Goal: Task Accomplishment & Management: Complete application form

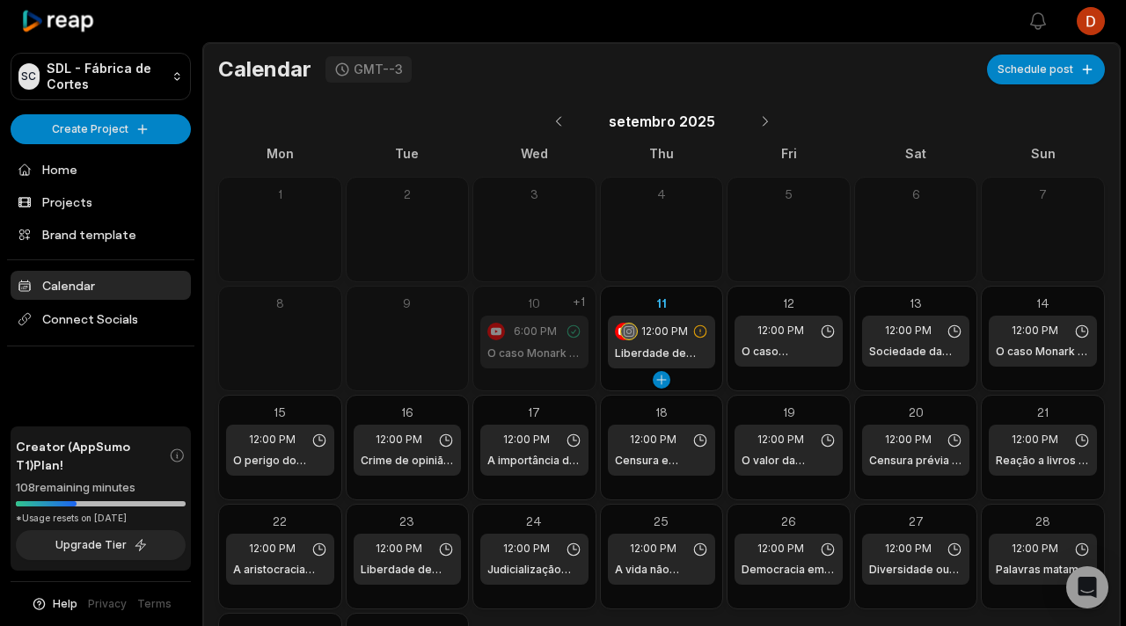
click at [696, 331] on icon at bounding box center [700, 332] width 16 height 16
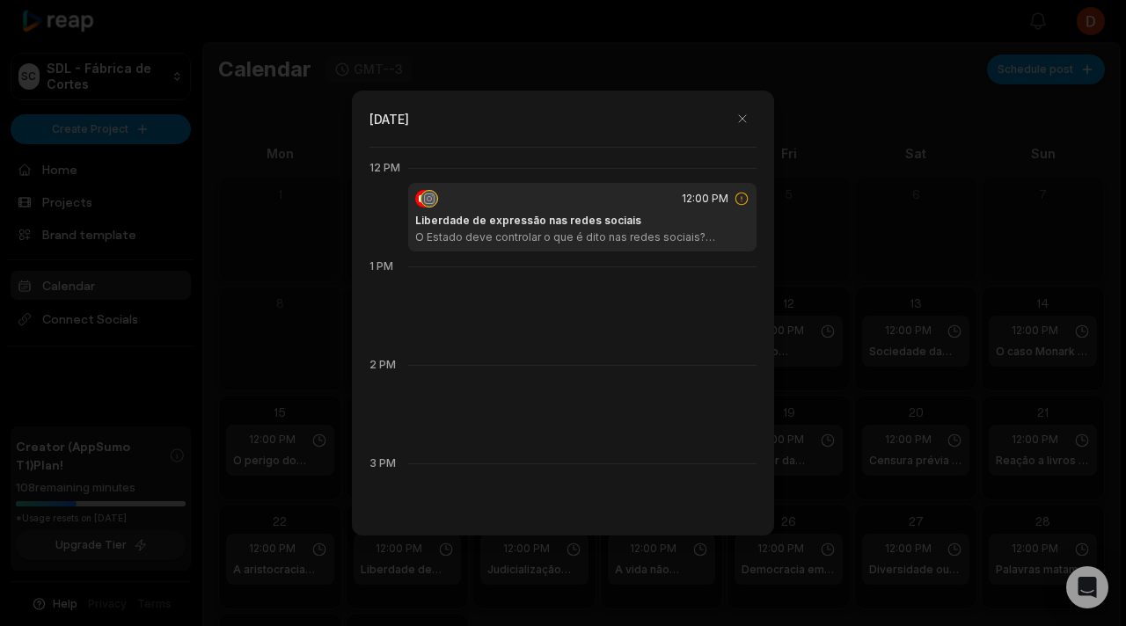
scroll to position [1182, 0]
click at [693, 211] on div "Liberdade de expressão nas redes sociais O Estado deve controlar o que é dito n…" at bounding box center [582, 224] width 334 height 32
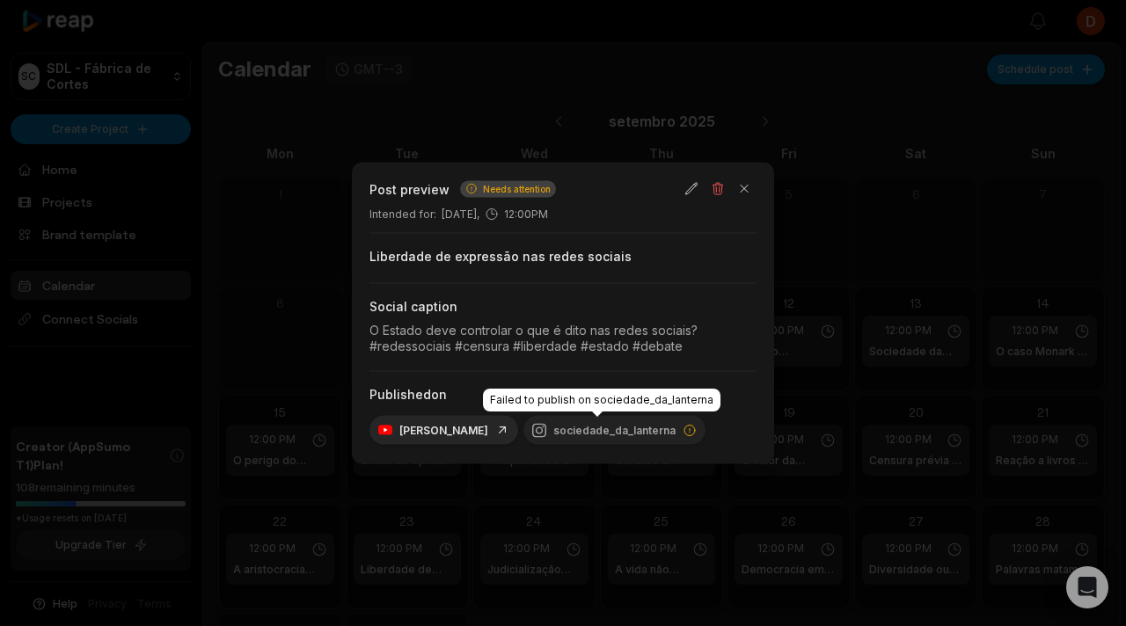
click at [659, 420] on div "sociedade_da_lanterna" at bounding box center [614, 430] width 182 height 29
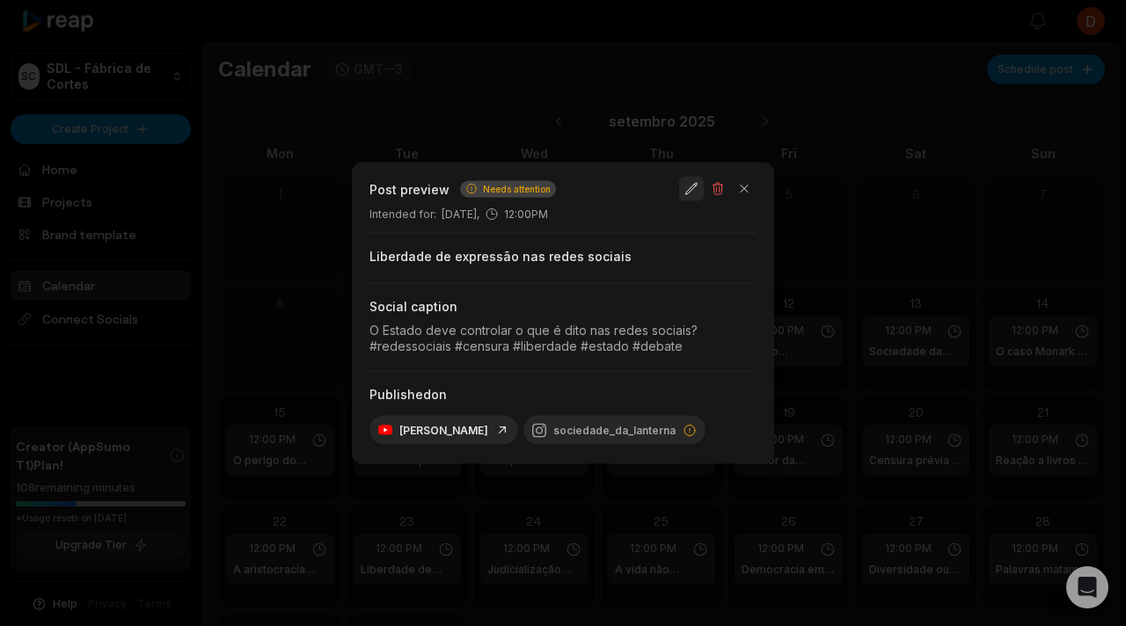
click at [689, 190] on button "button" at bounding box center [691, 189] width 25 height 25
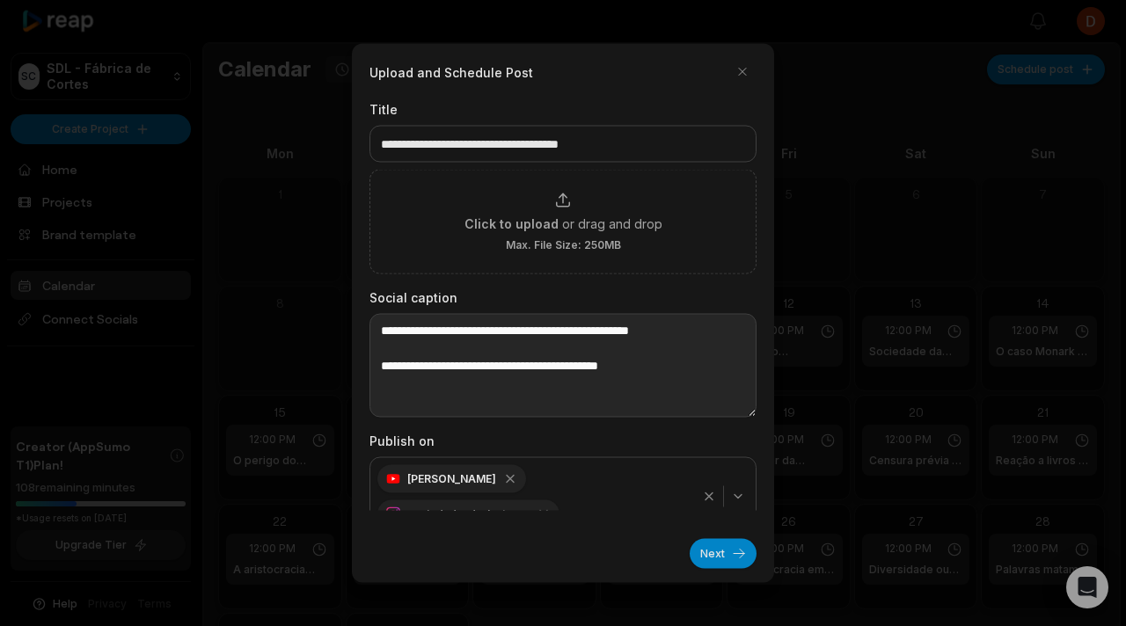
scroll to position [26, 0]
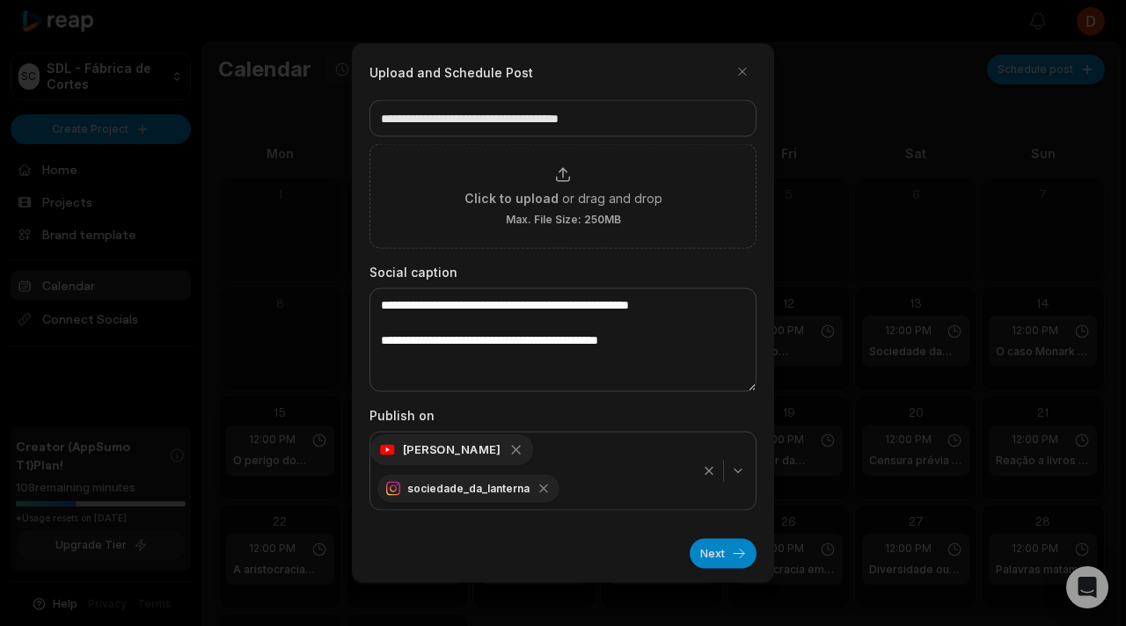
click at [508, 450] on icon "button" at bounding box center [516, 450] width 16 height 16
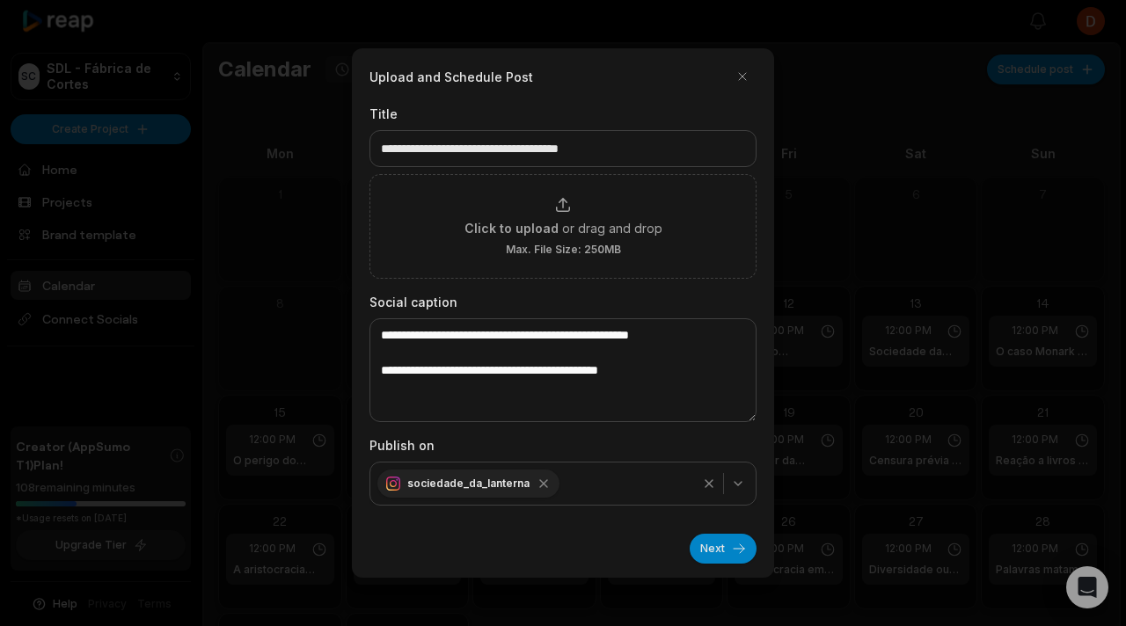
scroll to position [0, 0]
click at [747, 64] on button "button" at bounding box center [742, 76] width 28 height 28
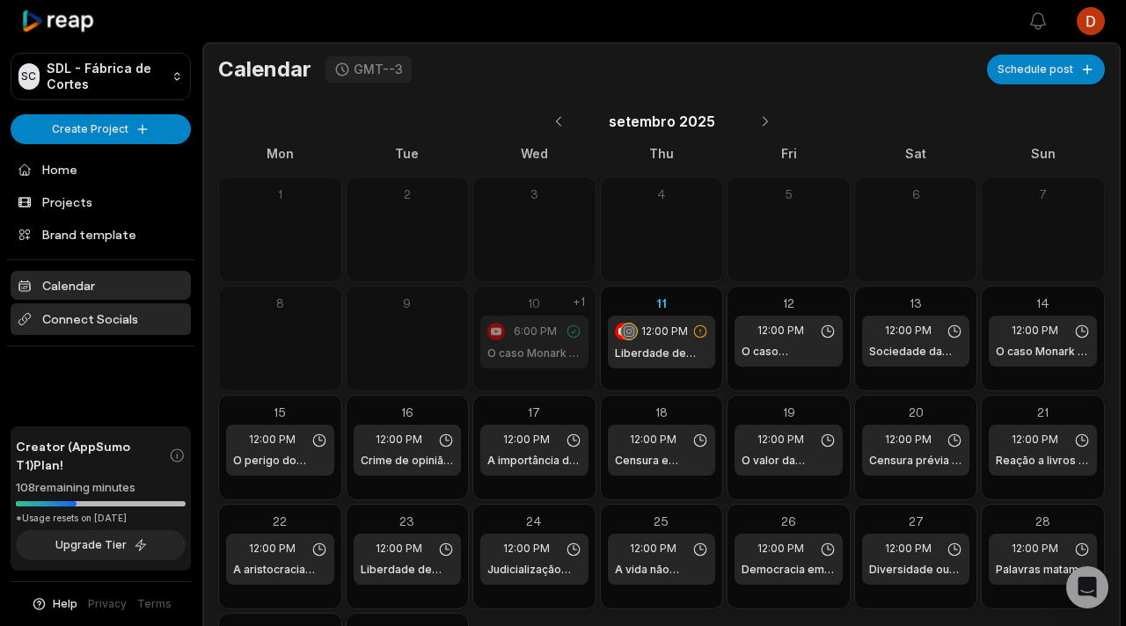
click at [80, 326] on span "Connect Socials" at bounding box center [101, 319] width 180 height 32
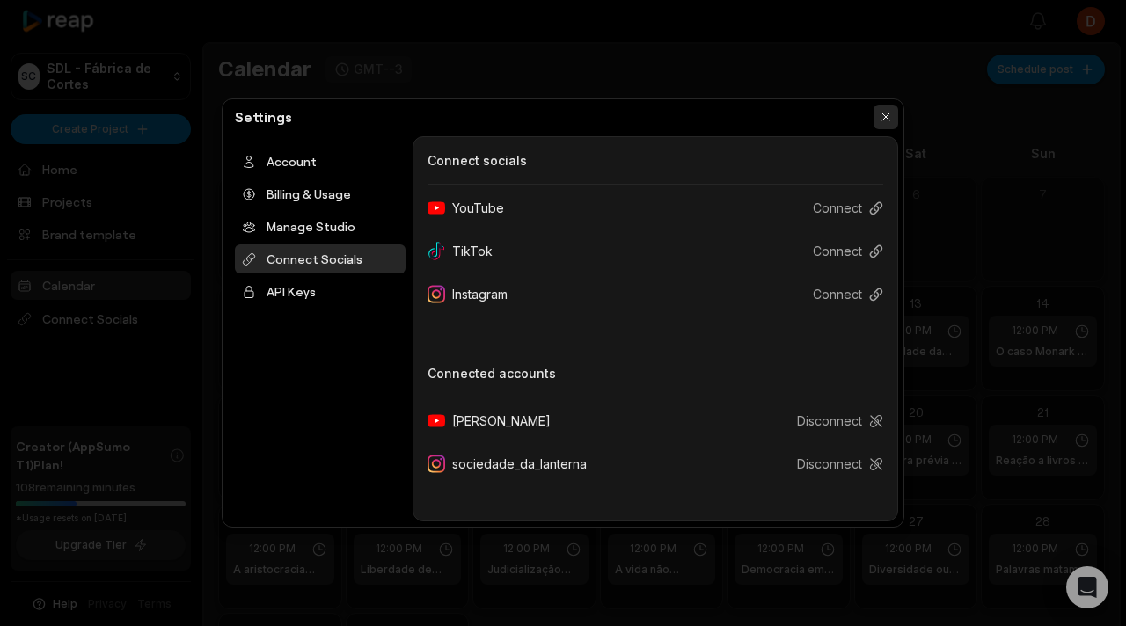
click at [895, 125] on button "button" at bounding box center [885, 117] width 25 height 25
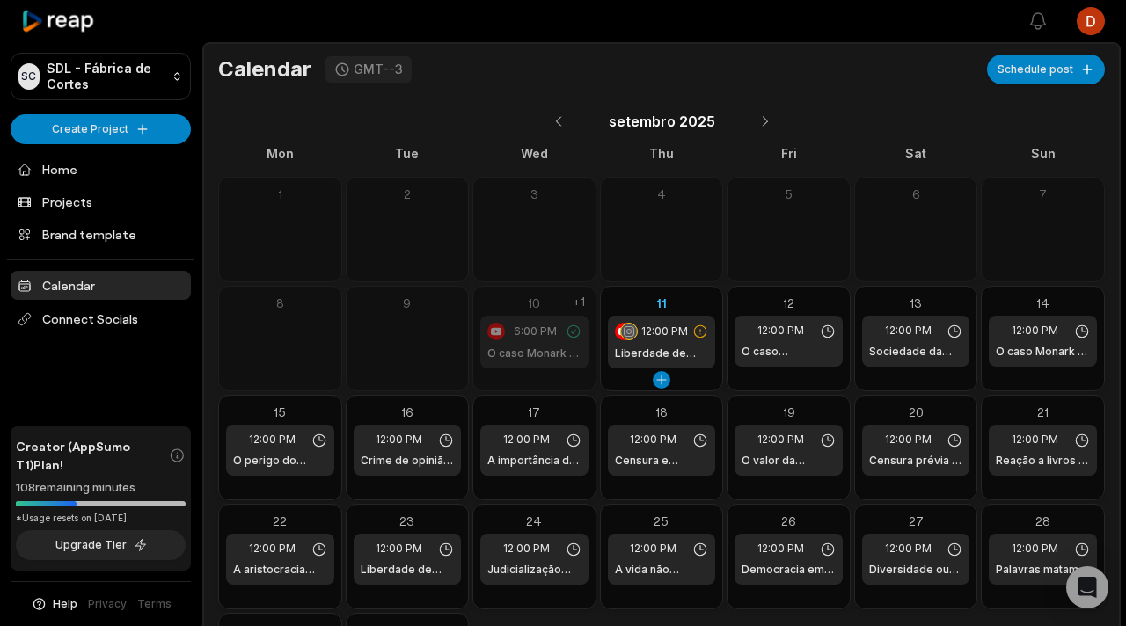
click at [695, 333] on icon at bounding box center [701, 330] width 12 height 11
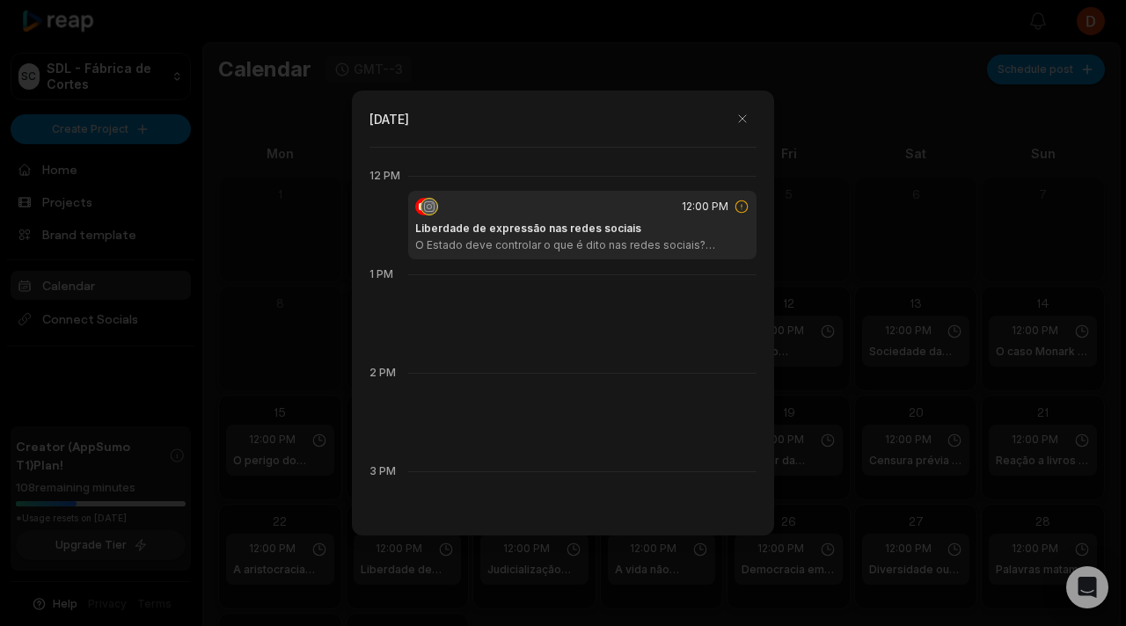
scroll to position [1182, 0]
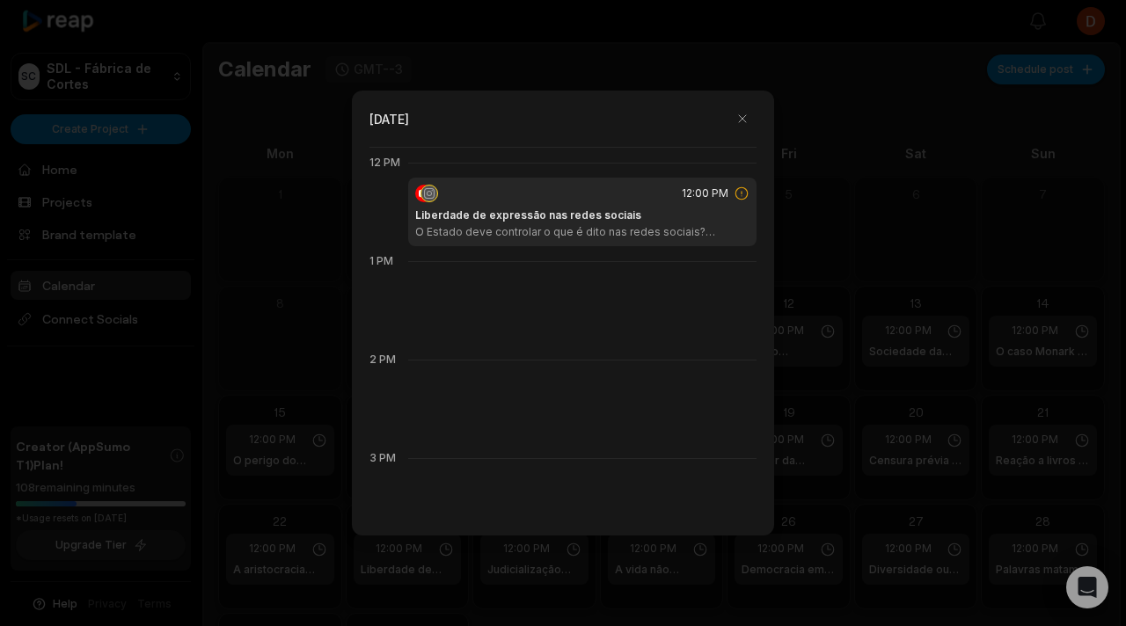
click at [631, 214] on div "Liberdade de expressão nas redes sociais O Estado deve controlar o que é dito n…" at bounding box center [582, 224] width 334 height 32
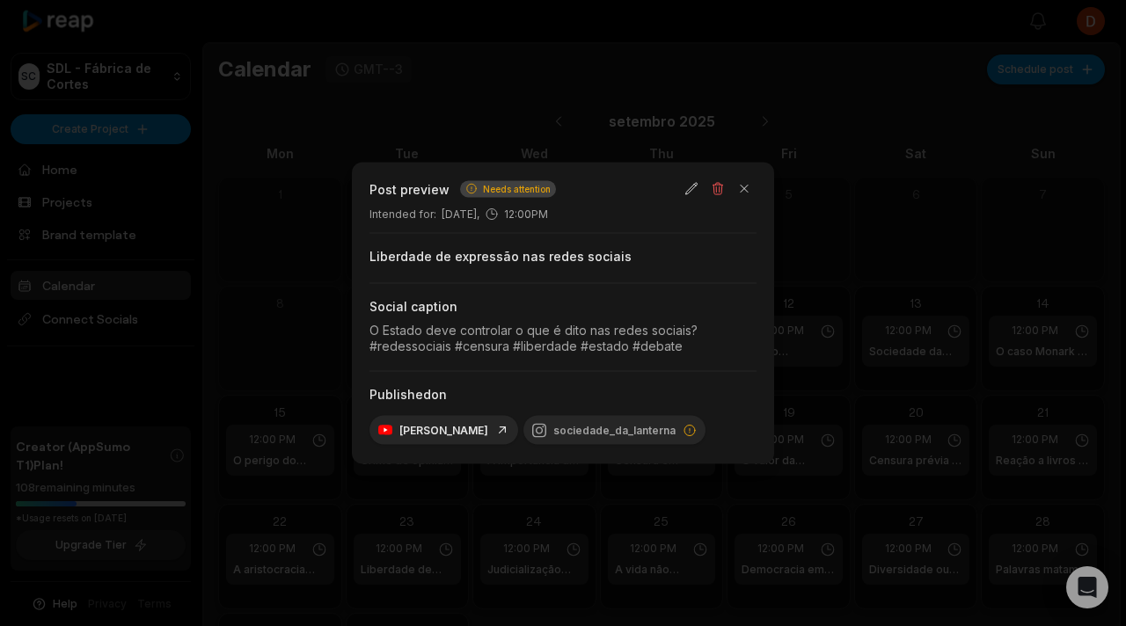
click at [538, 345] on div "O Estado deve controlar o que é dito nas redes sociais? #redessociais #censura …" at bounding box center [562, 338] width 387 height 31
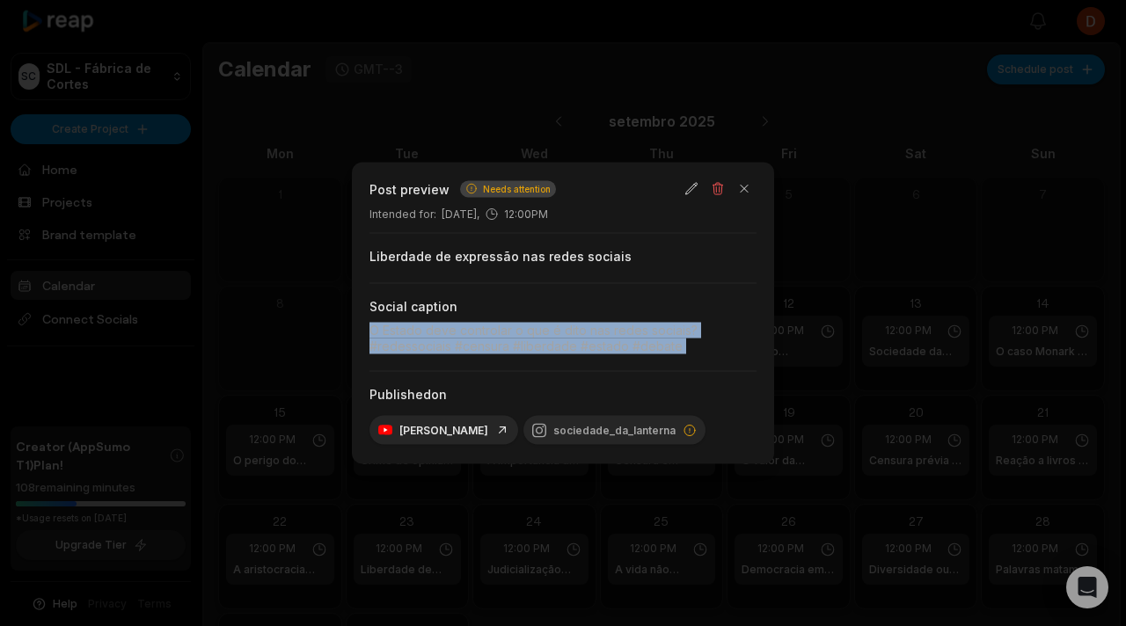
click at [538, 345] on div "O Estado deve controlar o que é dito nas redes sociais? #redessociais #censura …" at bounding box center [562, 338] width 387 height 31
copy div "O Estado deve controlar o que é dito nas redes sociais? #redessociais #censura …"
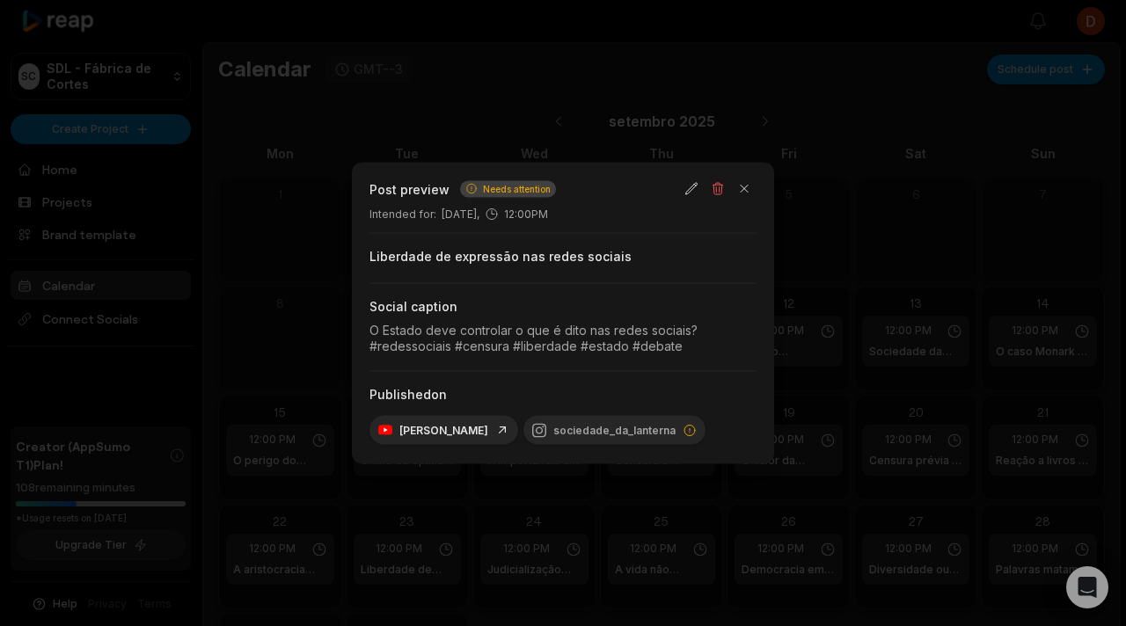
click at [842, 249] on div at bounding box center [563, 313] width 1126 height 626
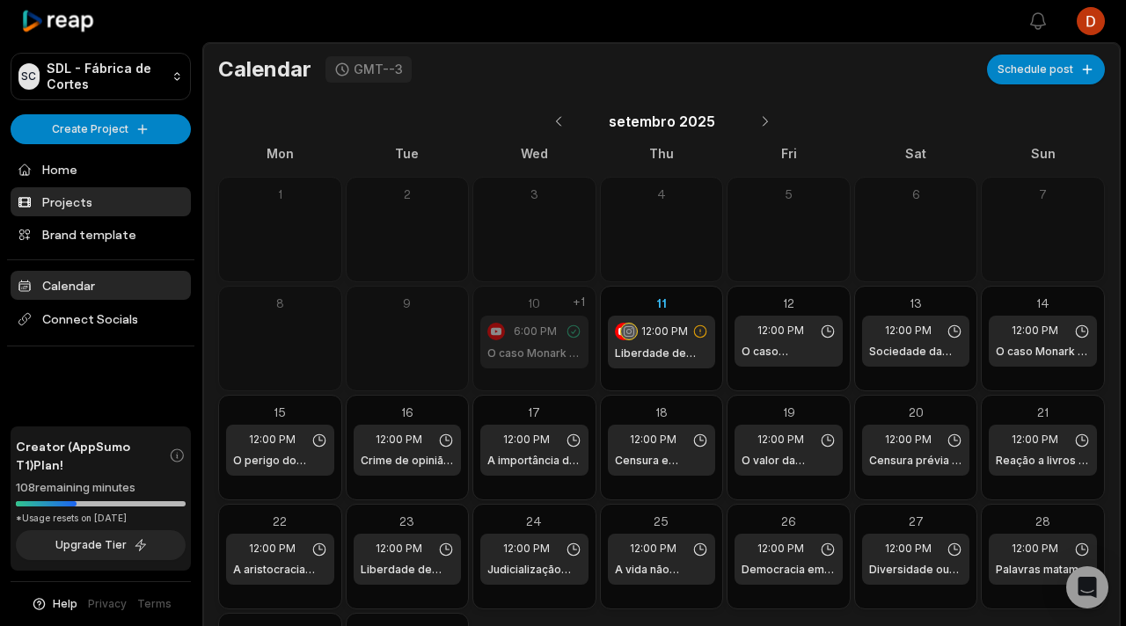
click at [86, 205] on link "Projects" at bounding box center [101, 201] width 180 height 29
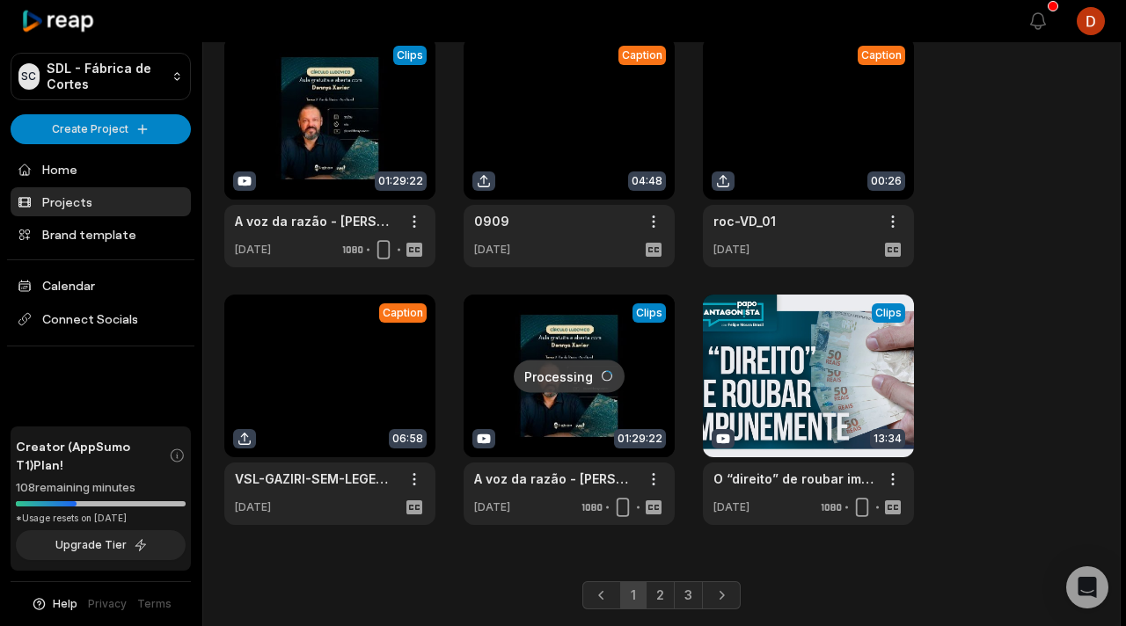
scroll to position [656, 0]
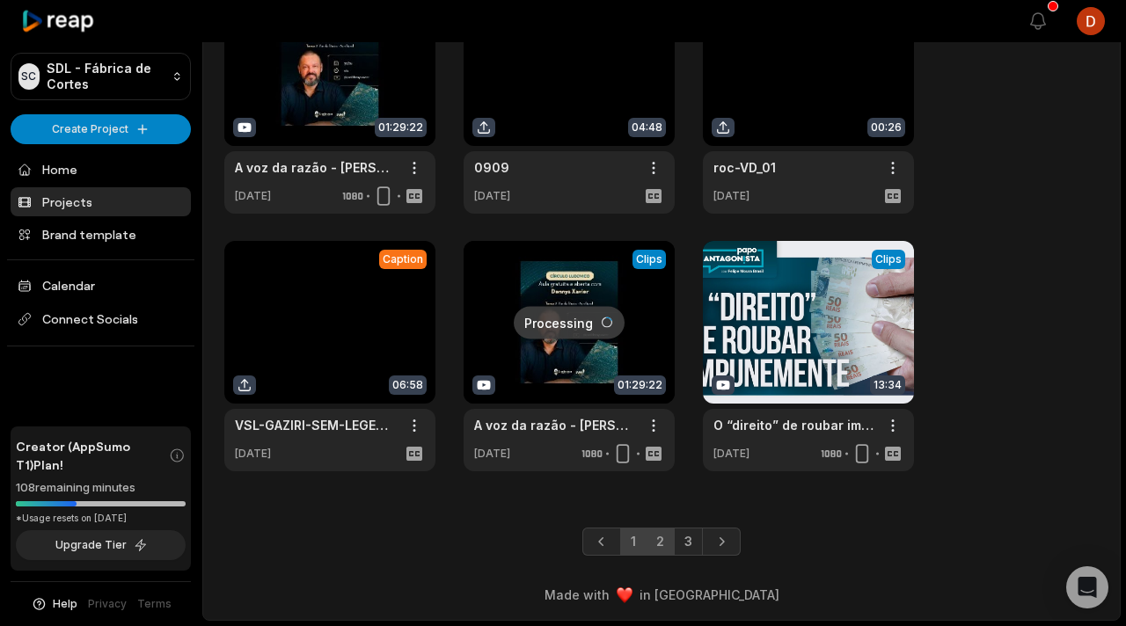
click at [670, 549] on link "2" at bounding box center [660, 542] width 29 height 28
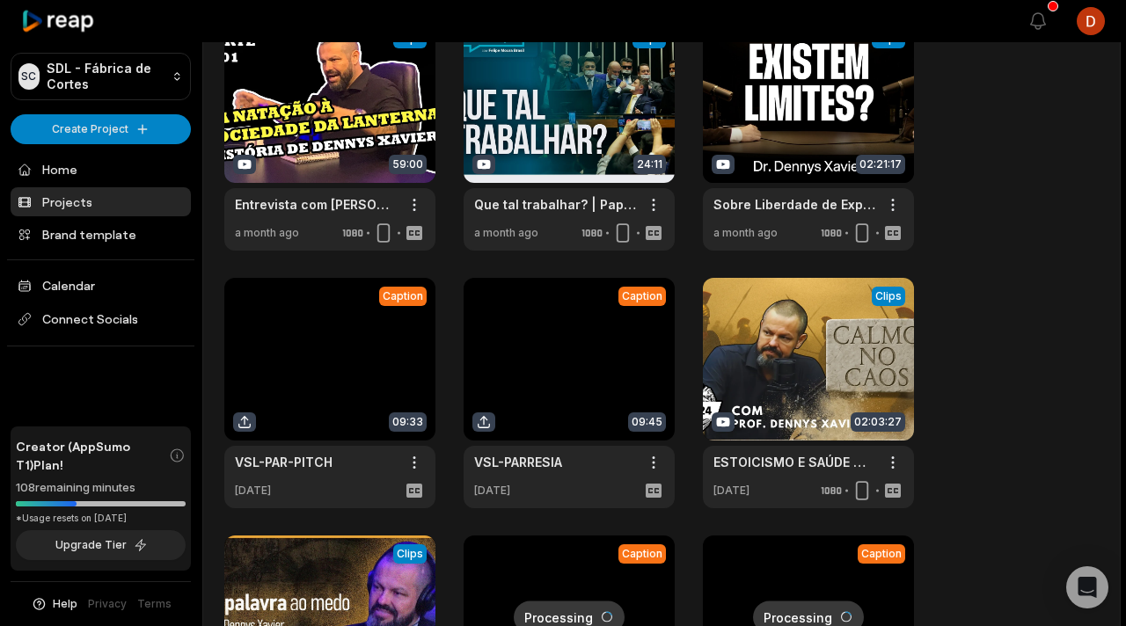
scroll to position [0, 0]
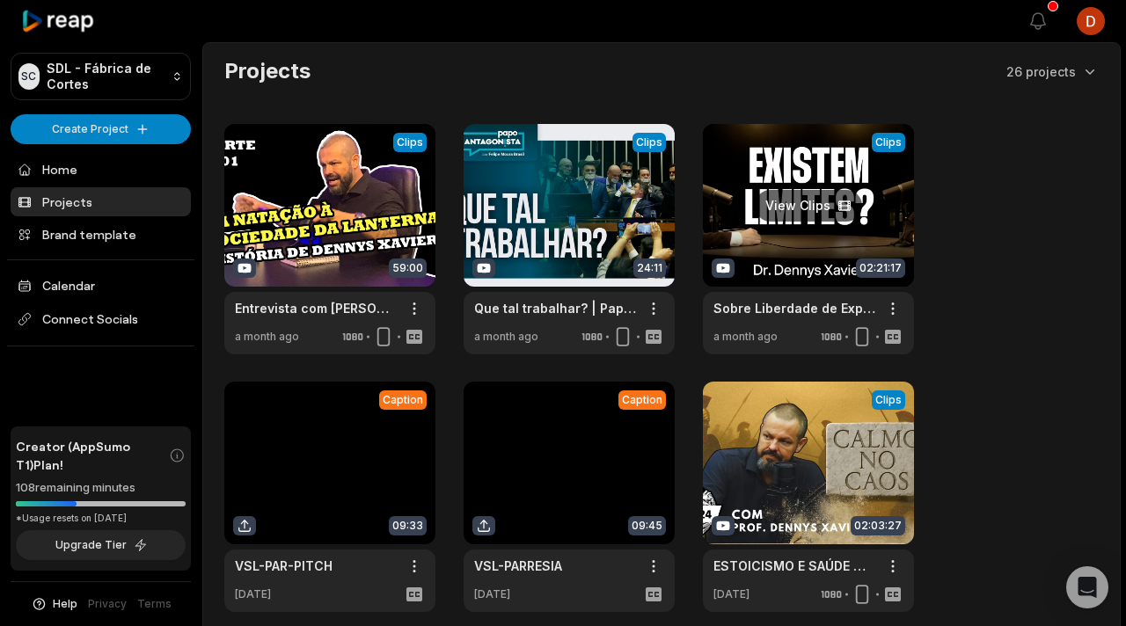
click at [774, 264] on link at bounding box center [808, 239] width 211 height 230
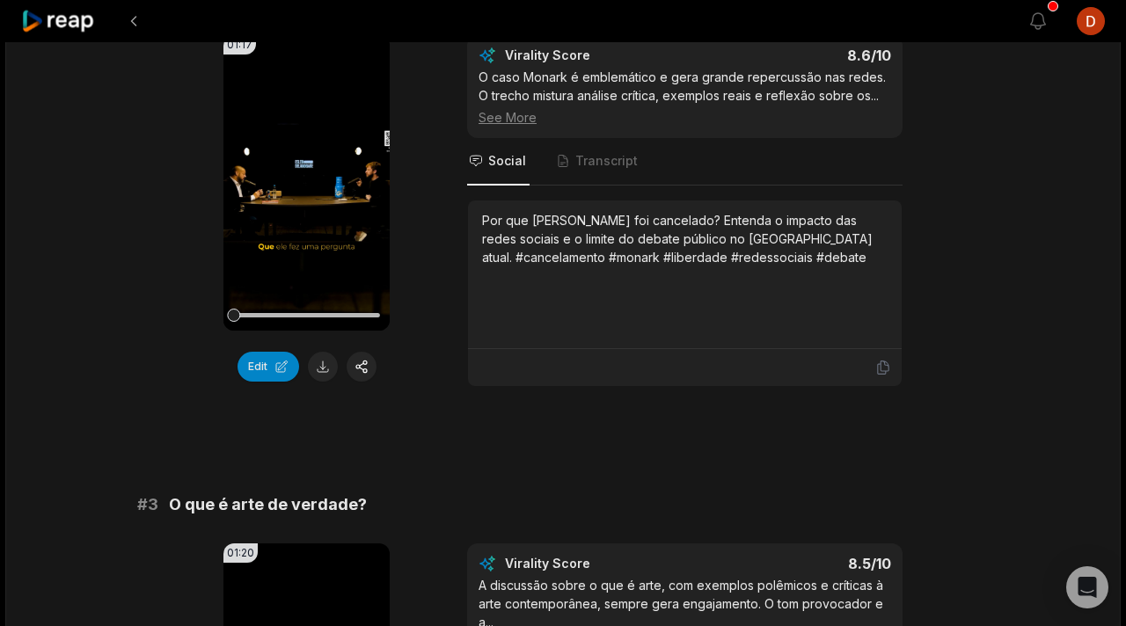
scroll to position [997, 0]
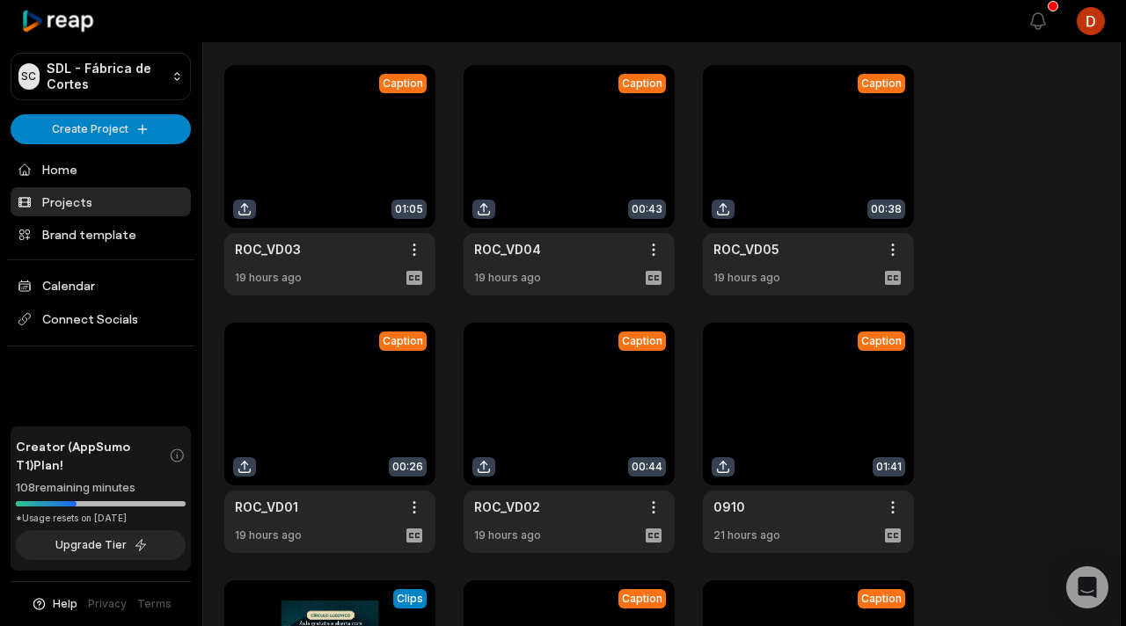
scroll to position [68, 0]
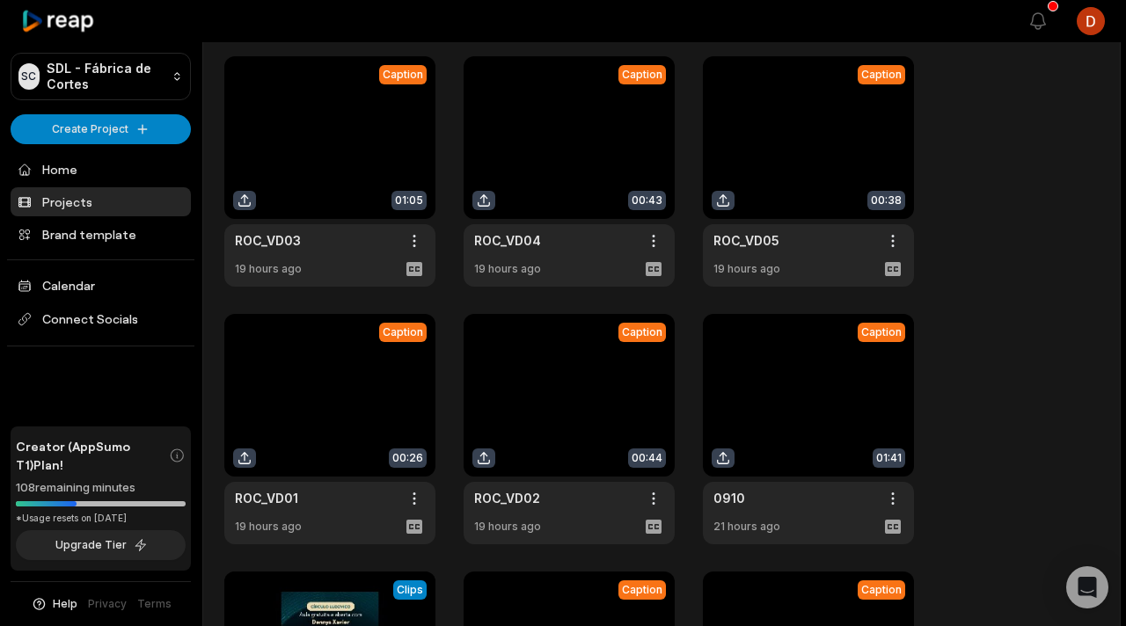
click at [588, 416] on link at bounding box center [569, 429] width 211 height 230
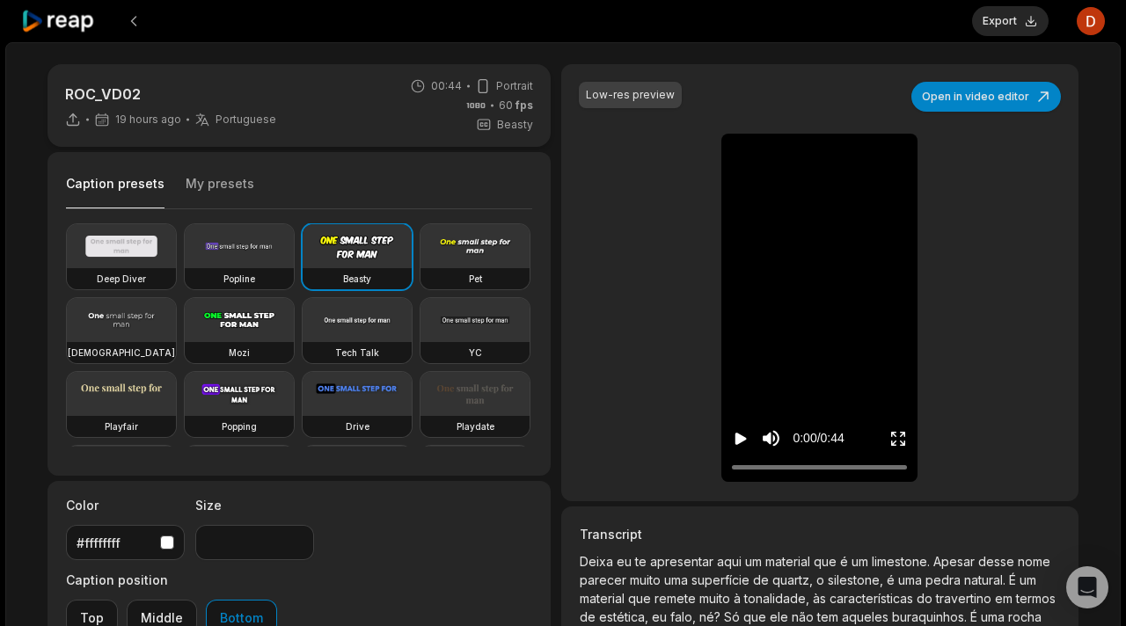
click at [200, 181] on button "My presets" at bounding box center [220, 191] width 69 height 33
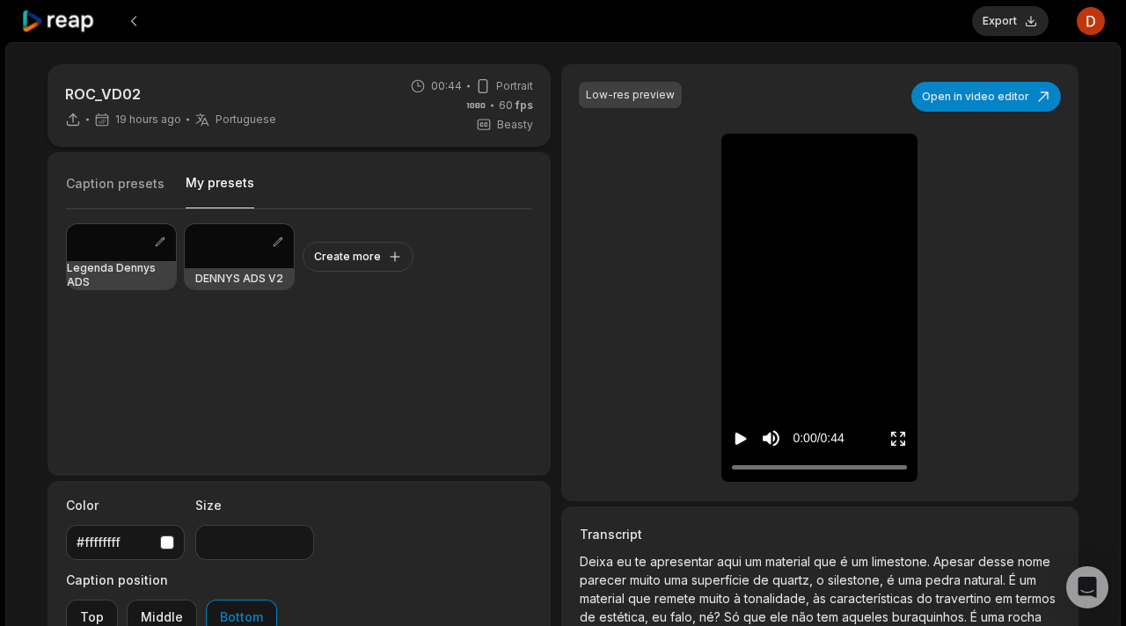
click at [126, 252] on div at bounding box center [121, 242] width 109 height 37
type input "**"
click at [383, 260] on button "Create more" at bounding box center [358, 257] width 111 height 30
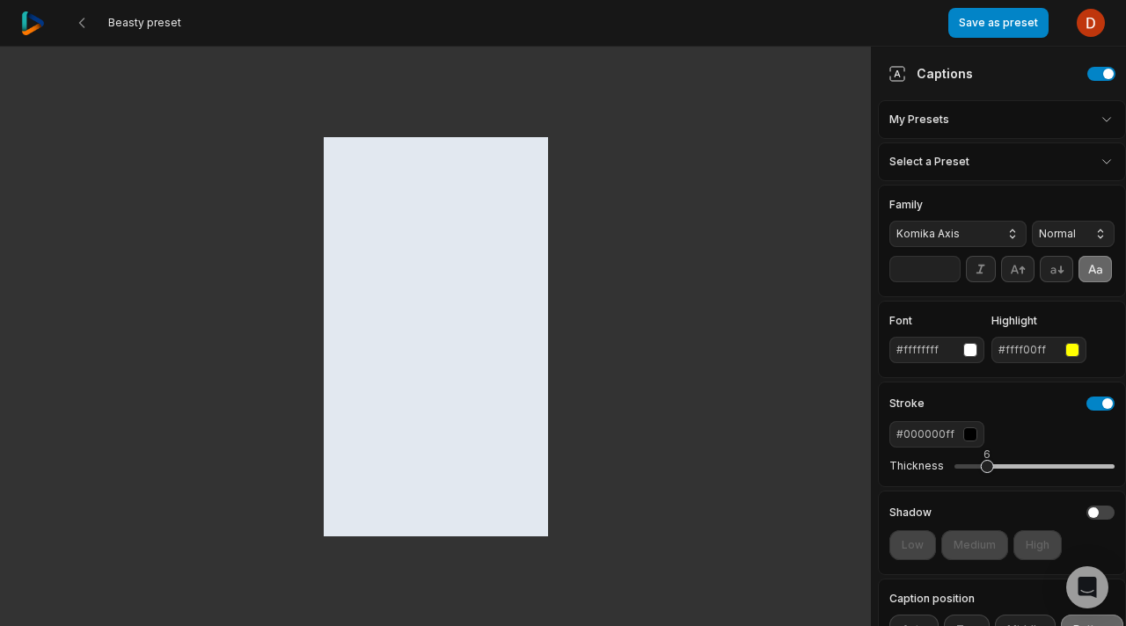
click at [953, 121] on html "Beasty preset Save as preset Open user menu Captions My Presets Select a Preset…" at bounding box center [563, 313] width 1126 height 626
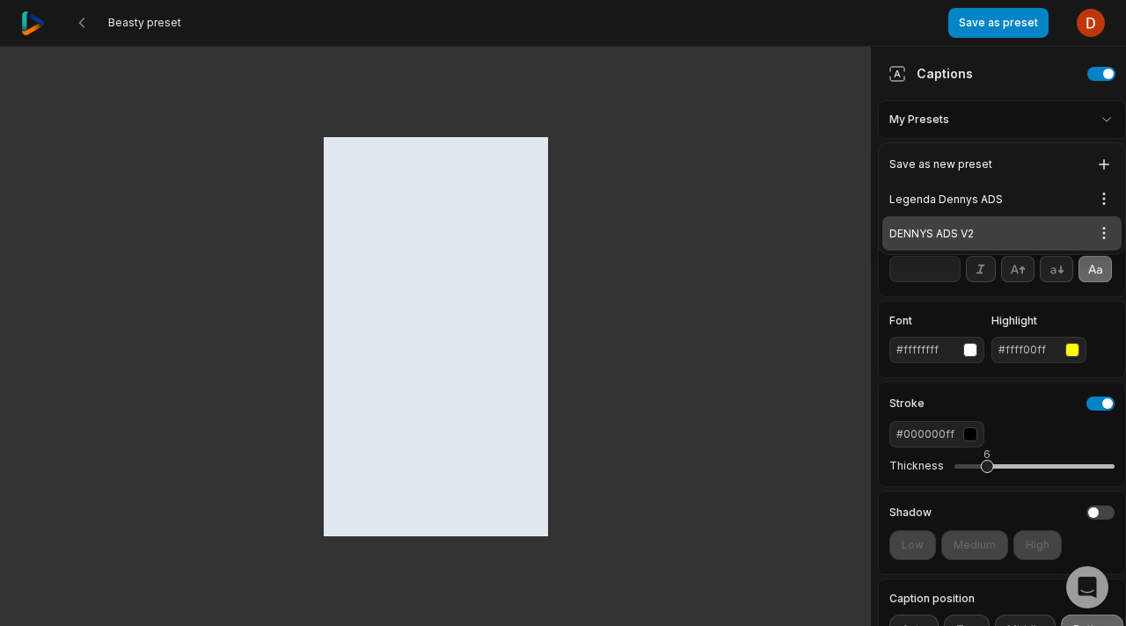
click at [985, 231] on div "DENNYS ADS V2 Open options" at bounding box center [1001, 233] width 239 height 34
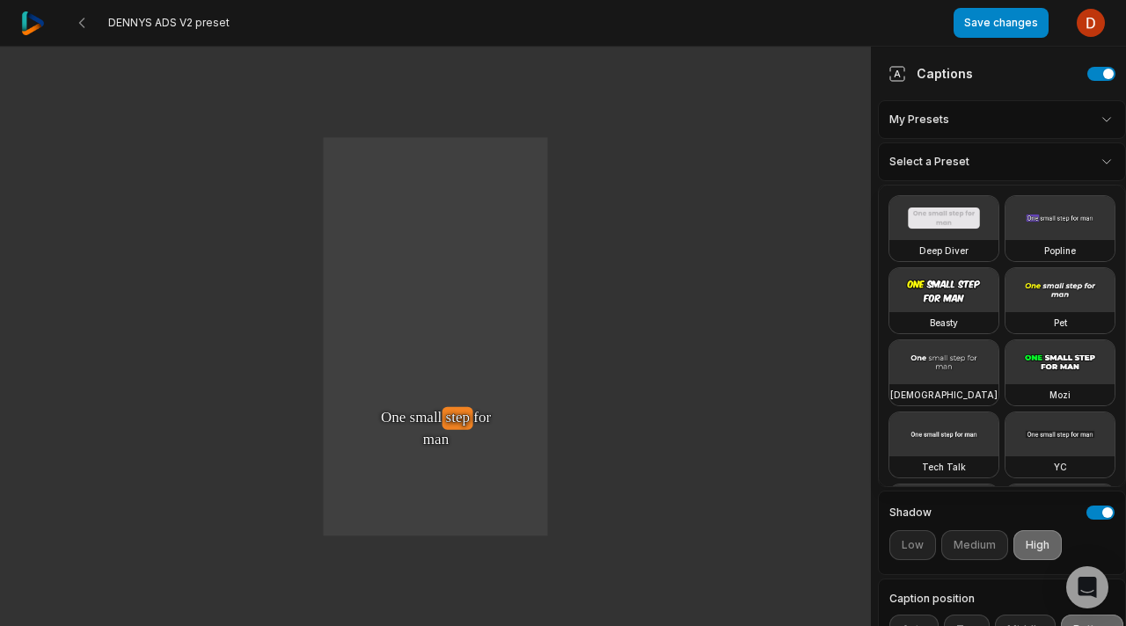
click at [990, 157] on html "DENNYS ADS V2 preset Save changes Open user menu One One small small step step …" at bounding box center [563, 313] width 1126 height 626
click at [993, 132] on html "DENNYS ADS V2 preset Save changes Open user menu One One small small step step …" at bounding box center [563, 313] width 1126 height 626
click at [987, 115] on div "My Presets" at bounding box center [1002, 119] width 248 height 39
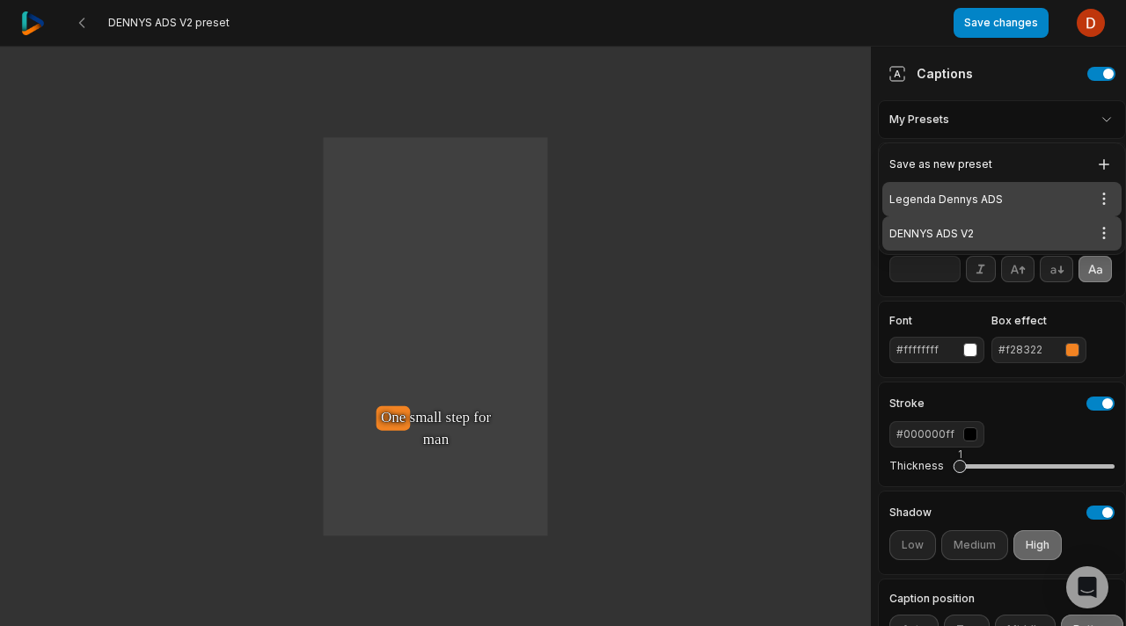
click at [1002, 195] on div "Legenda Dennys ADS Open options" at bounding box center [1001, 199] width 239 height 34
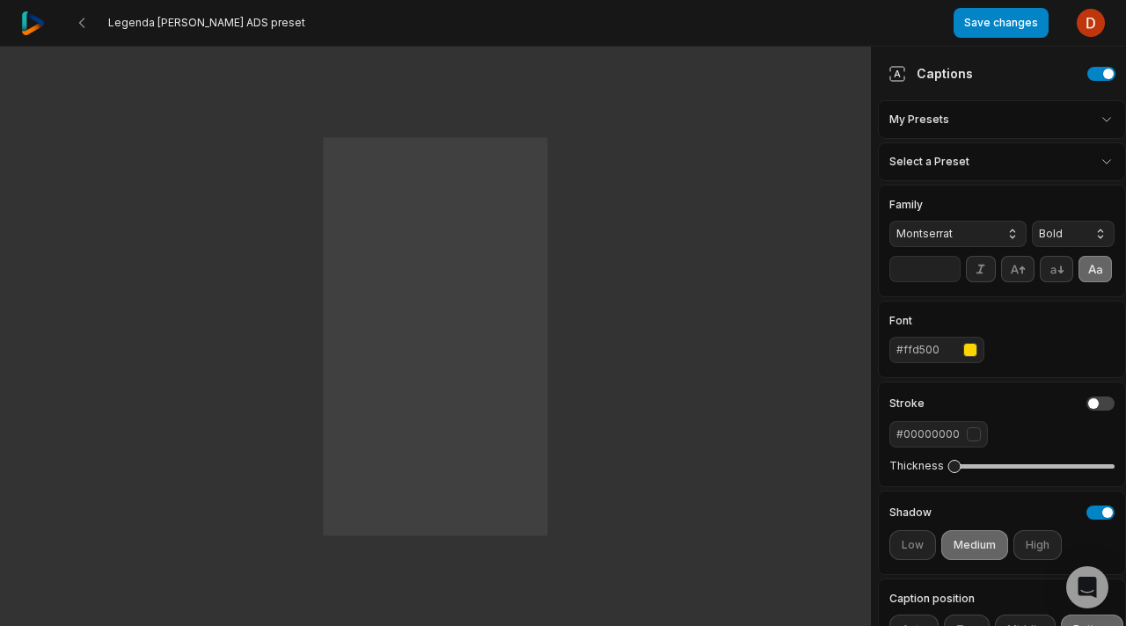
click at [976, 350] on div "button" at bounding box center [970, 350] width 14 height 14
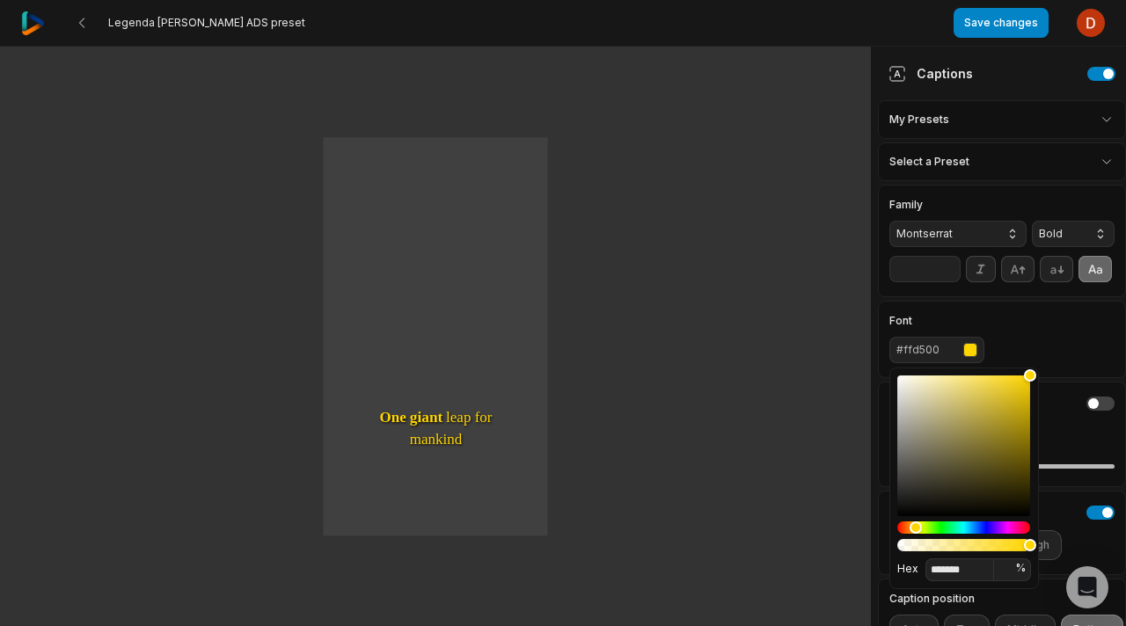
click at [1040, 316] on div "Font #ffd500" at bounding box center [1001, 339] width 225 height 47
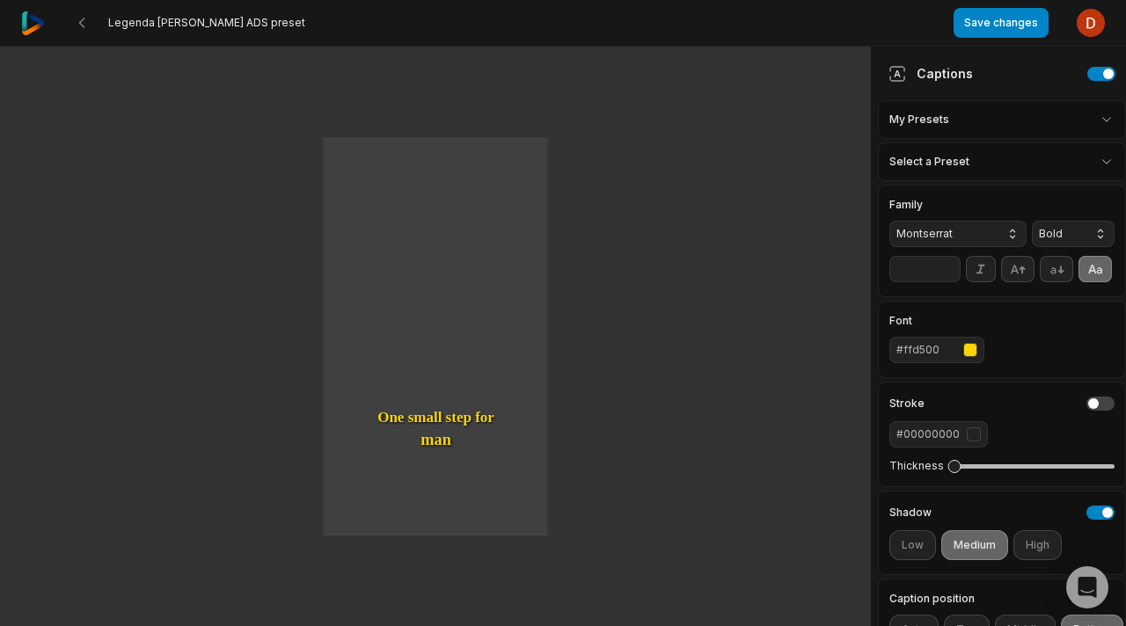
click at [946, 274] on input "**" at bounding box center [924, 269] width 71 height 26
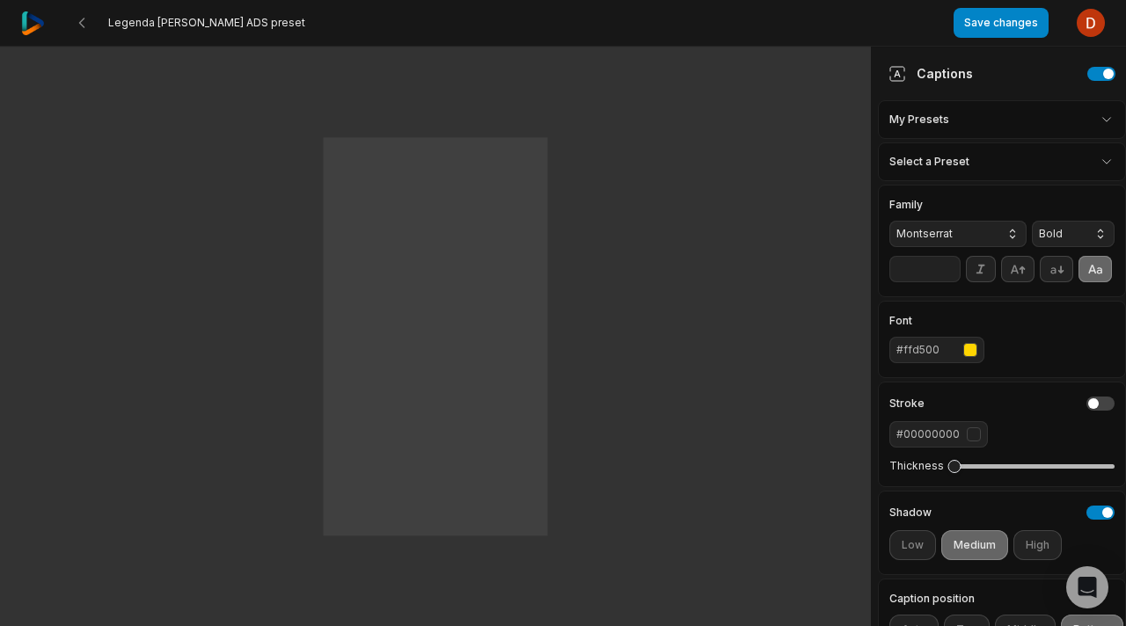
click at [946, 274] on input "**" at bounding box center [924, 269] width 71 height 26
type input "**"
click at [946, 274] on input "**" at bounding box center [924, 269] width 71 height 26
click at [969, 351] on div "button" at bounding box center [970, 350] width 14 height 14
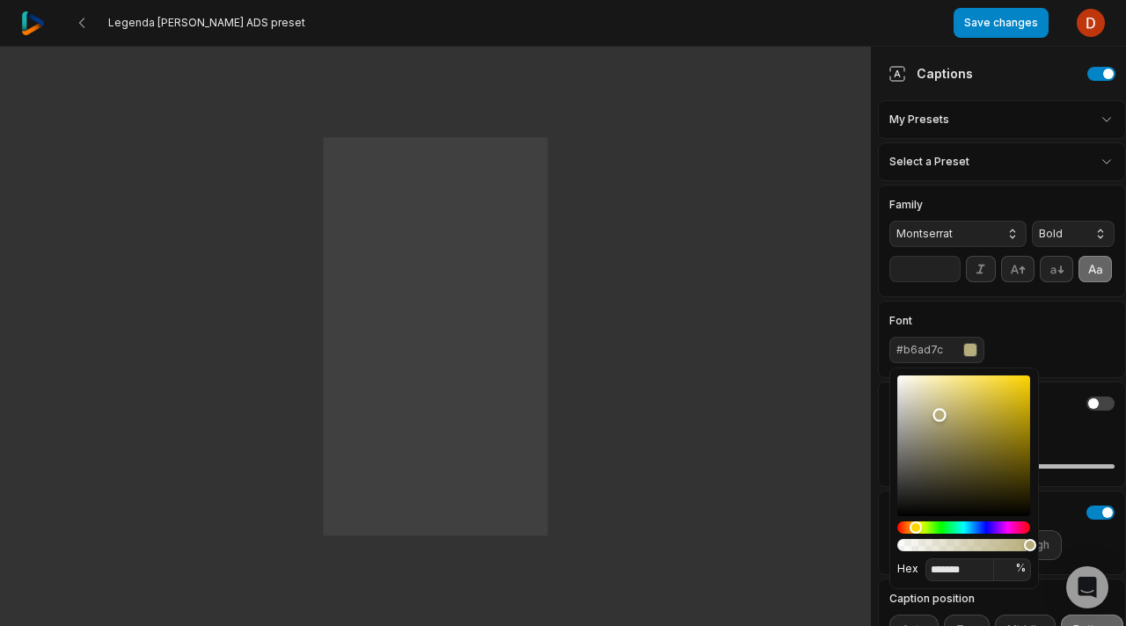
type input "*******"
drag, startPoint x: 939, startPoint y: 415, endPoint x: 669, endPoint y: 143, distance: 383.8
click at [669, 145] on body "Legenda Dennys ADS preset Save changes Open user menu One small step for man On…" at bounding box center [563, 313] width 1126 height 626
click at [981, 119] on html "Legenda Dennys ADS preset Save changes Open user menu One small step for man On…" at bounding box center [563, 313] width 1126 height 626
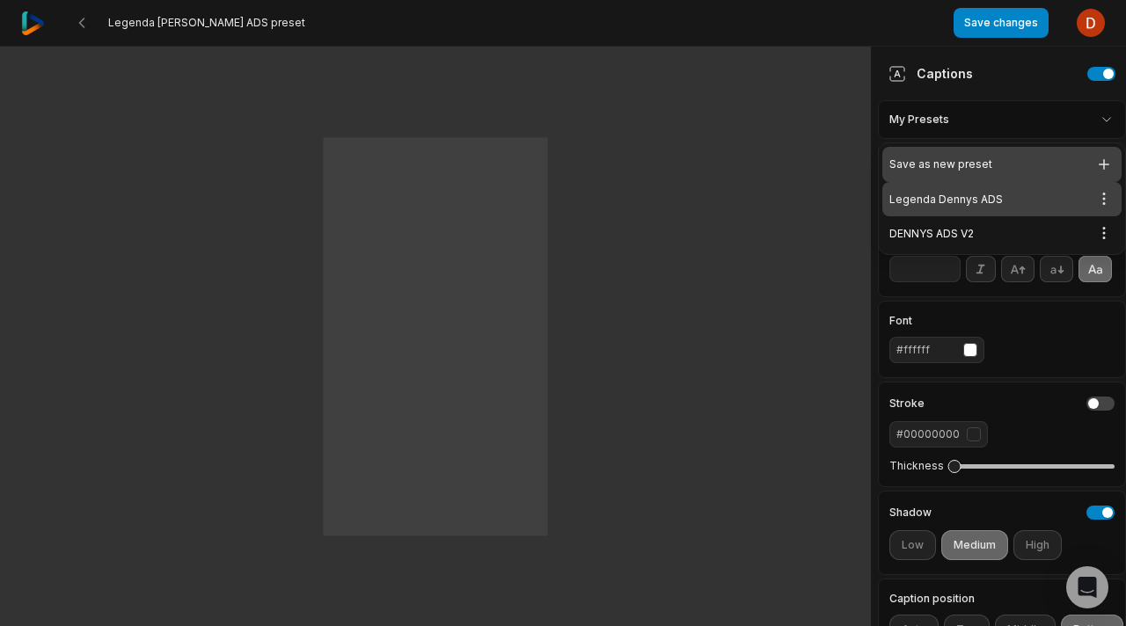
click at [990, 155] on div "Save as new preset" at bounding box center [1001, 164] width 239 height 35
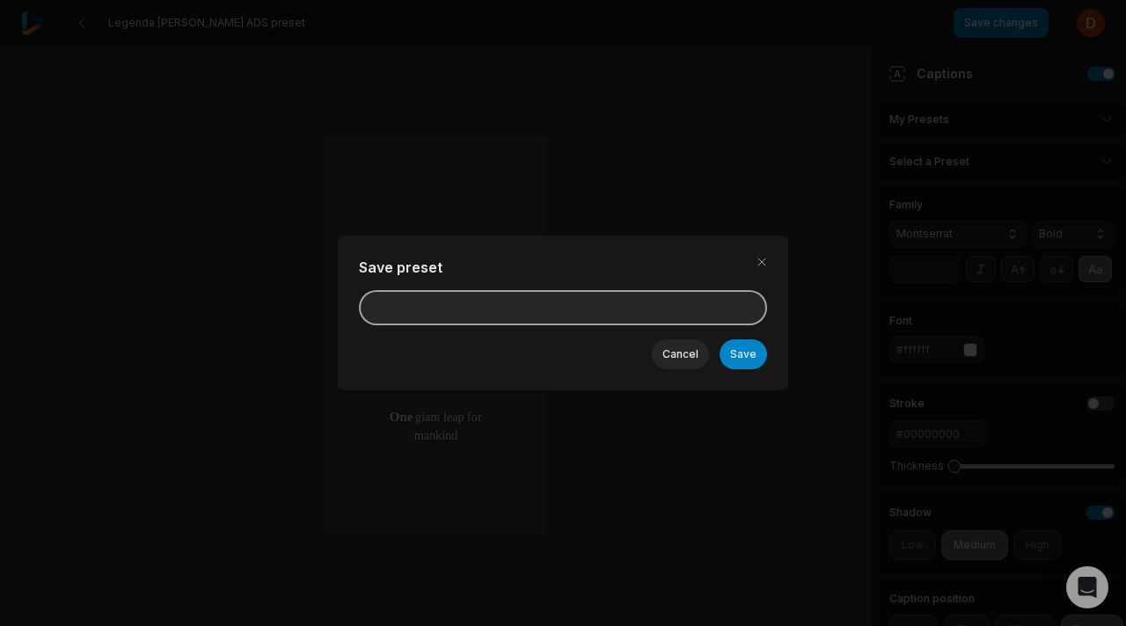
click at [587, 305] on input at bounding box center [563, 307] width 408 height 35
type input "*"
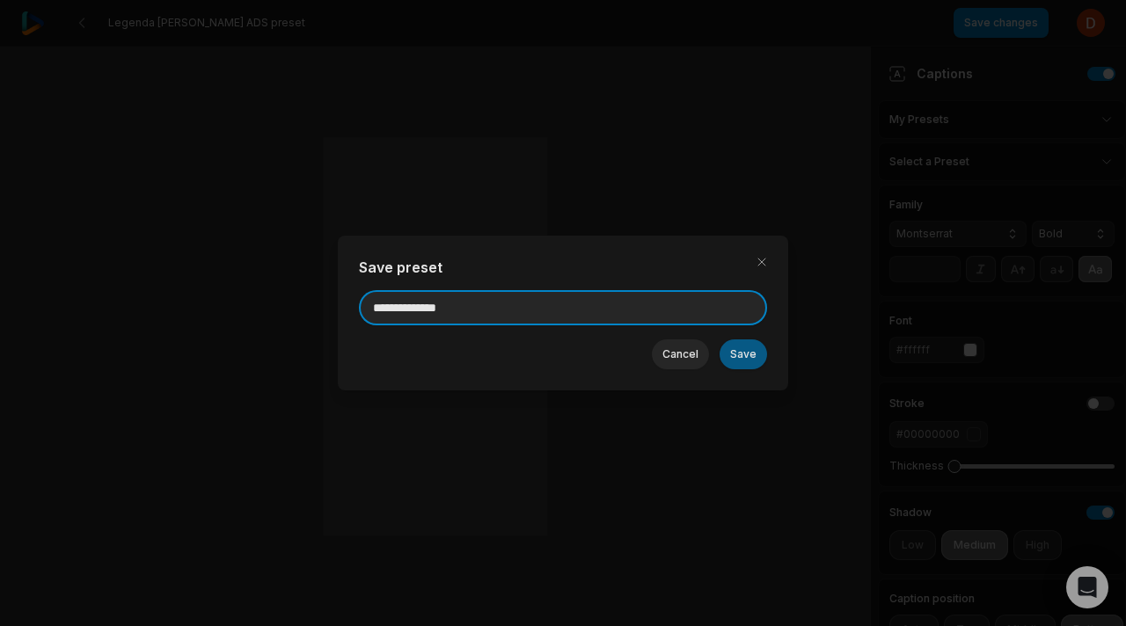
type input "**********"
click at [734, 350] on button "Save" at bounding box center [743, 355] width 47 height 30
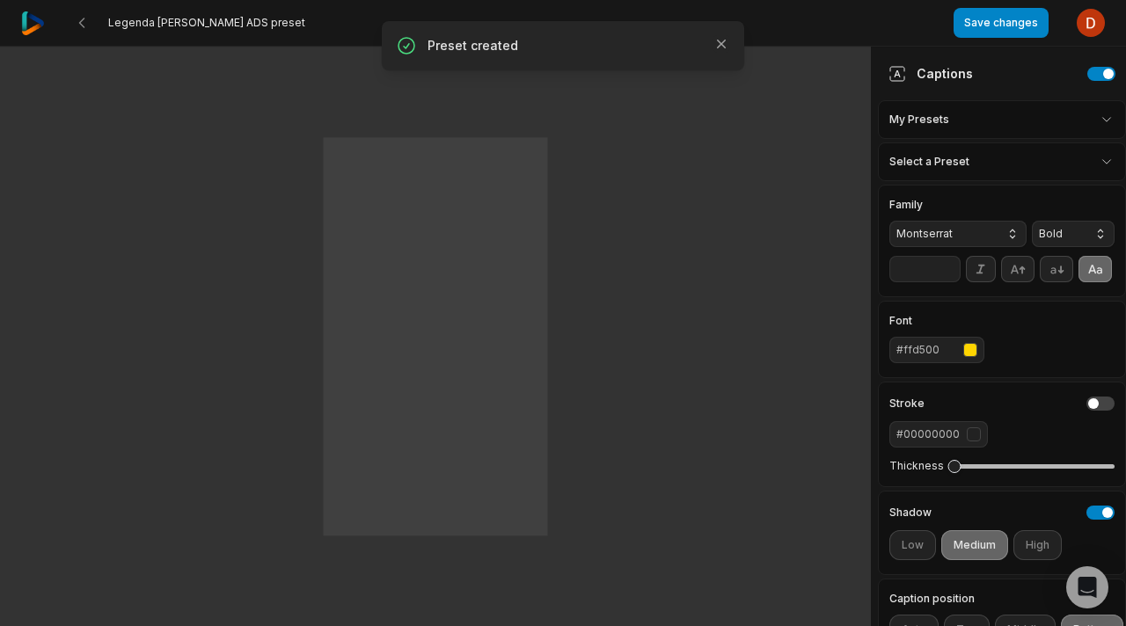
click at [1047, 130] on html "Legenda Dennys ADS preset Save changes Open user menu One small step for man On…" at bounding box center [563, 313] width 1126 height 626
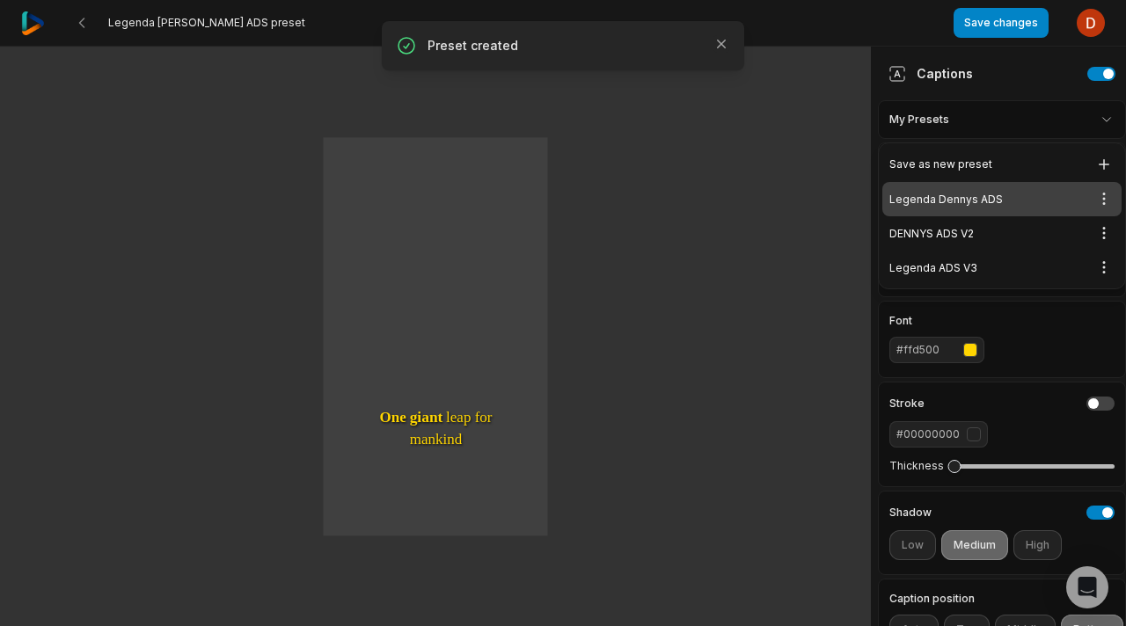
click at [1037, 202] on div "Legenda Dennys ADS Open options" at bounding box center [1001, 199] width 239 height 34
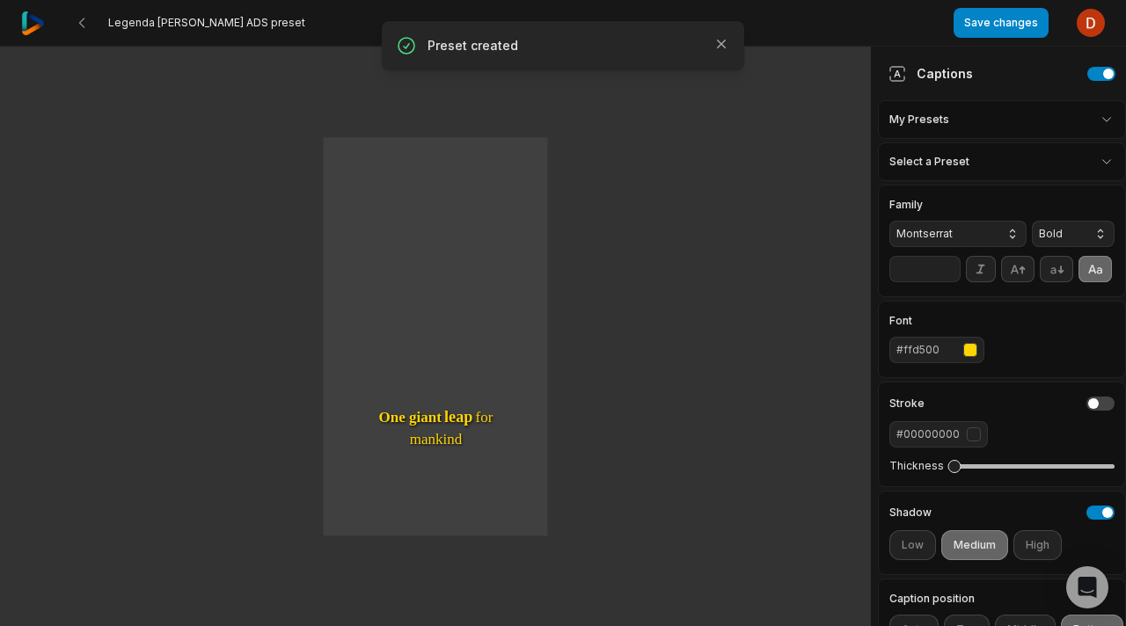
click at [1064, 156] on html "Legenda Dennys ADS preset Save changes Open user menu One small step for man On…" at bounding box center [563, 313] width 1126 height 626
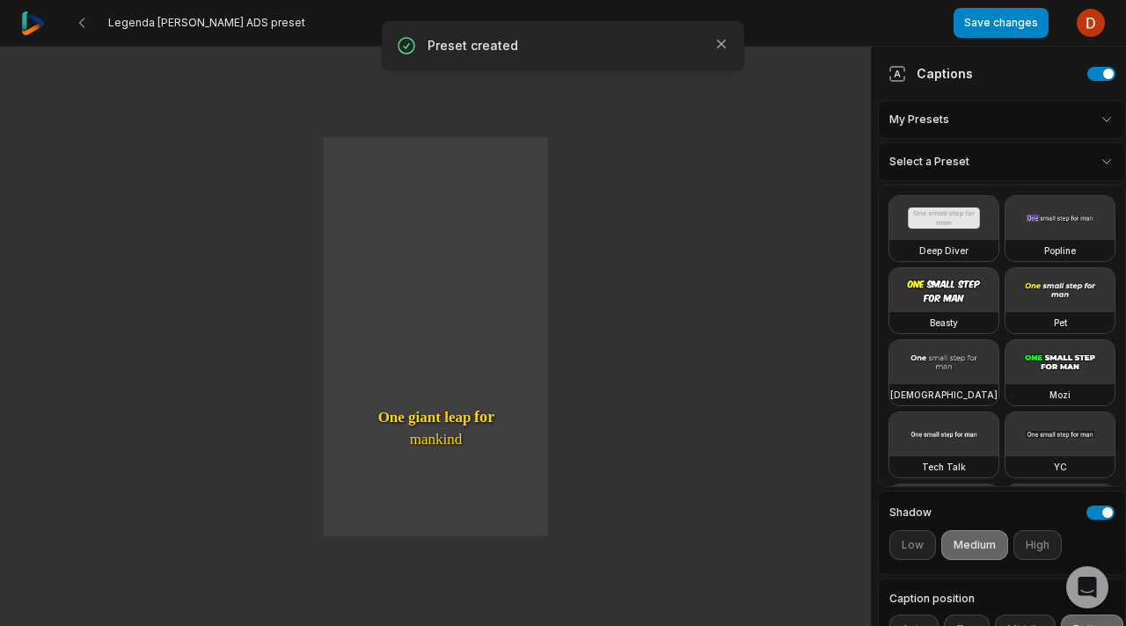
click at [1090, 154] on html "Legenda Dennys ADS preset Save changes Open user menu One small step for man On…" at bounding box center [563, 313] width 1126 height 626
click at [1079, 133] on div "My Presets" at bounding box center [1002, 119] width 248 height 39
click at [1081, 112] on div "My Presets" at bounding box center [1002, 119] width 248 height 39
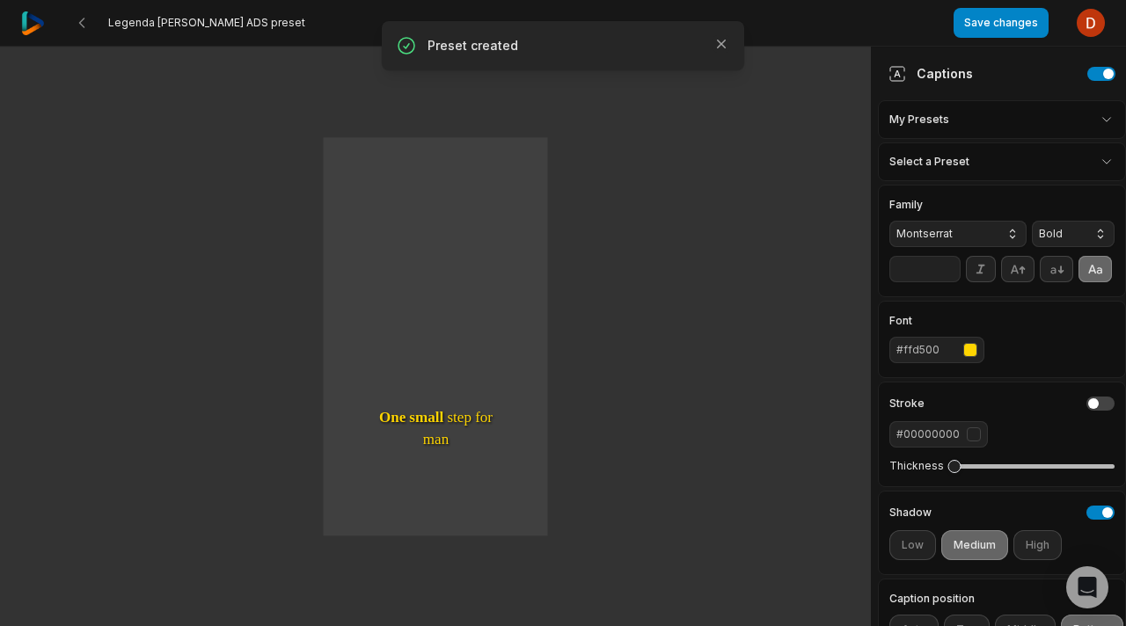
click at [1028, 121] on html "Legenda Dennys ADS preset Save changes Open user menu One small step for man On…" at bounding box center [563, 313] width 1126 height 626
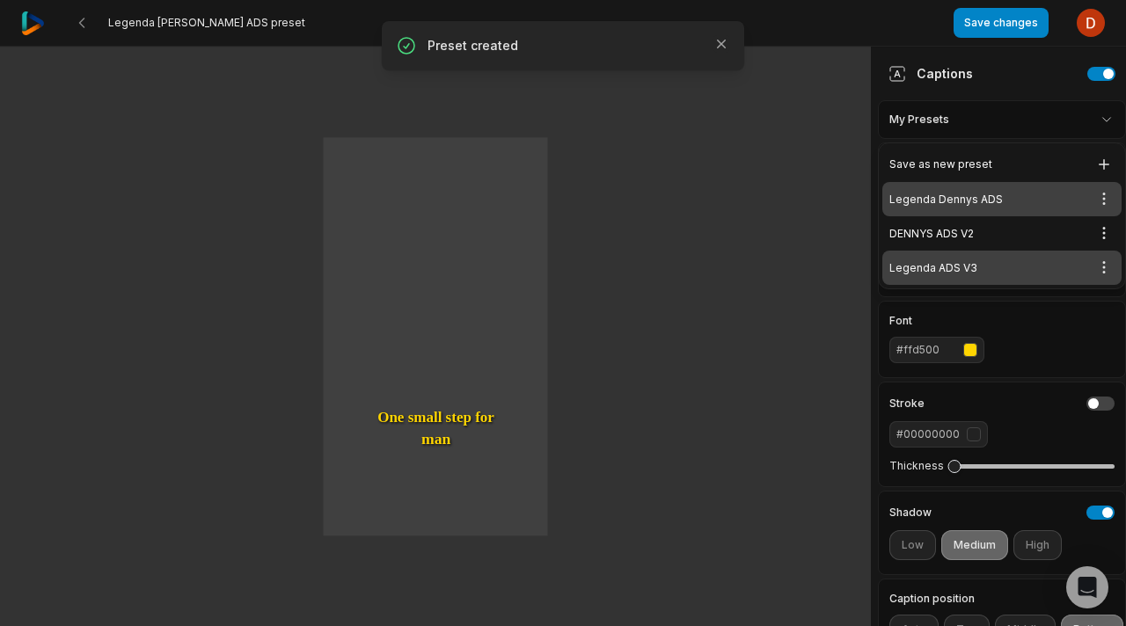
click at [964, 264] on div "Legenda ADS V3 Open options" at bounding box center [1001, 268] width 239 height 34
type input "**"
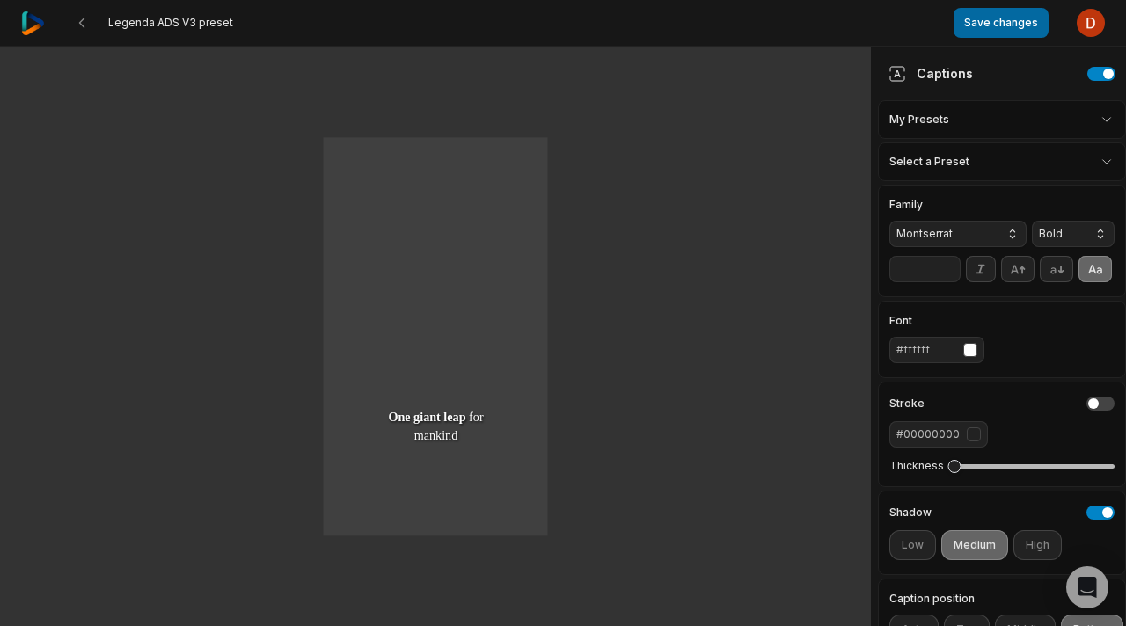
click at [1013, 26] on button "Save changes" at bounding box center [1001, 23] width 95 height 30
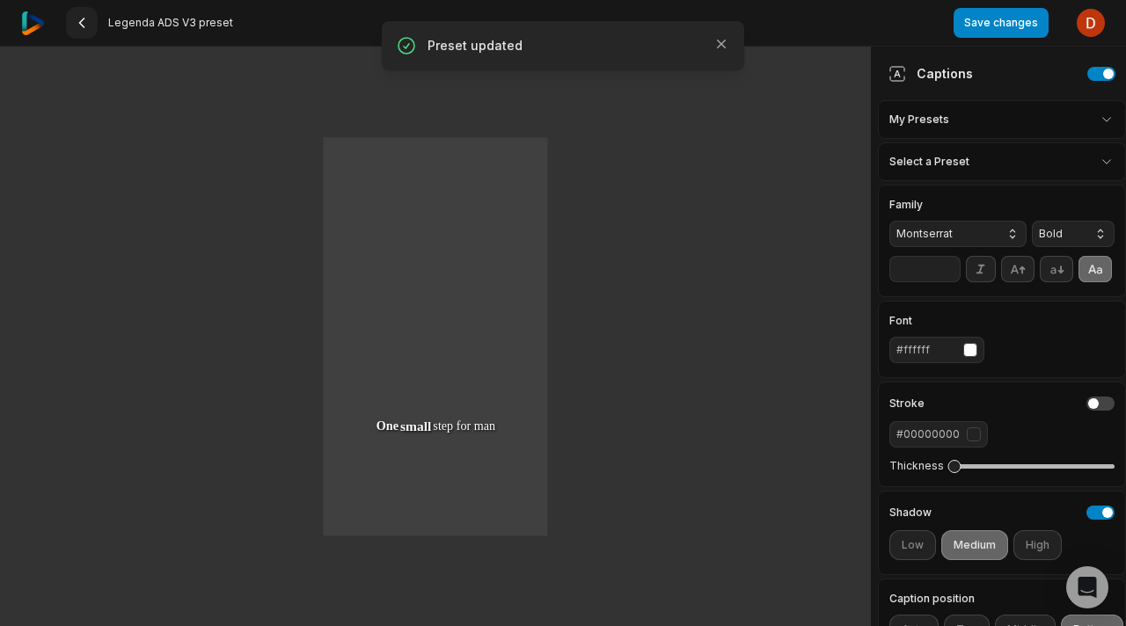
click at [88, 28] on icon at bounding box center [82, 23] width 14 height 14
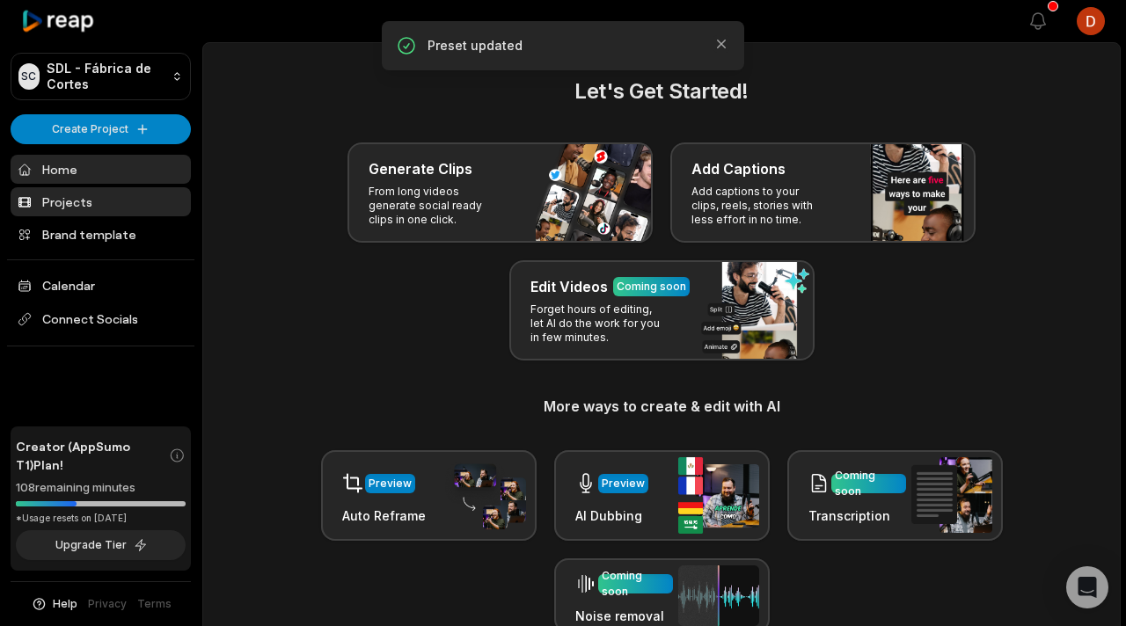
click at [62, 201] on link "Projects" at bounding box center [101, 201] width 180 height 29
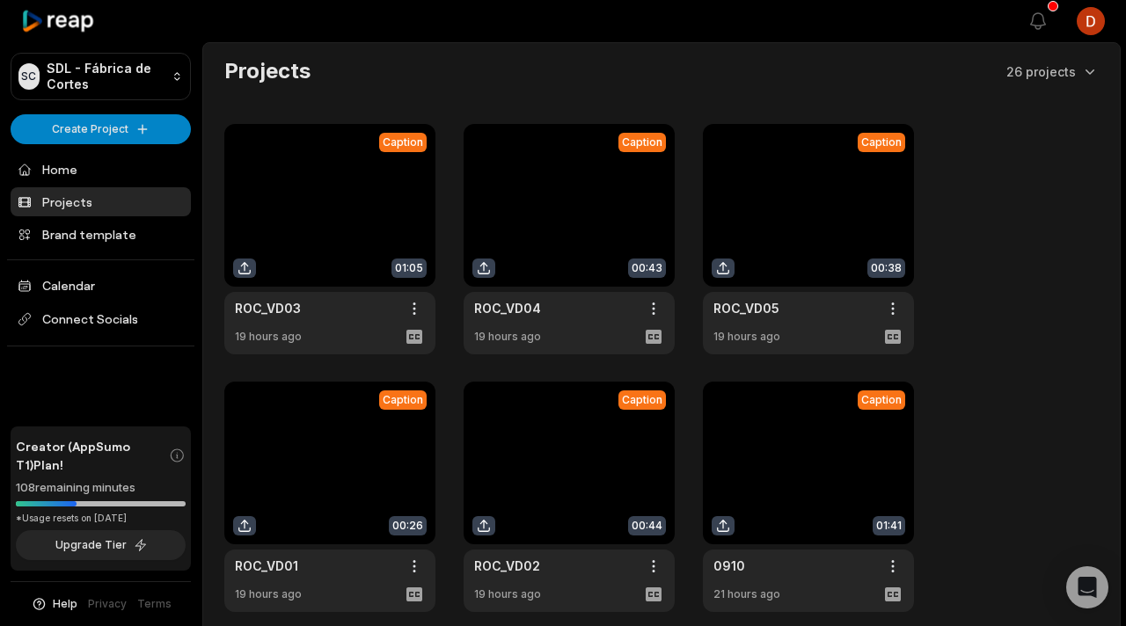
drag, startPoint x: 0, startPoint y: 0, endPoint x: 327, endPoint y: 240, distance: 405.9
click at [327, 240] on link at bounding box center [329, 239] width 211 height 230
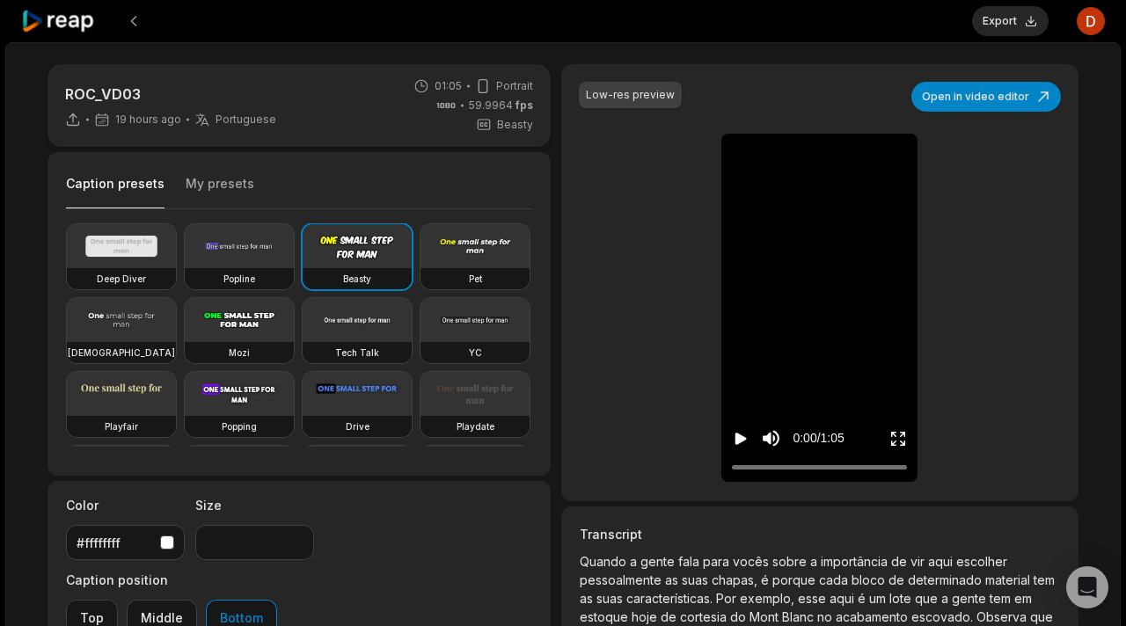
click at [206, 180] on button "My presets" at bounding box center [220, 191] width 69 height 33
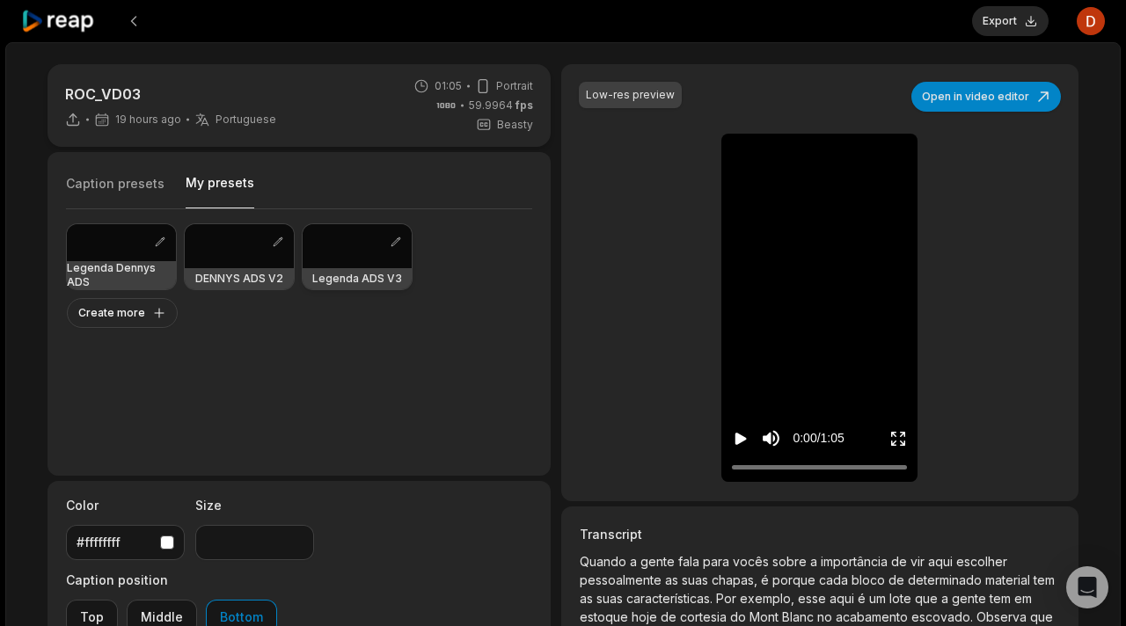
click at [330, 260] on div at bounding box center [357, 246] width 109 height 44
type input "**"
click at [743, 437] on icon "Play video" at bounding box center [740, 439] width 11 height 12
click at [738, 444] on icon "Pause video" at bounding box center [737, 439] width 3 height 12
click at [745, 427] on button "Play video" at bounding box center [741, 438] width 18 height 33
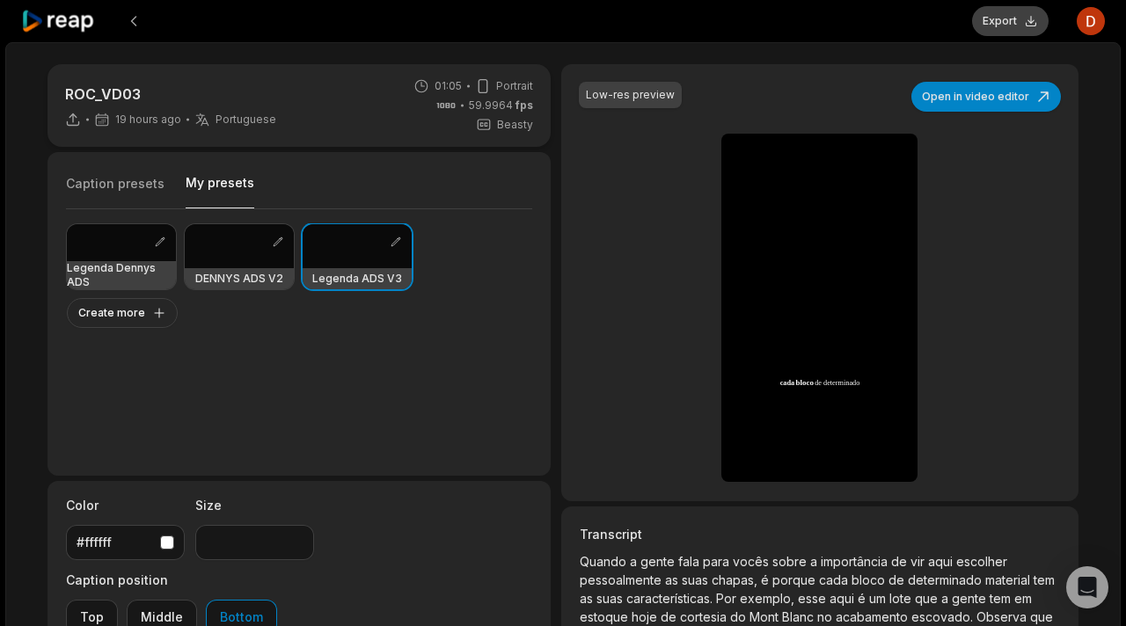
click at [1022, 22] on button "Export" at bounding box center [1010, 21] width 77 height 30
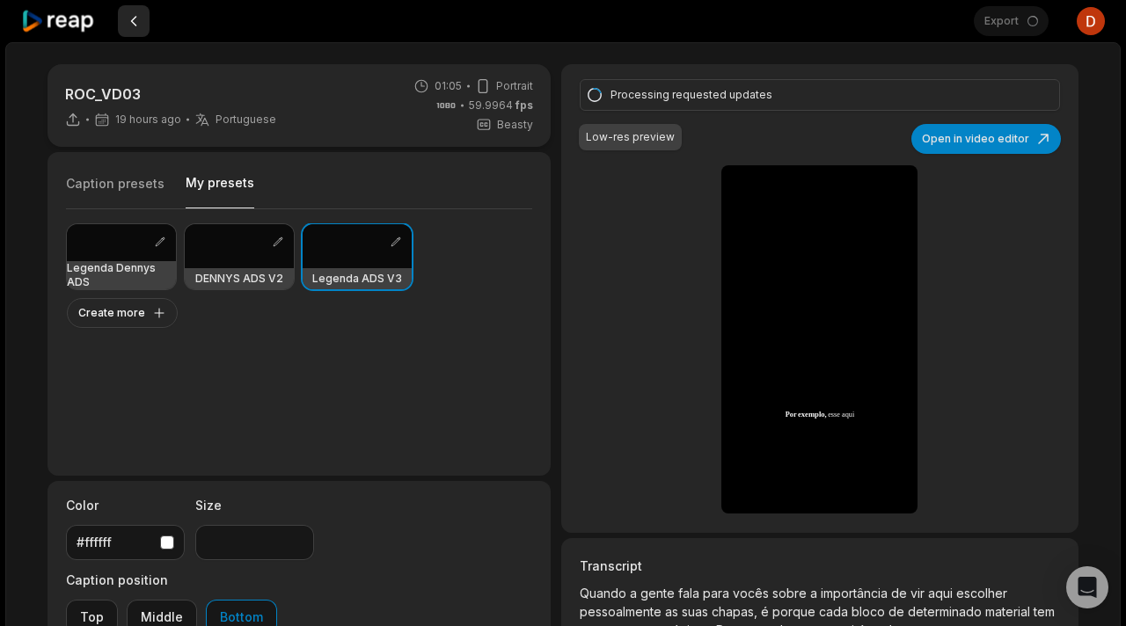
click at [130, 18] on button at bounding box center [134, 21] width 32 height 32
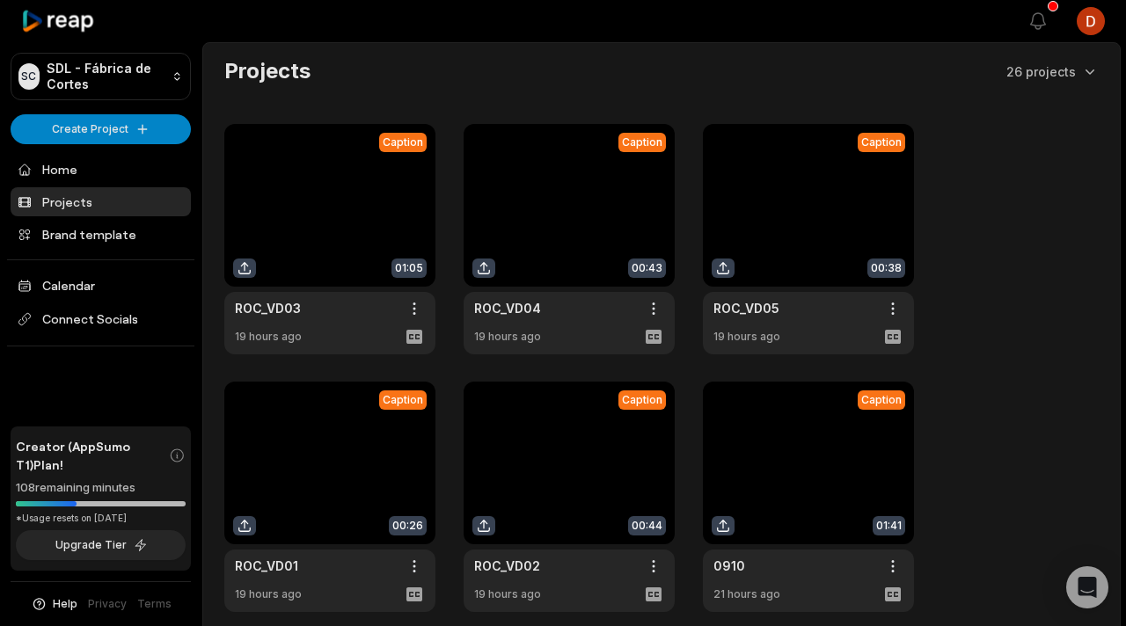
click at [597, 262] on link at bounding box center [569, 239] width 211 height 230
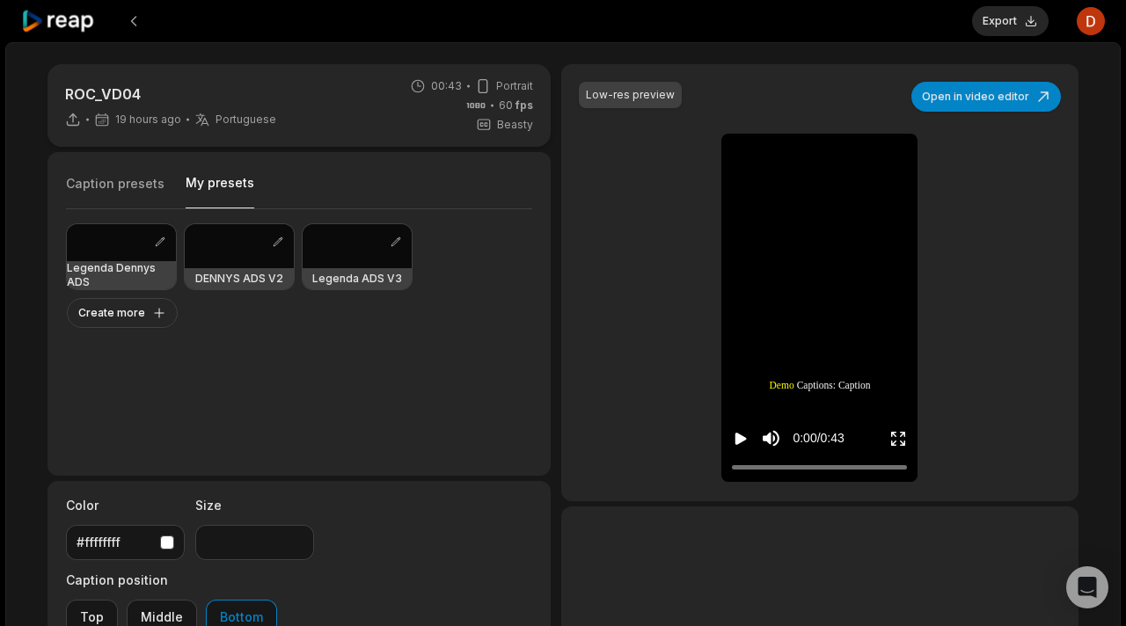
click at [223, 193] on button "My presets" at bounding box center [220, 191] width 69 height 34
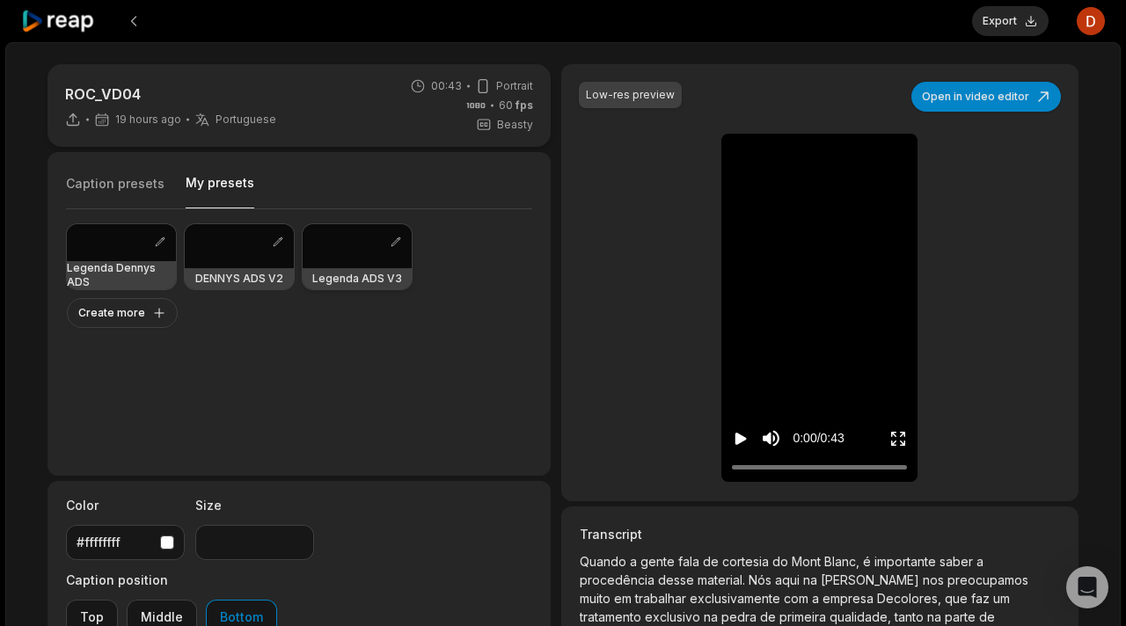
click at [339, 266] on div at bounding box center [357, 246] width 109 height 44
type input "**"
click at [737, 447] on icon "Play video" at bounding box center [741, 439] width 18 height 18
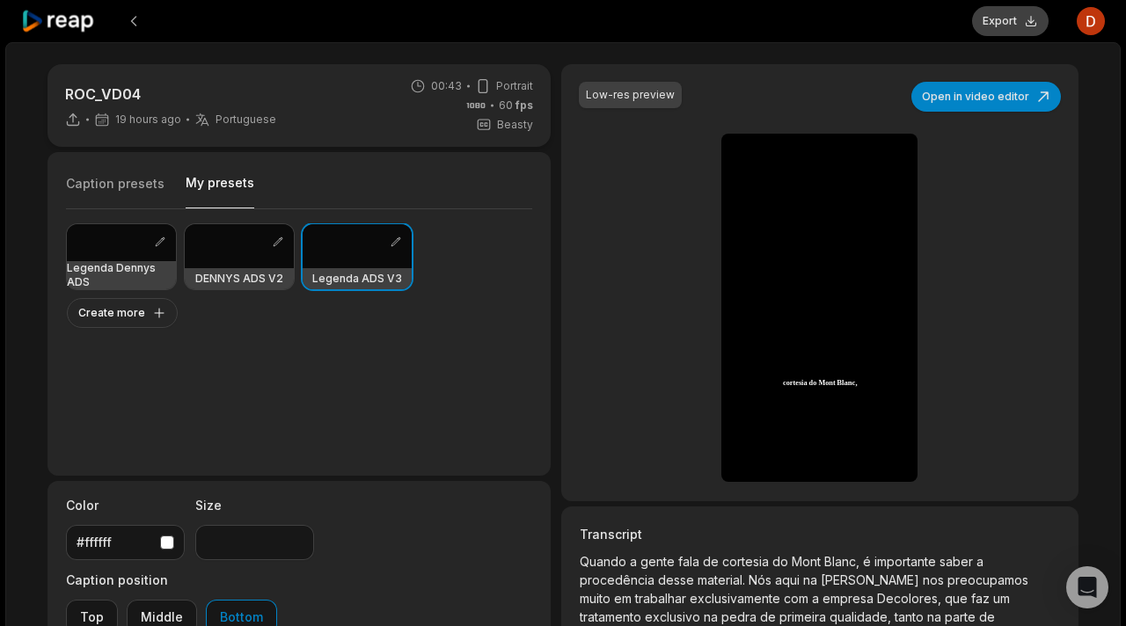
click at [1031, 26] on button "Export" at bounding box center [1010, 21] width 77 height 30
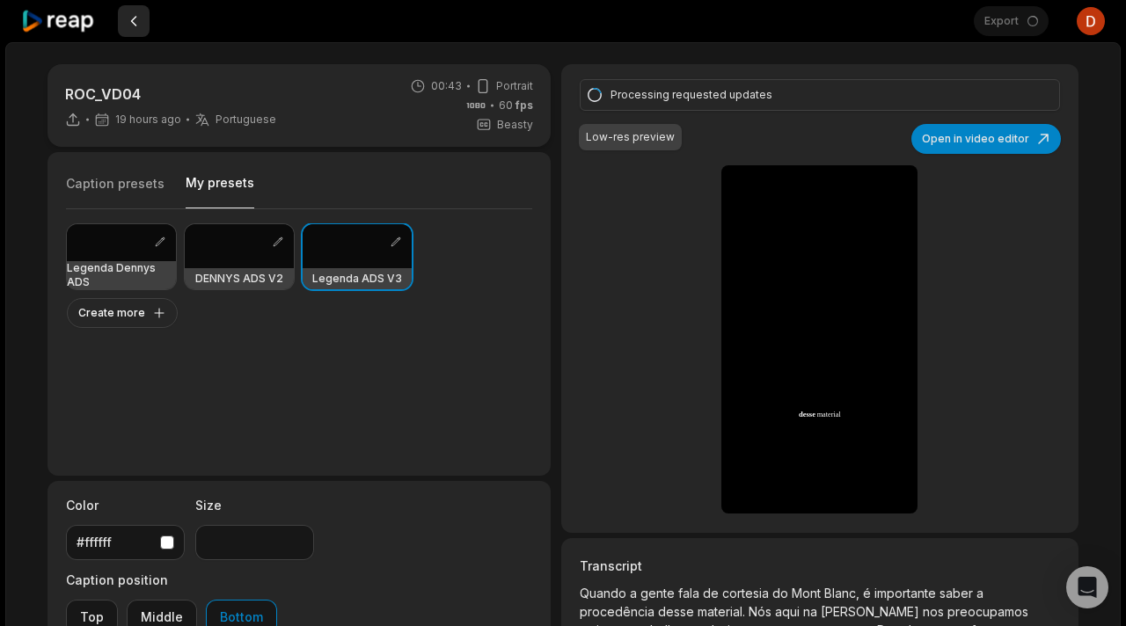
click at [130, 20] on button at bounding box center [134, 21] width 32 height 32
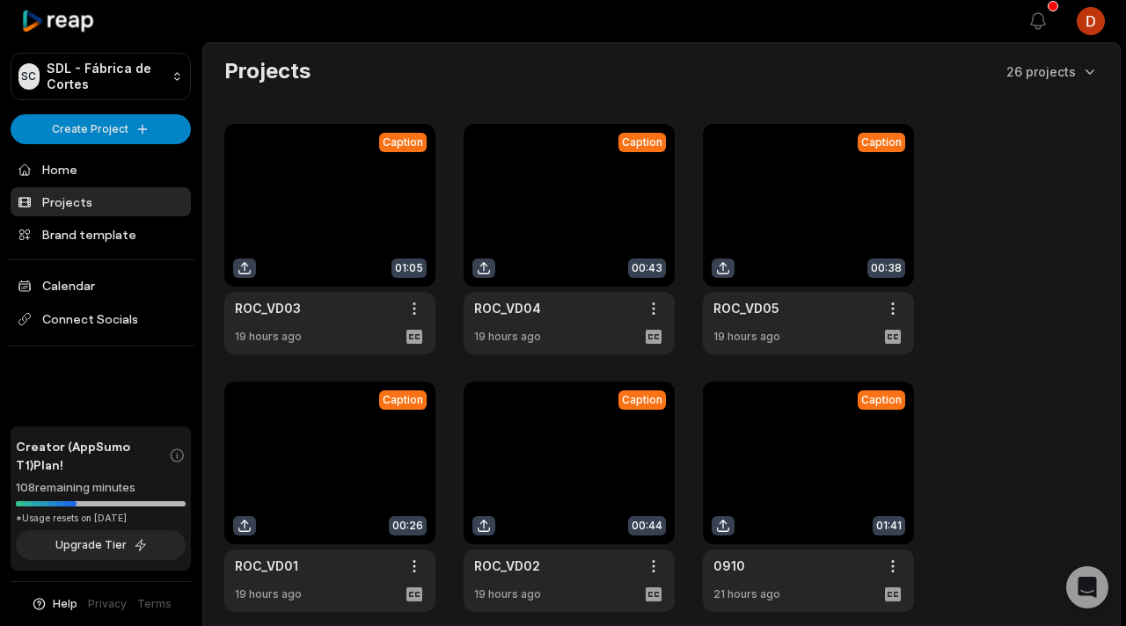
click at [807, 232] on link at bounding box center [808, 239] width 211 height 230
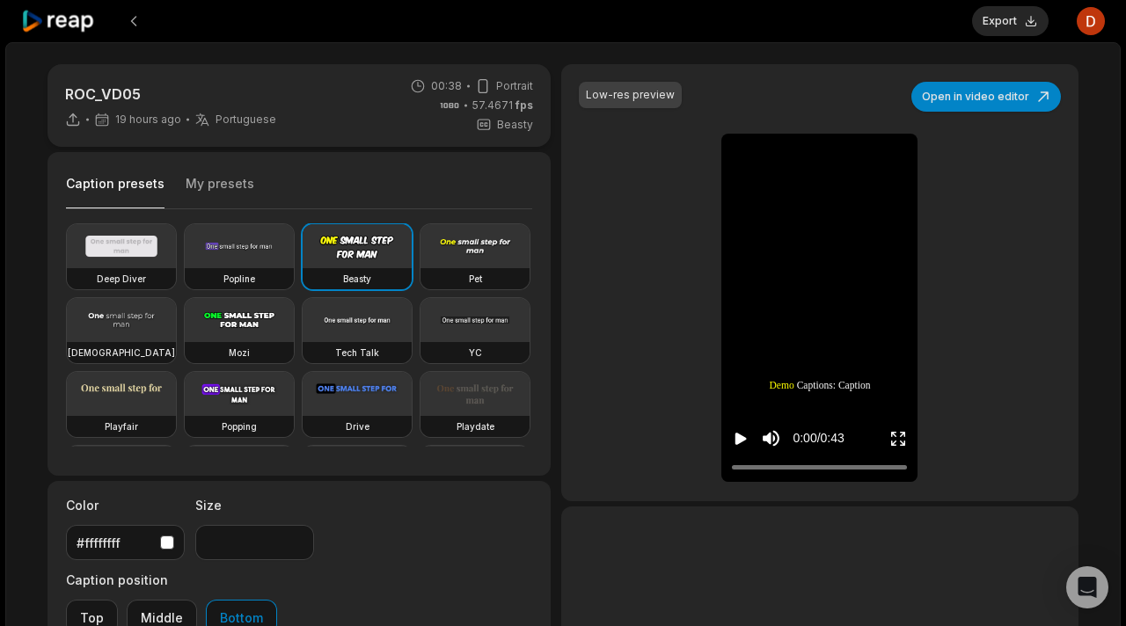
click at [220, 184] on button "My presets" at bounding box center [220, 191] width 69 height 33
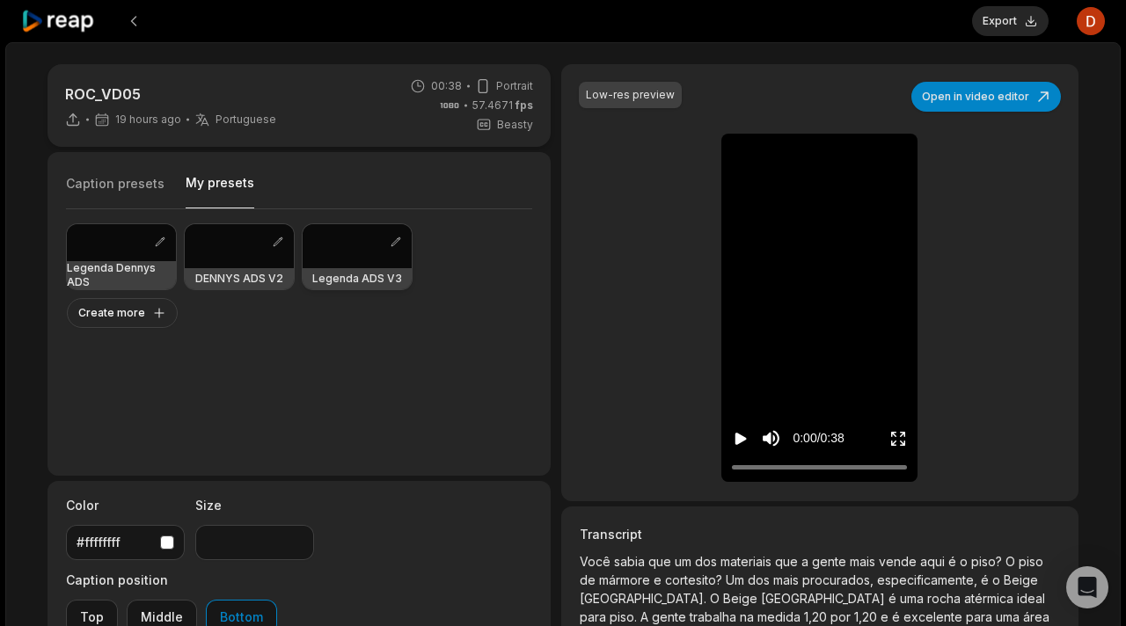
click at [361, 258] on div at bounding box center [357, 246] width 109 height 44
type input "**"
click at [734, 439] on icon "Play video" at bounding box center [741, 439] width 18 height 18
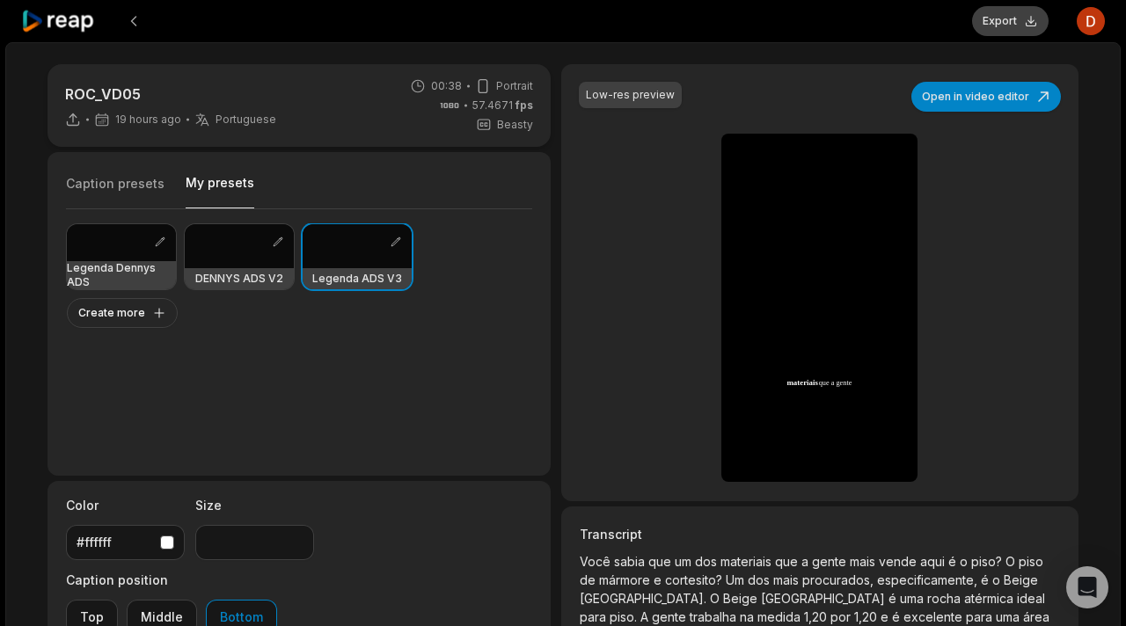
click at [1011, 18] on button "Export" at bounding box center [1010, 21] width 77 height 30
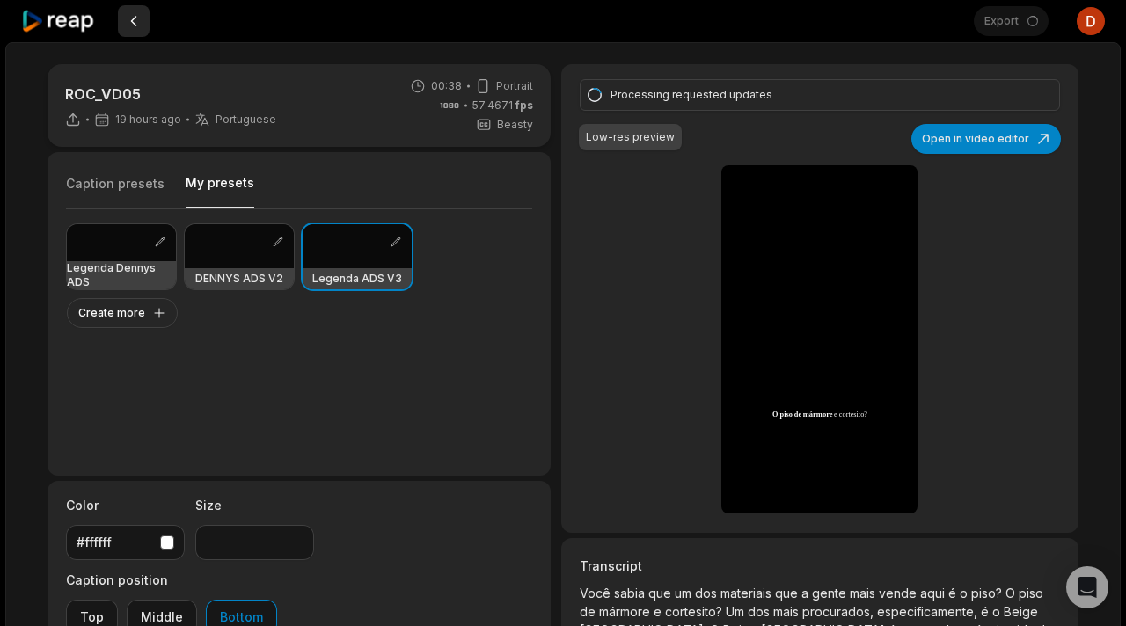
click at [139, 21] on button at bounding box center [134, 21] width 32 height 32
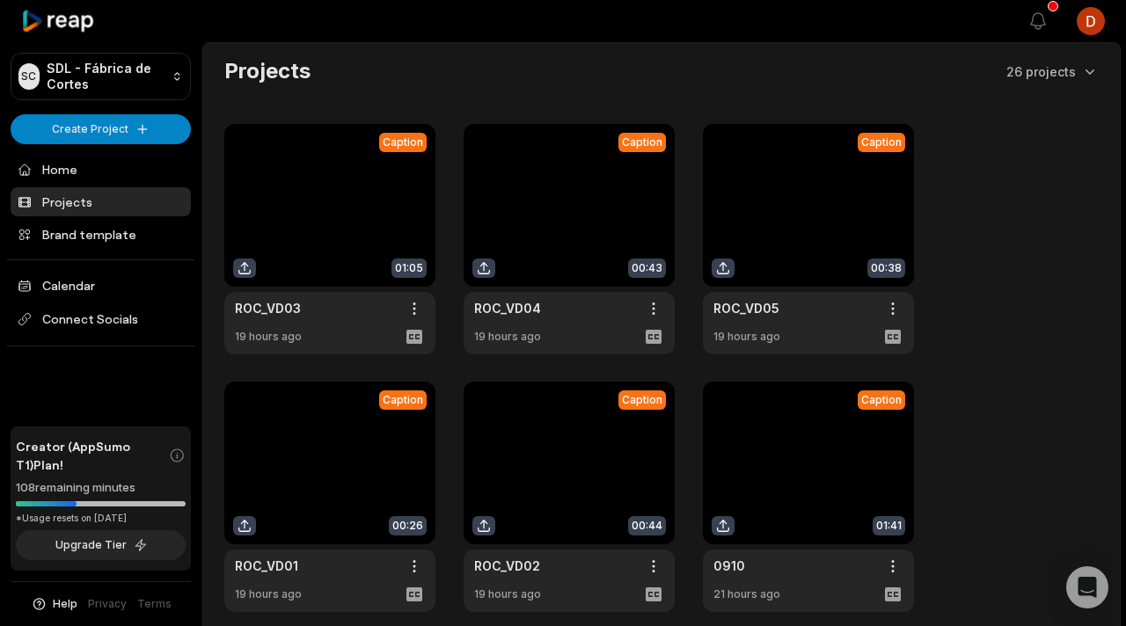
click at [282, 470] on link at bounding box center [329, 497] width 211 height 230
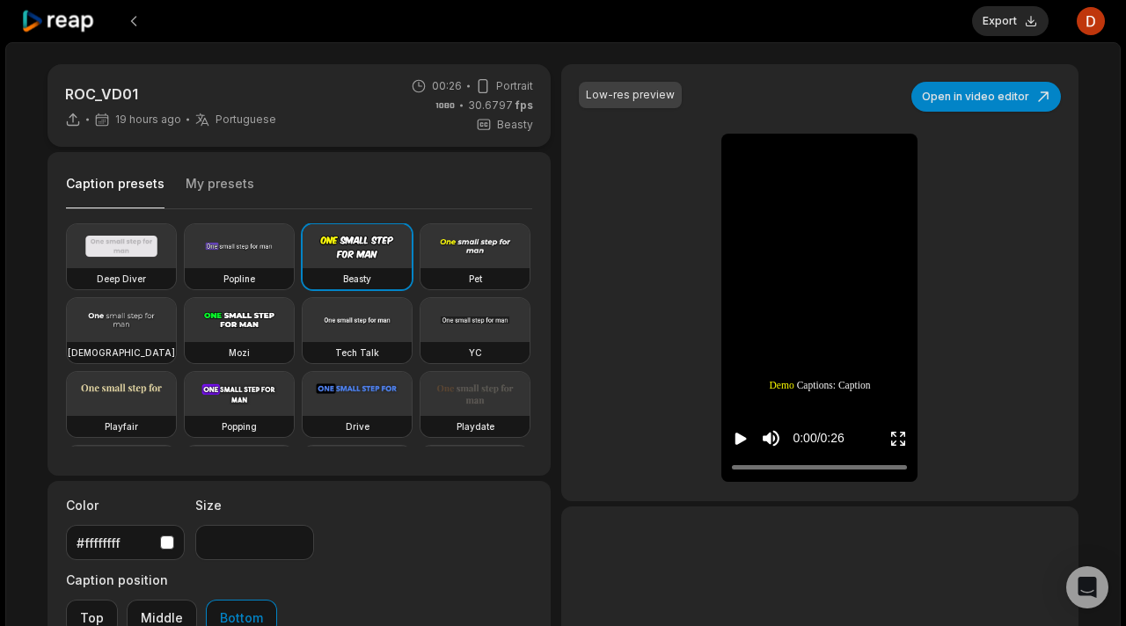
click at [213, 193] on button "My presets" at bounding box center [220, 191] width 69 height 33
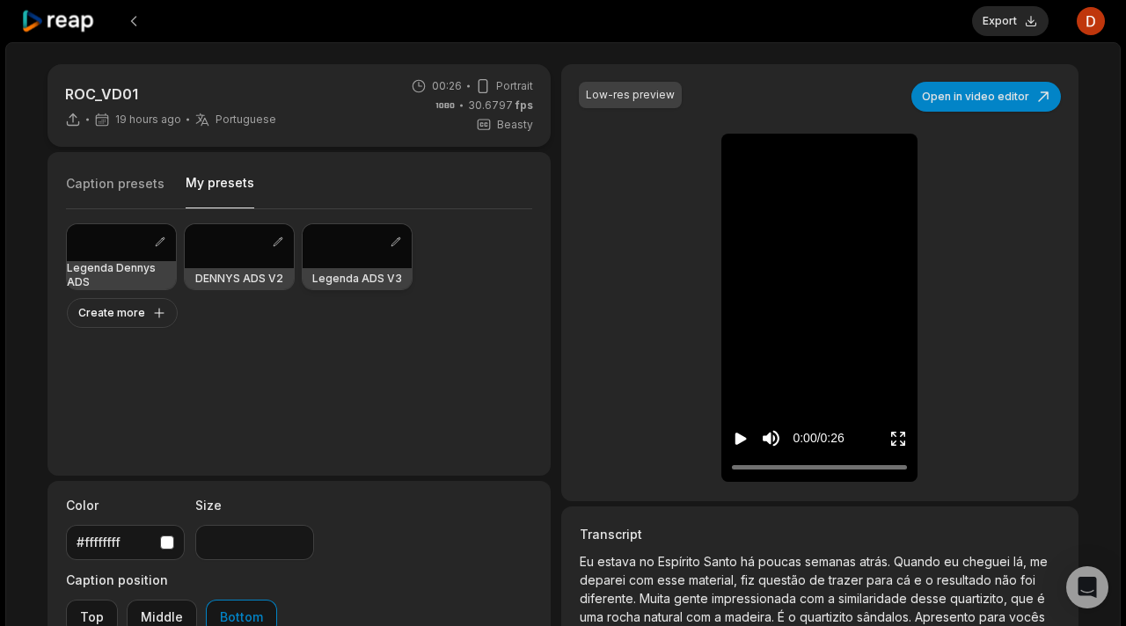
click at [340, 245] on div at bounding box center [357, 246] width 109 height 44
type input "**"
click at [744, 442] on icon "Play video" at bounding box center [741, 439] width 18 height 18
click at [743, 442] on icon "Pause video" at bounding box center [743, 439] width 3 height 12
click at [991, 14] on button "Export" at bounding box center [1010, 21] width 77 height 30
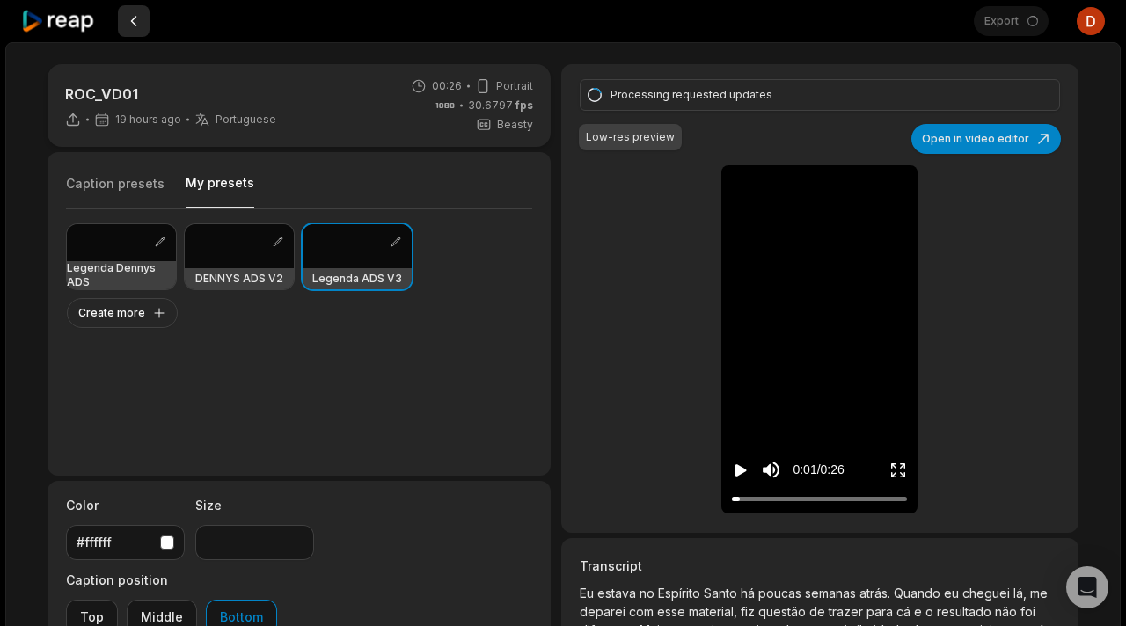
click at [134, 25] on button at bounding box center [134, 21] width 32 height 32
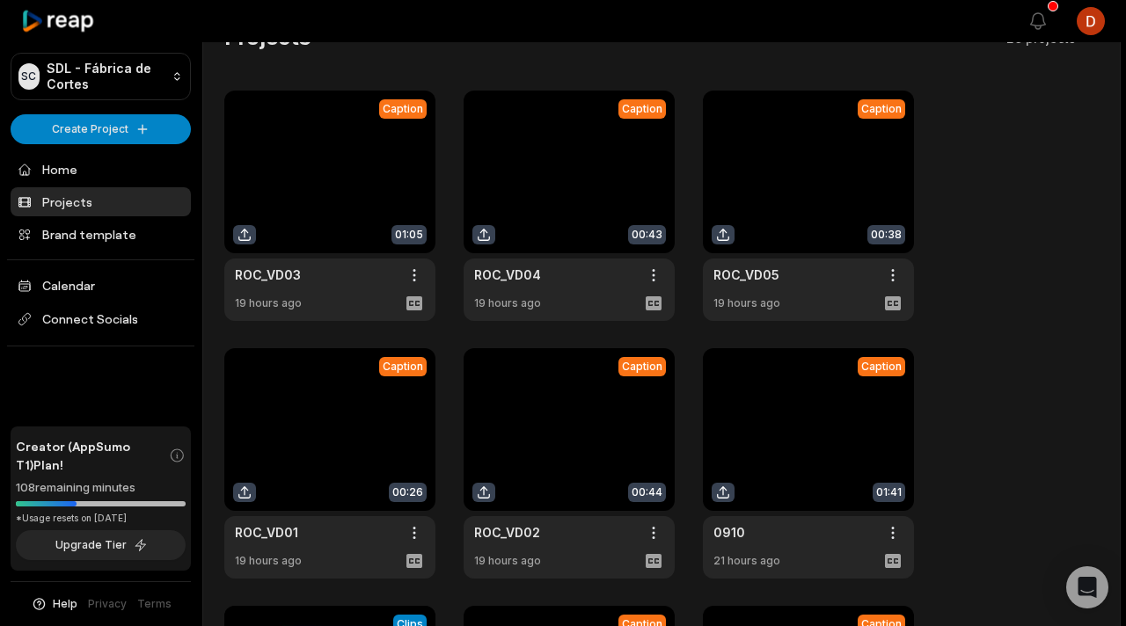
scroll to position [90, 0]
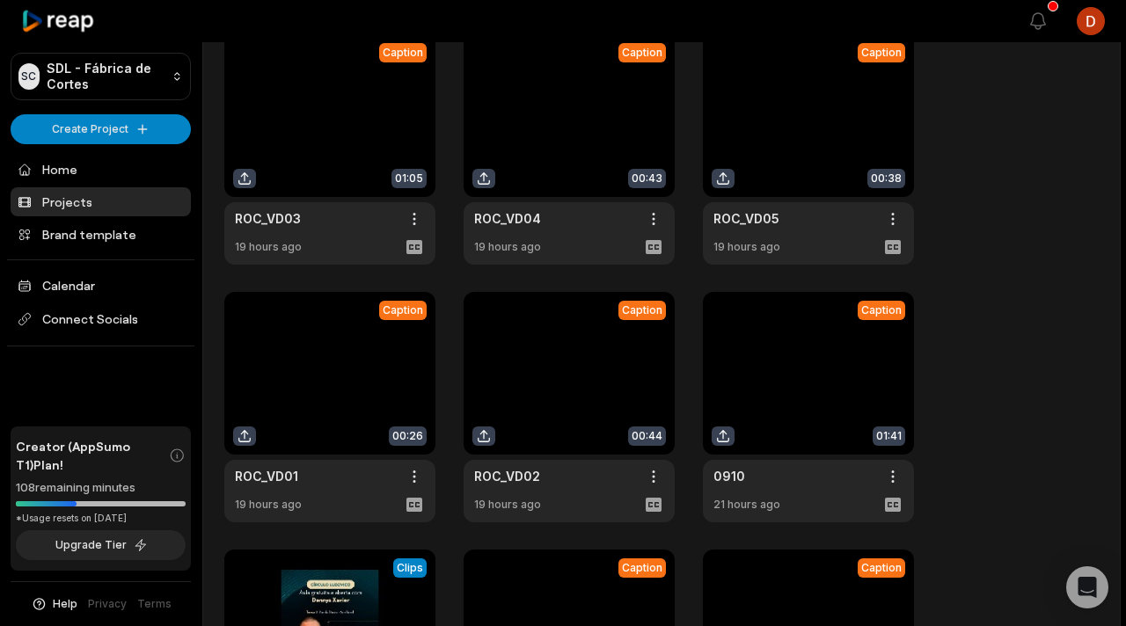
click at [588, 391] on link at bounding box center [569, 407] width 211 height 230
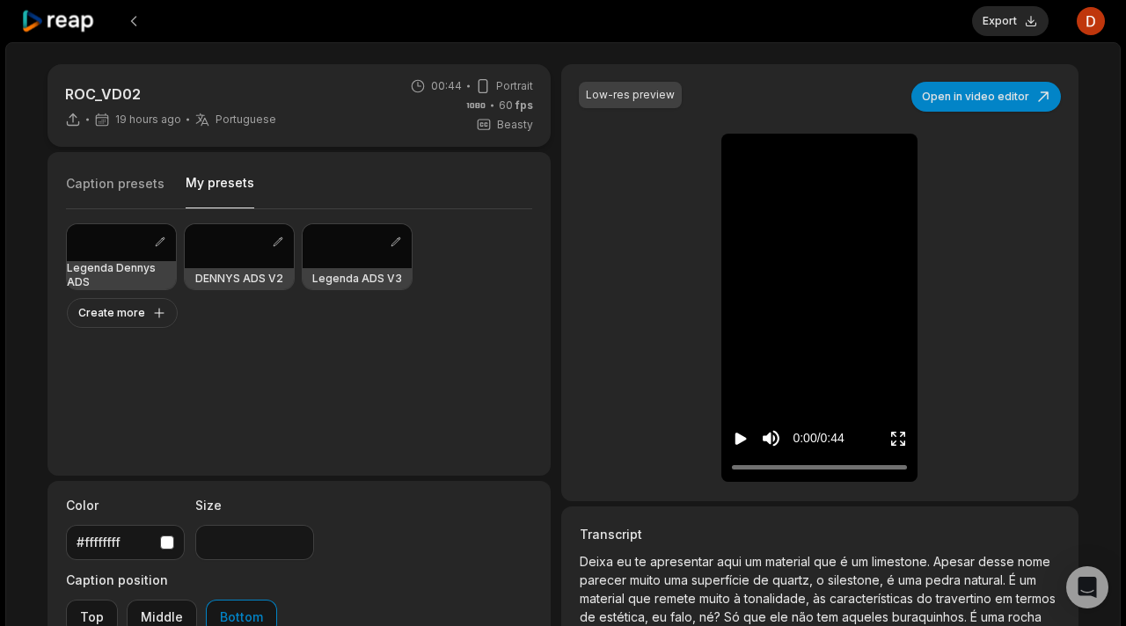
click at [210, 181] on button "My presets" at bounding box center [220, 191] width 69 height 34
click at [332, 243] on div at bounding box center [357, 246] width 109 height 44
type input "**"
click at [750, 434] on div "0:00 / 0:44" at bounding box center [793, 438] width 122 height 33
click at [748, 434] on icon "Play video" at bounding box center [741, 439] width 18 height 18
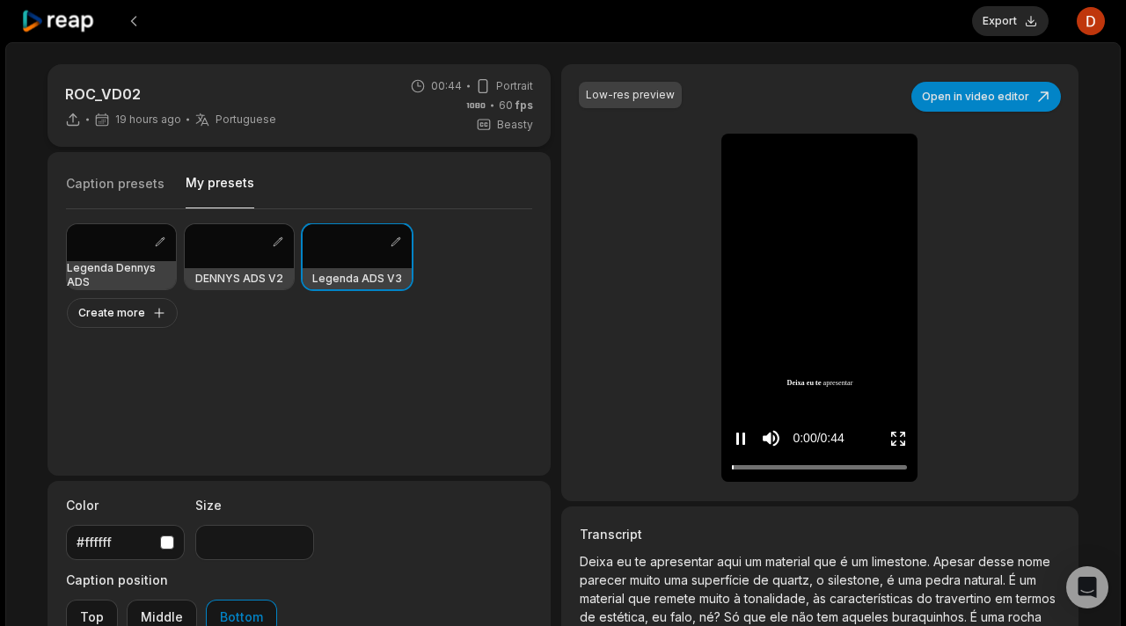
click at [748, 434] on icon "Pause video" at bounding box center [741, 439] width 18 height 18
click at [1013, 24] on button "Export" at bounding box center [1010, 21] width 77 height 30
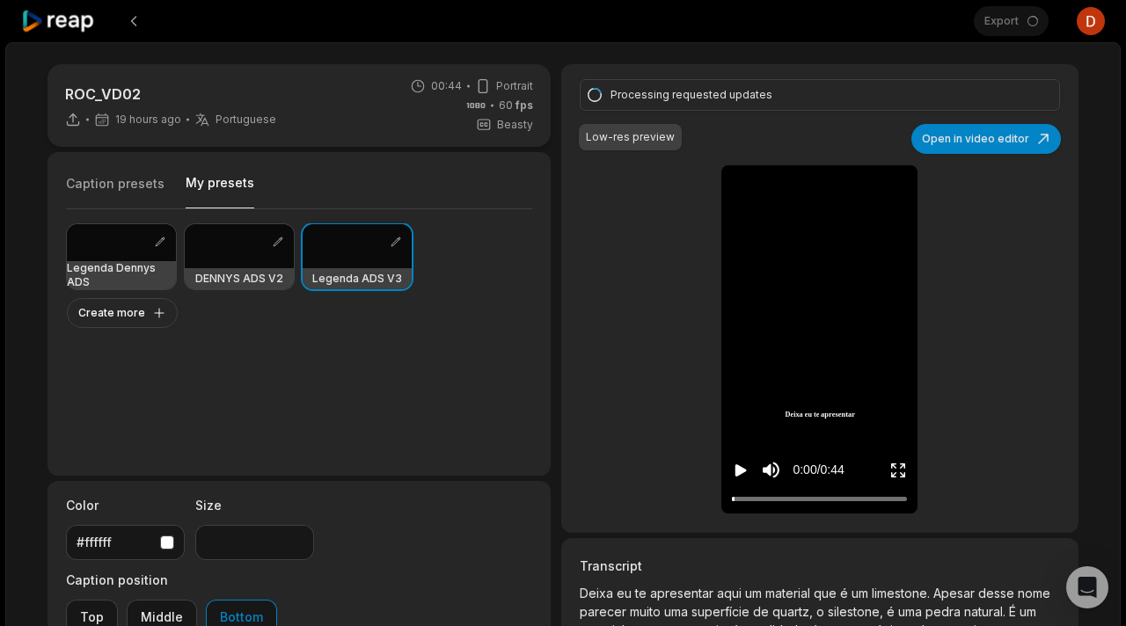
click at [76, 19] on icon at bounding box center [58, 22] width 75 height 24
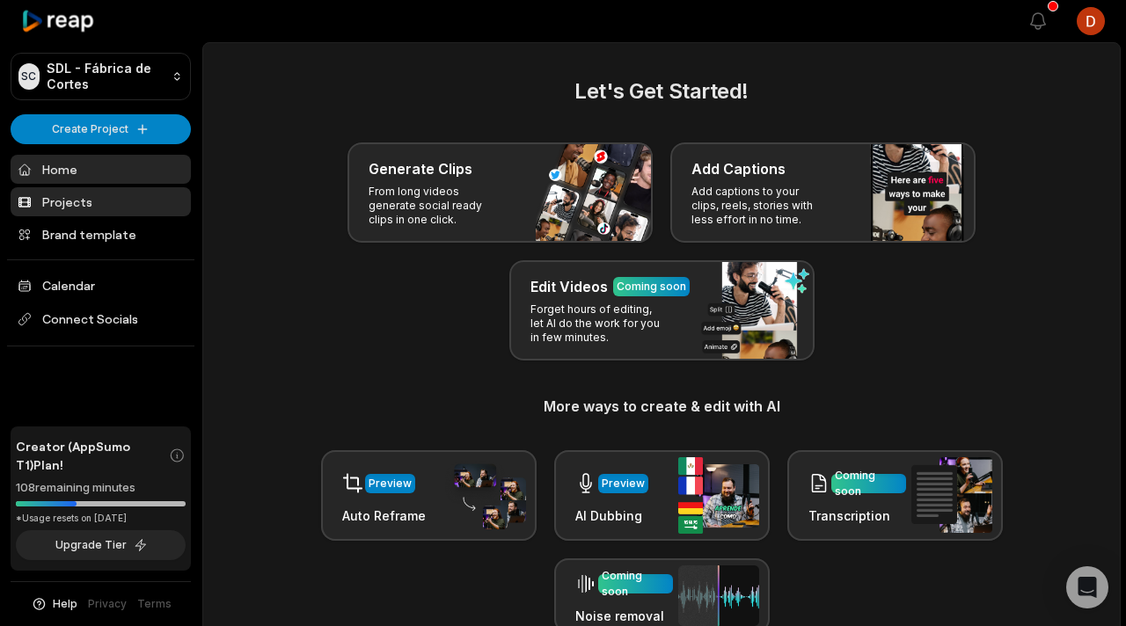
click at [116, 208] on link "Projects" at bounding box center [101, 201] width 180 height 29
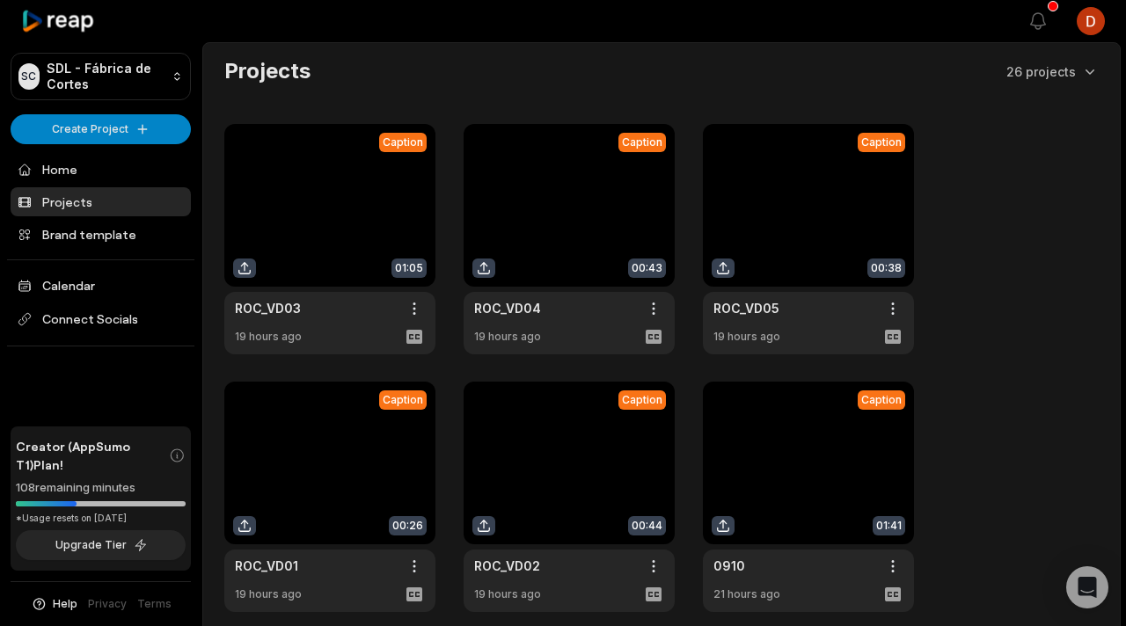
click at [371, 251] on link at bounding box center [329, 239] width 211 height 230
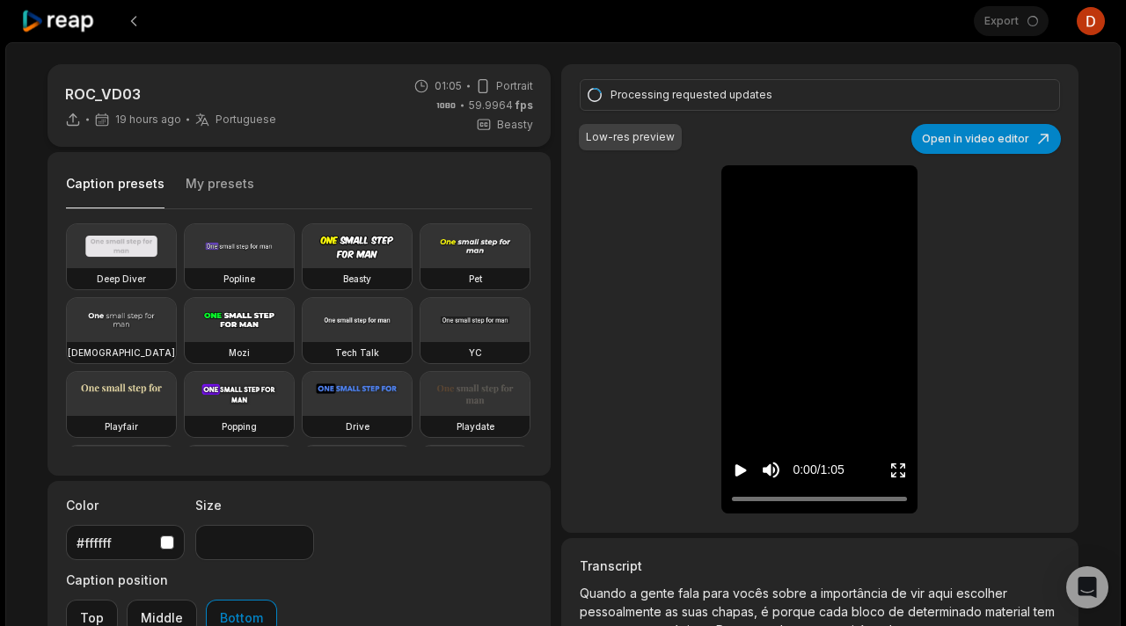
click at [61, 24] on icon at bounding box center [58, 22] width 75 height 24
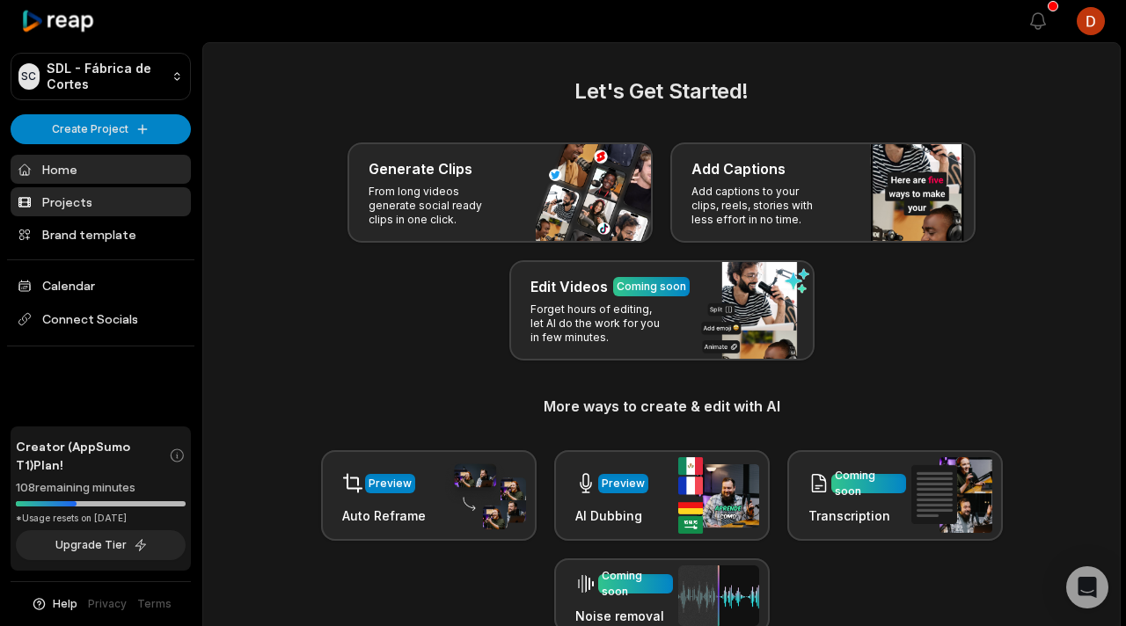
click at [100, 199] on link "Projects" at bounding box center [101, 201] width 180 height 29
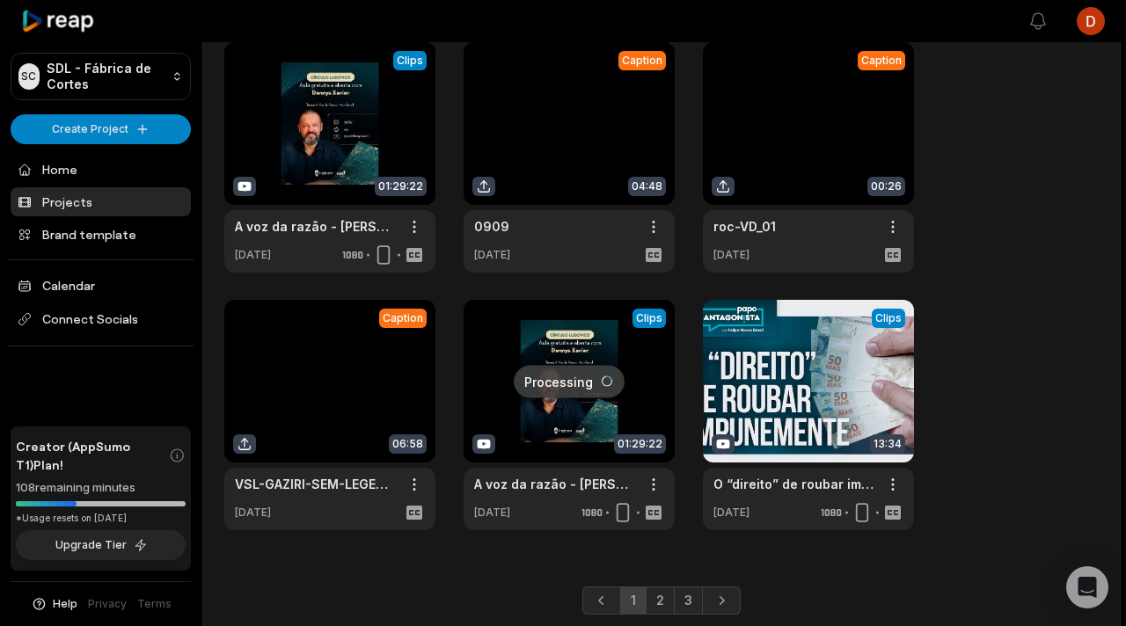
scroll to position [656, 0]
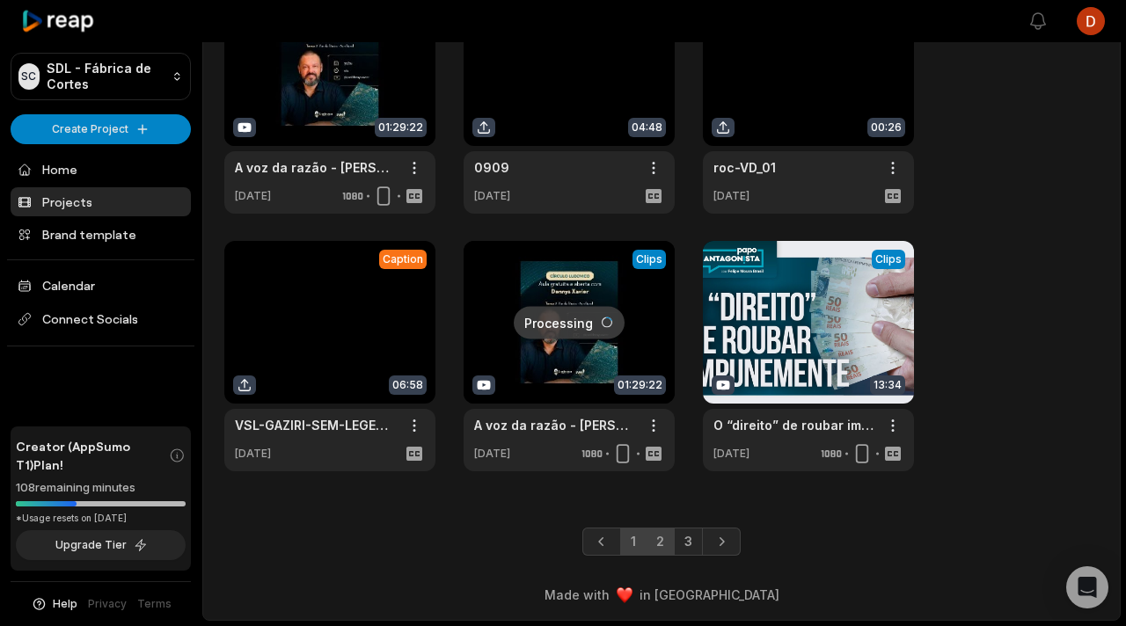
click at [654, 537] on link "2" at bounding box center [660, 542] width 29 height 28
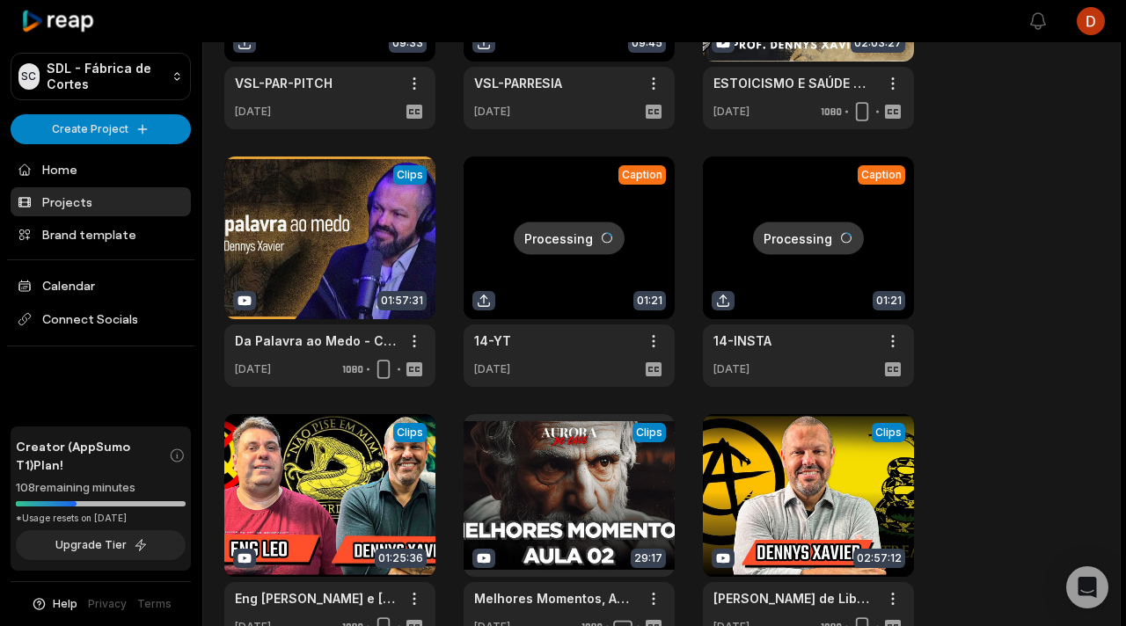
scroll to position [0, 0]
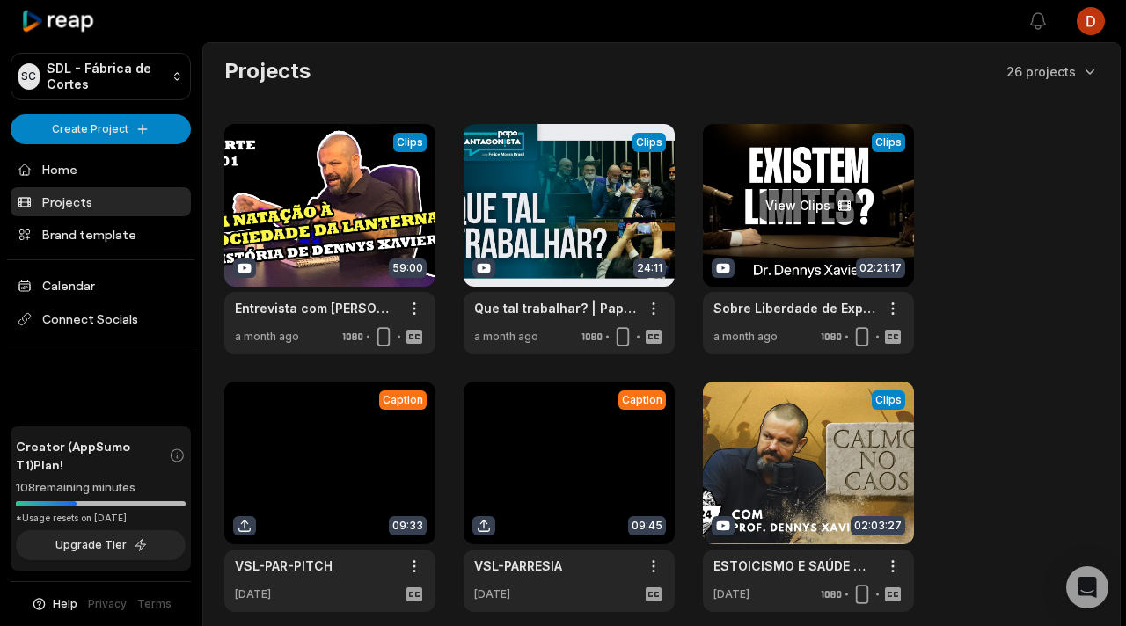
click at [828, 242] on link at bounding box center [808, 239] width 211 height 230
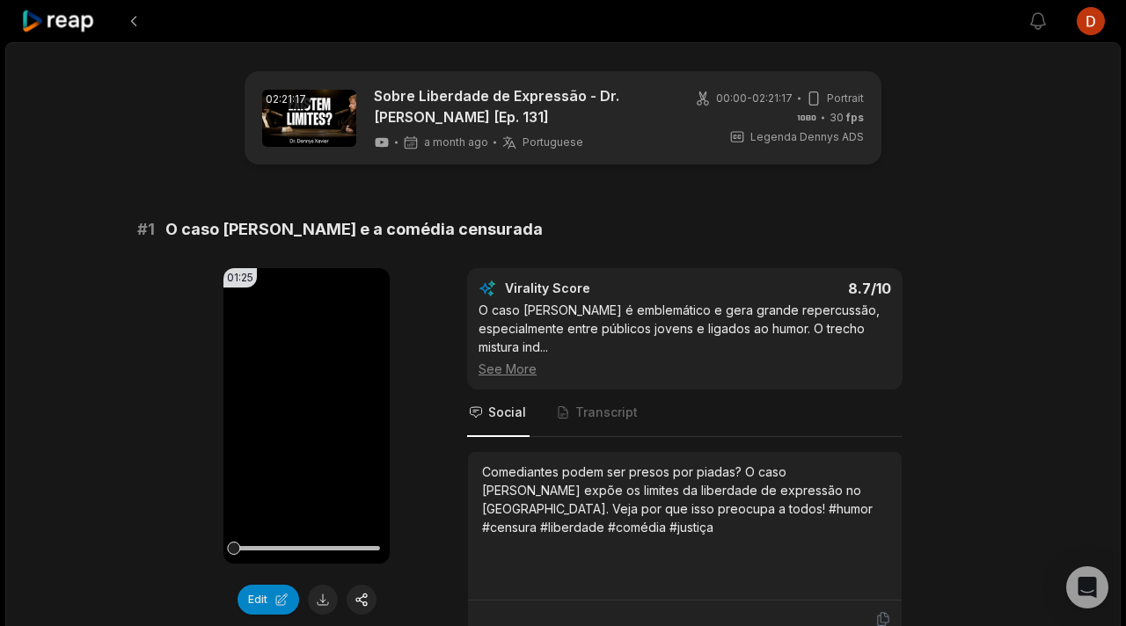
click at [63, 25] on icon at bounding box center [58, 22] width 75 height 24
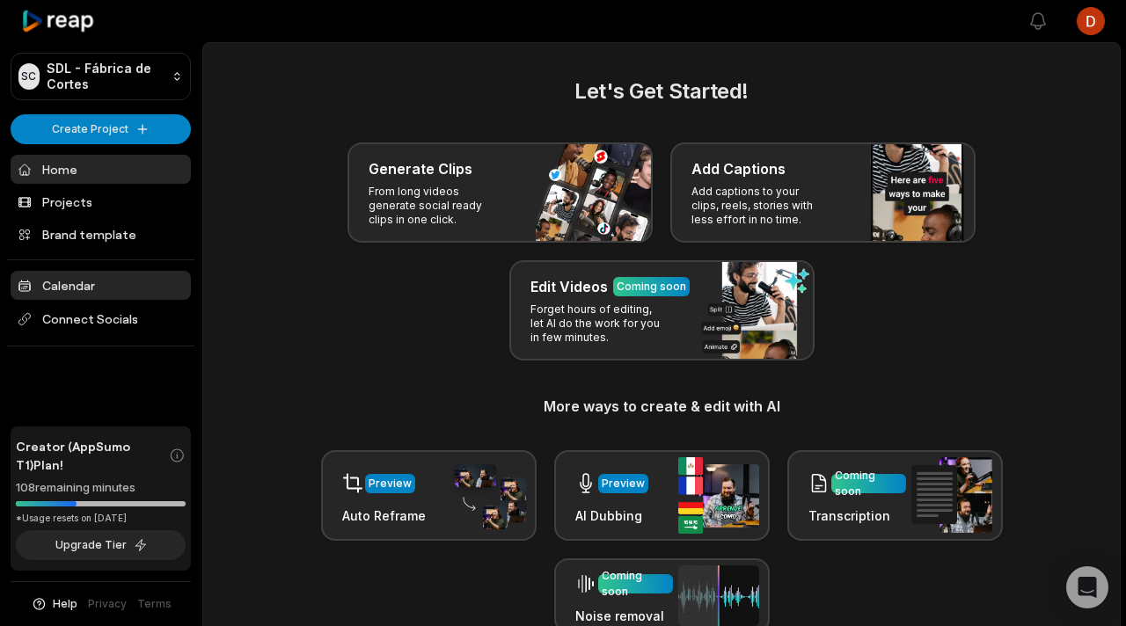
click at [106, 282] on link "Calendar" at bounding box center [101, 285] width 180 height 29
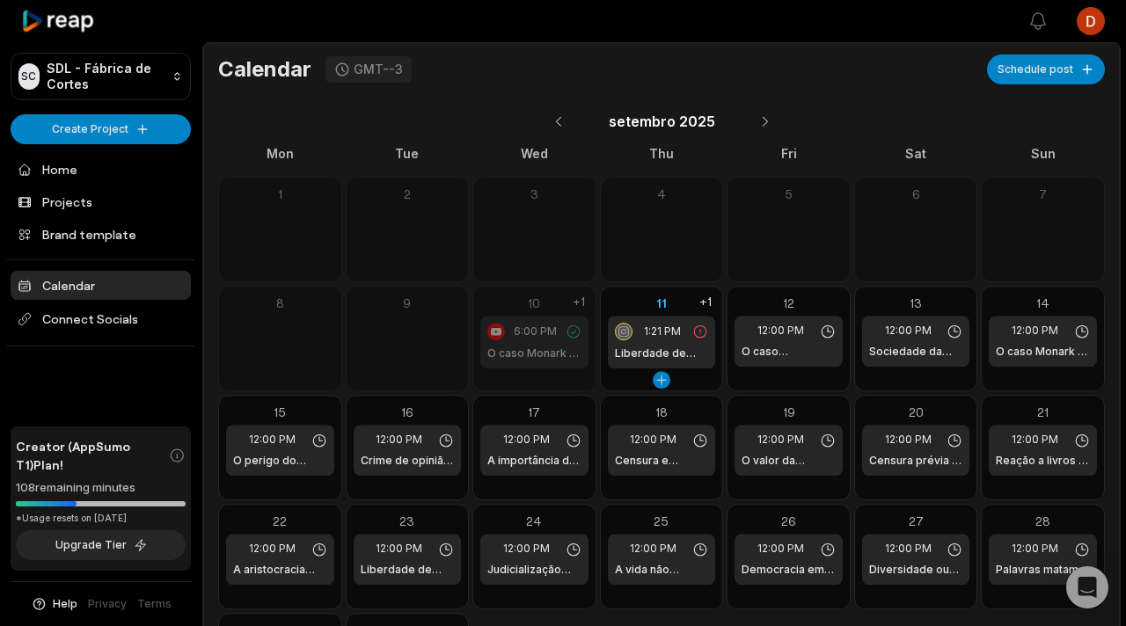
click at [662, 340] on div "1:21 PM" at bounding box center [662, 332] width 94 height 18
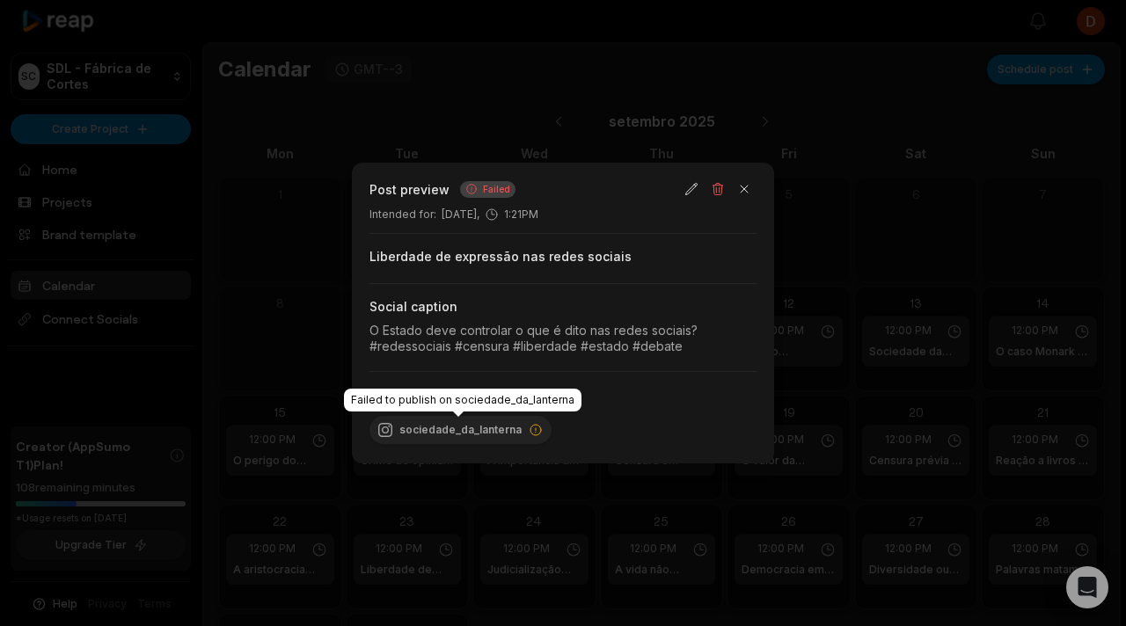
click at [521, 442] on div "sociedade_da_lanterna" at bounding box center [460, 430] width 182 height 28
click at [536, 433] on icon at bounding box center [535, 430] width 11 height 11
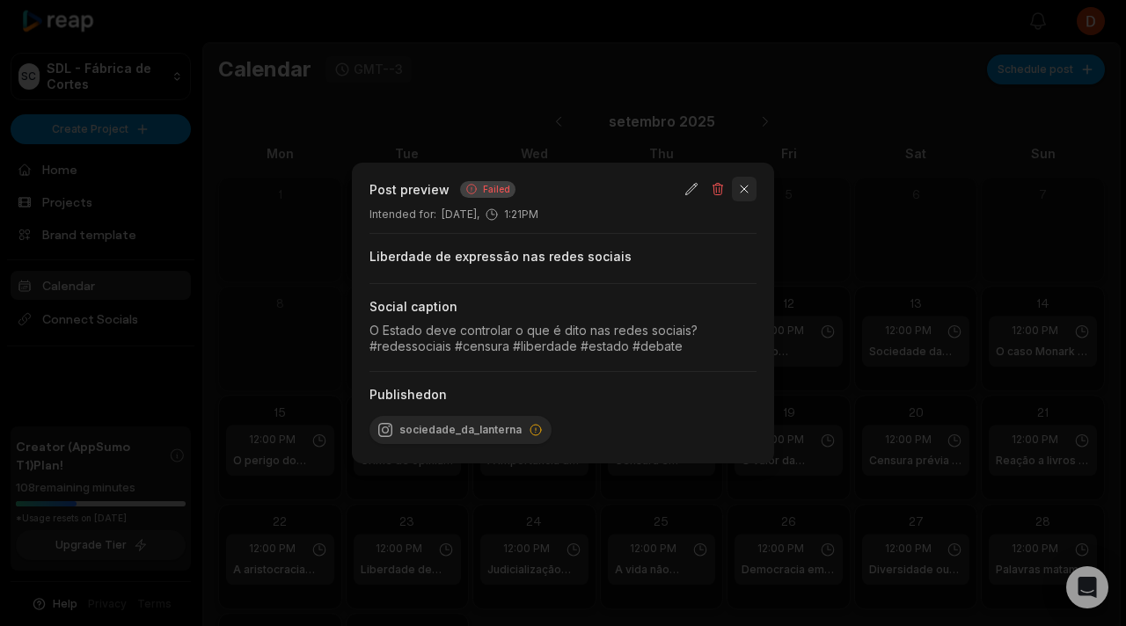
click at [748, 197] on button "button" at bounding box center [744, 189] width 25 height 25
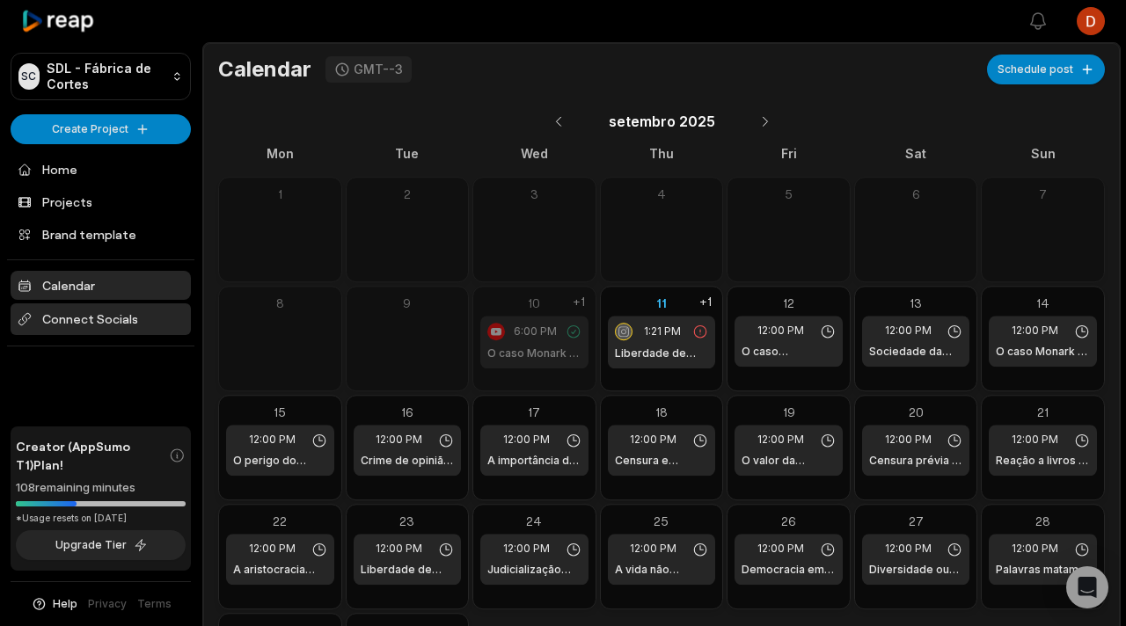
click at [92, 312] on span "Connect Socials" at bounding box center [101, 319] width 180 height 32
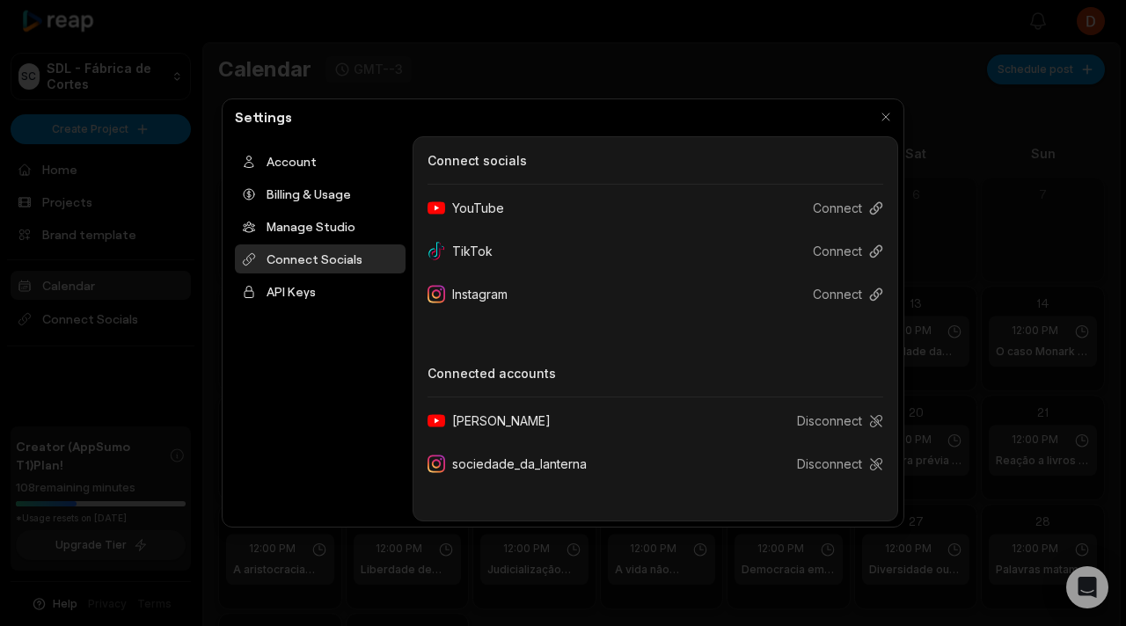
click at [472, 467] on div "sociedade_da_lanterna" at bounding box center [513, 464] width 173 height 33
click at [447, 467] on div "sociedade_da_lanterna" at bounding box center [513, 464] width 173 height 33
click at [833, 278] on button "Connect" at bounding box center [841, 294] width 84 height 33
click at [852, 291] on button "Connect" at bounding box center [841, 294] width 84 height 33
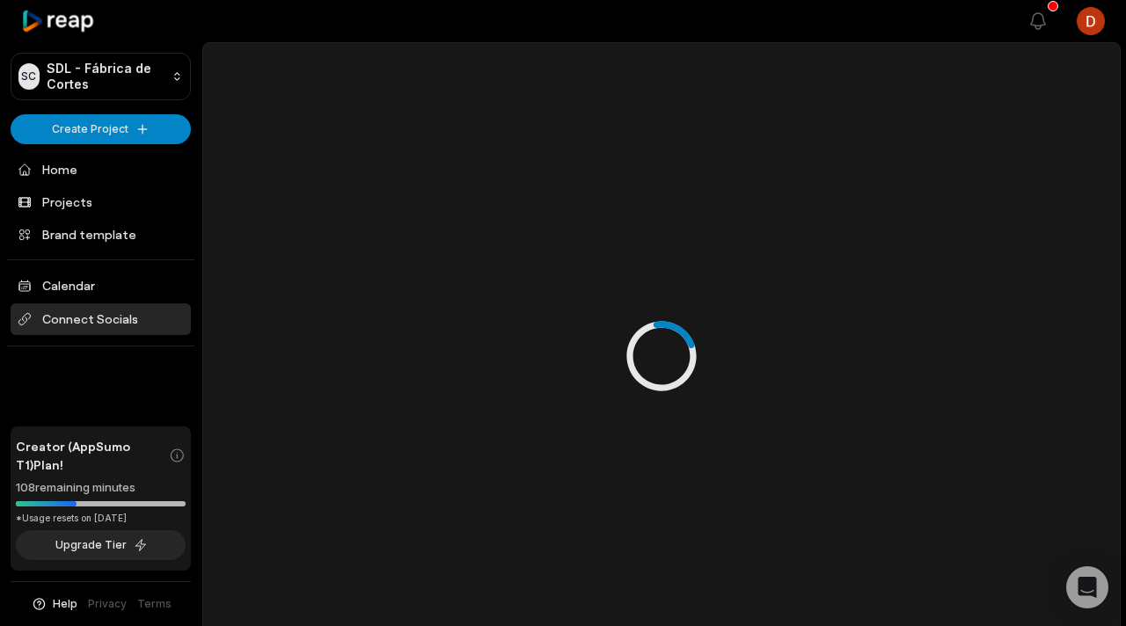
click at [121, 313] on span "Connect Socials" at bounding box center [101, 319] width 180 height 32
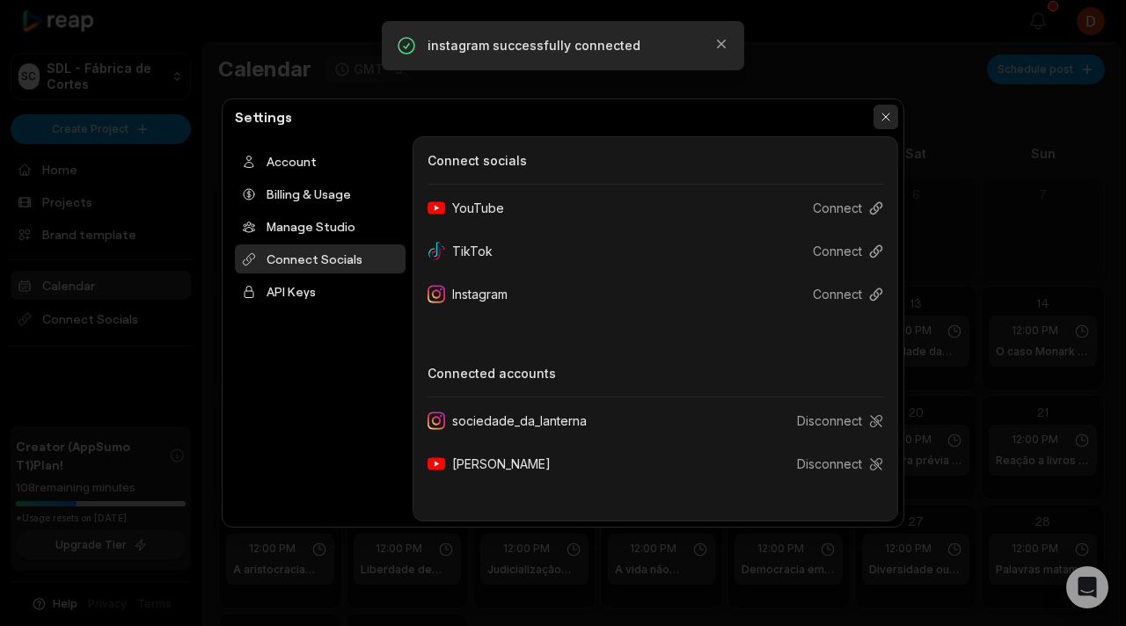
click at [883, 113] on button "button" at bounding box center [885, 117] width 25 height 25
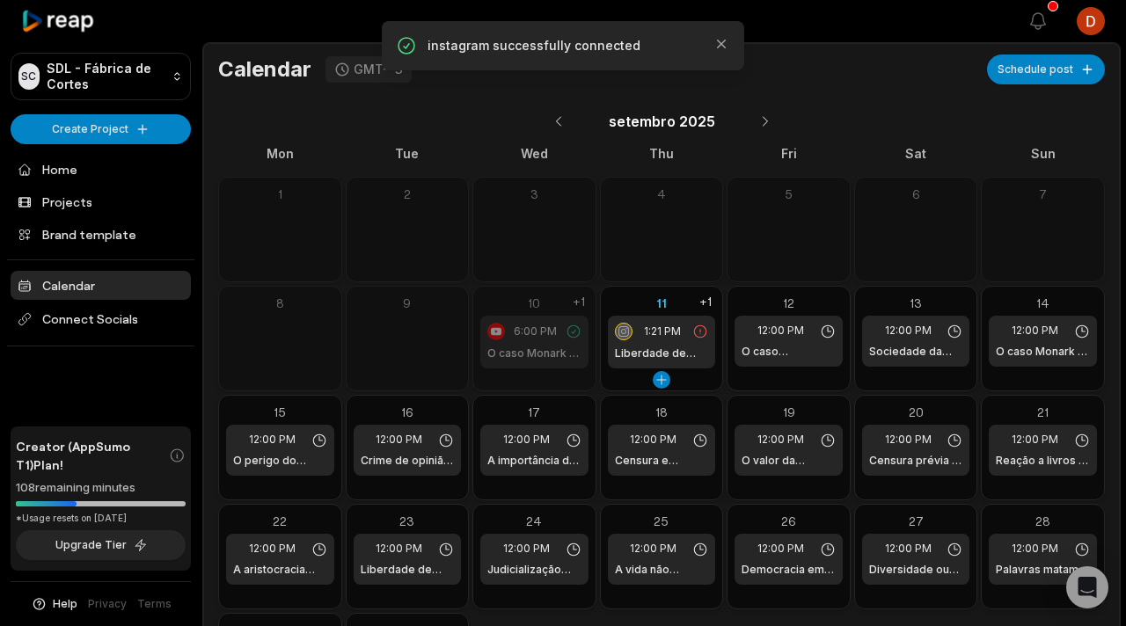
click at [634, 350] on h1 "Liberdade de expressão nas redes sociais" at bounding box center [662, 354] width 94 height 16
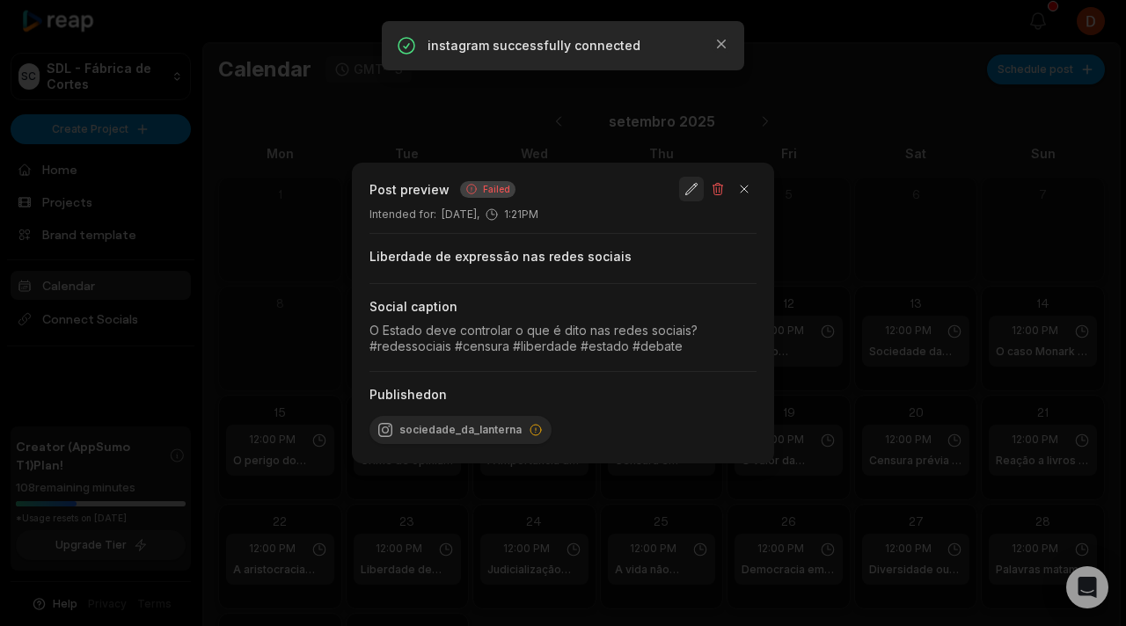
click at [698, 190] on button "button" at bounding box center [691, 189] width 25 height 25
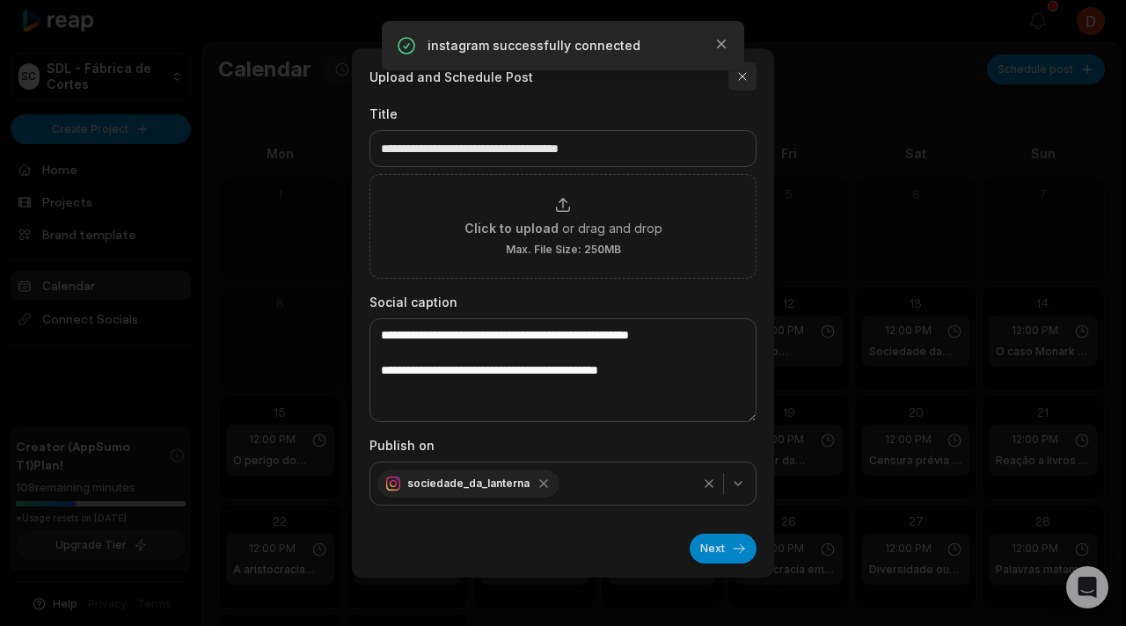
click at [742, 74] on button "button" at bounding box center [742, 76] width 28 height 28
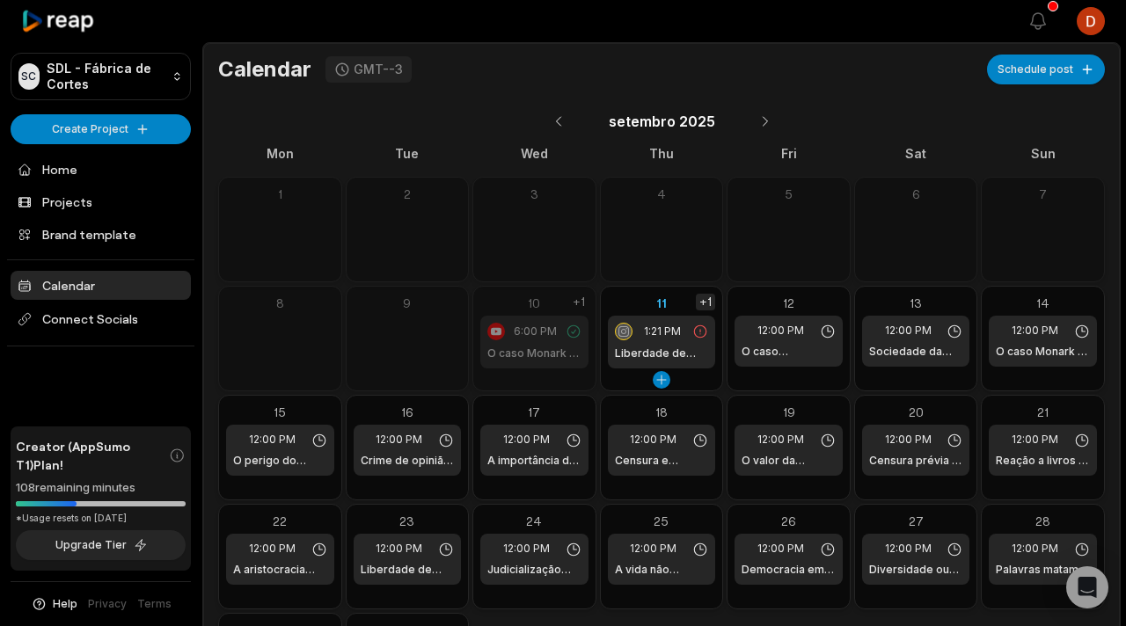
click at [700, 303] on div "+1" at bounding box center [705, 302] width 19 height 17
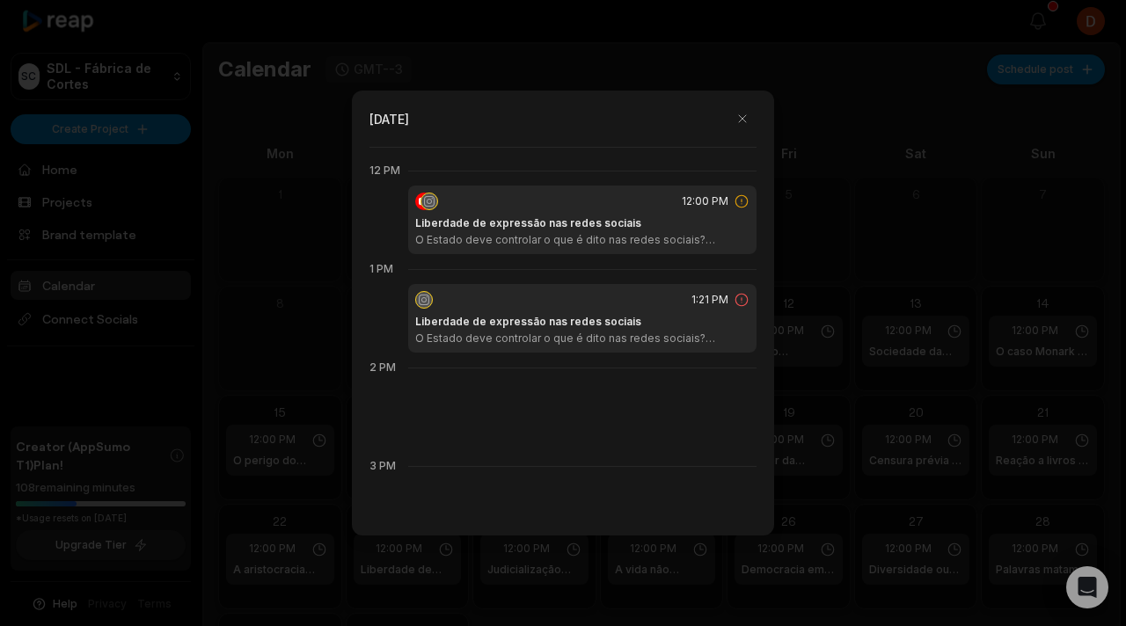
scroll to position [1182, 0]
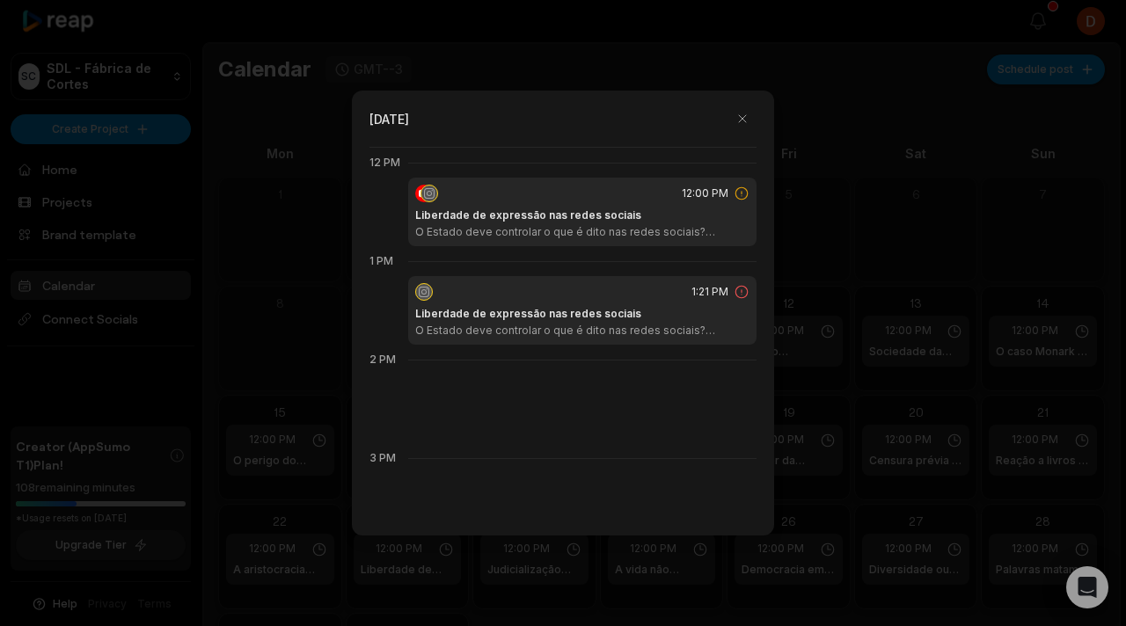
click at [740, 308] on div "Liberdade de expressão nas redes sociais O Estado deve controlar o que é dito n…" at bounding box center [582, 322] width 334 height 32
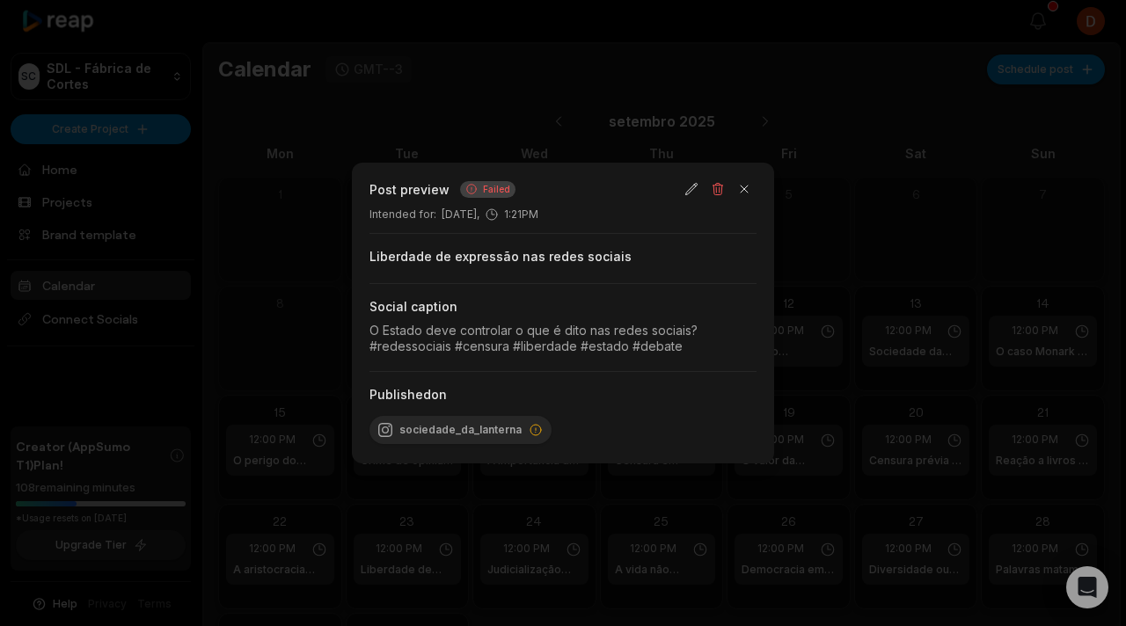
click at [548, 366] on div "Social caption O Estado deve controlar o que é dito nas redes sociais? #redesso…" at bounding box center [562, 327] width 387 height 88
click at [508, 442] on div "sociedade_da_lanterna" at bounding box center [460, 430] width 182 height 28
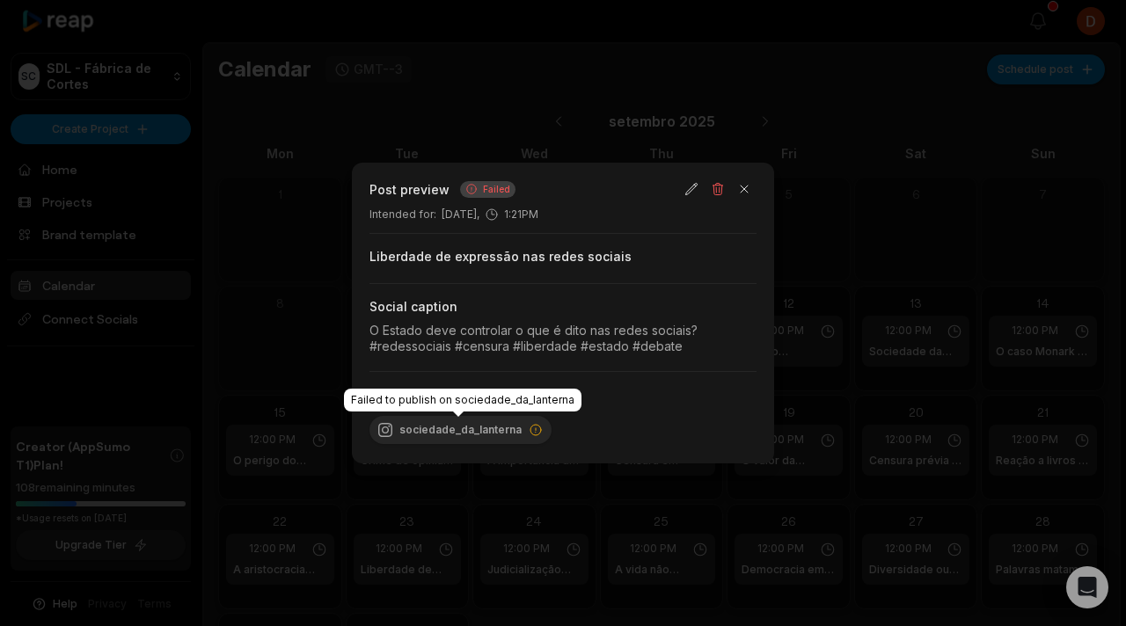
click at [547, 431] on div "sociedade_da_lanterna" at bounding box center [562, 430] width 387 height 39
click at [536, 431] on icon at bounding box center [535, 430] width 11 height 11
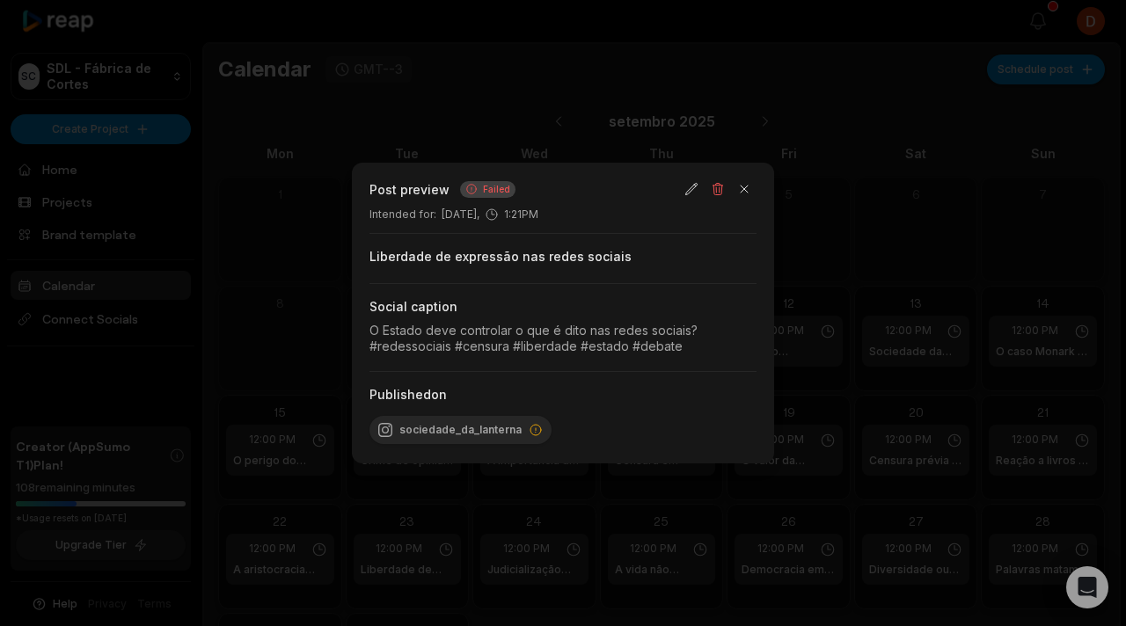
click at [565, 325] on div "O Estado deve controlar o que é dito nas redes sociais? #redessociais #censura …" at bounding box center [562, 338] width 387 height 31
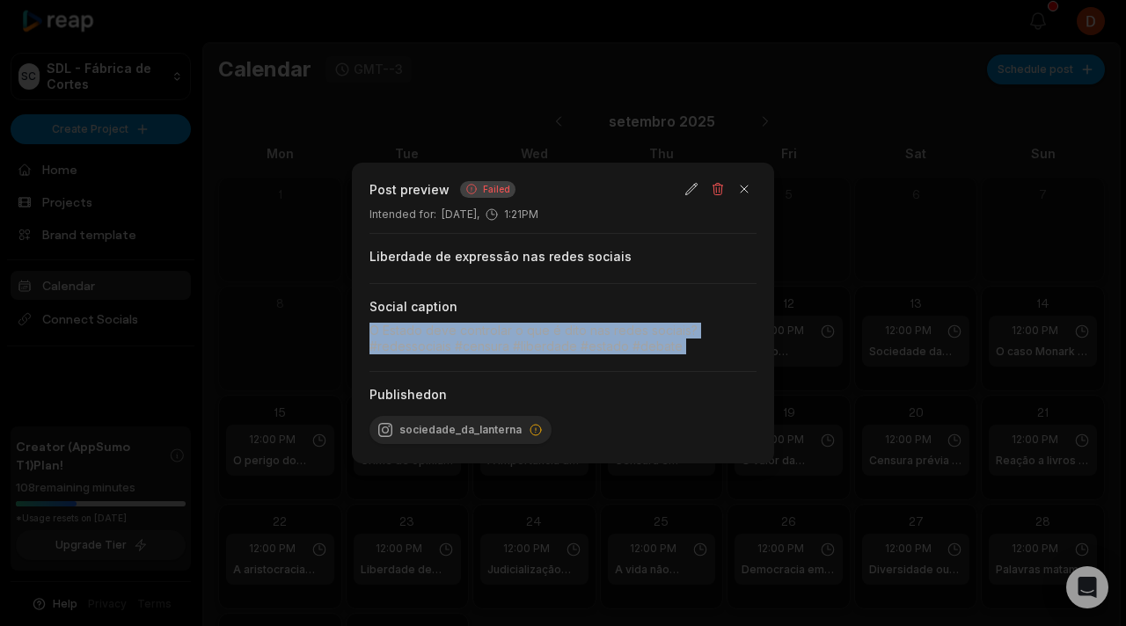
click at [565, 325] on div "O Estado deve controlar o que é dito nas redes sociais? #redessociais #censura …" at bounding box center [562, 338] width 387 height 31
copy div "O Estado deve controlar o que é dito nas redes sociais? #redessociais #censura …"
click at [714, 197] on button "button" at bounding box center [717, 189] width 25 height 25
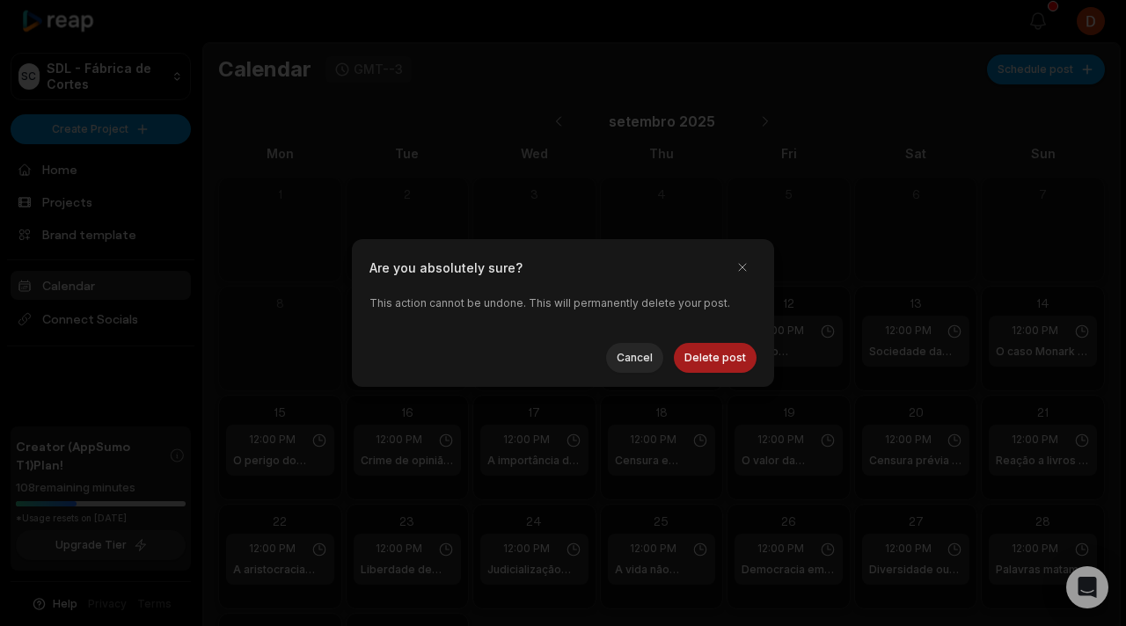
click at [728, 354] on button "Delete post" at bounding box center [715, 358] width 83 height 30
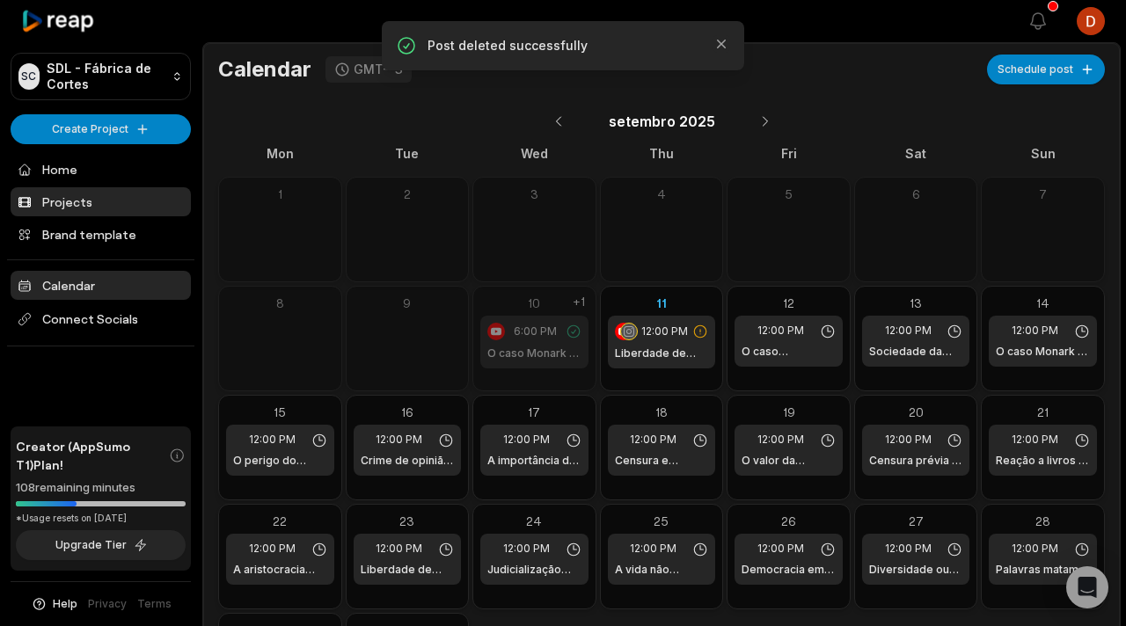
click at [96, 210] on link "Projects" at bounding box center [101, 201] width 180 height 29
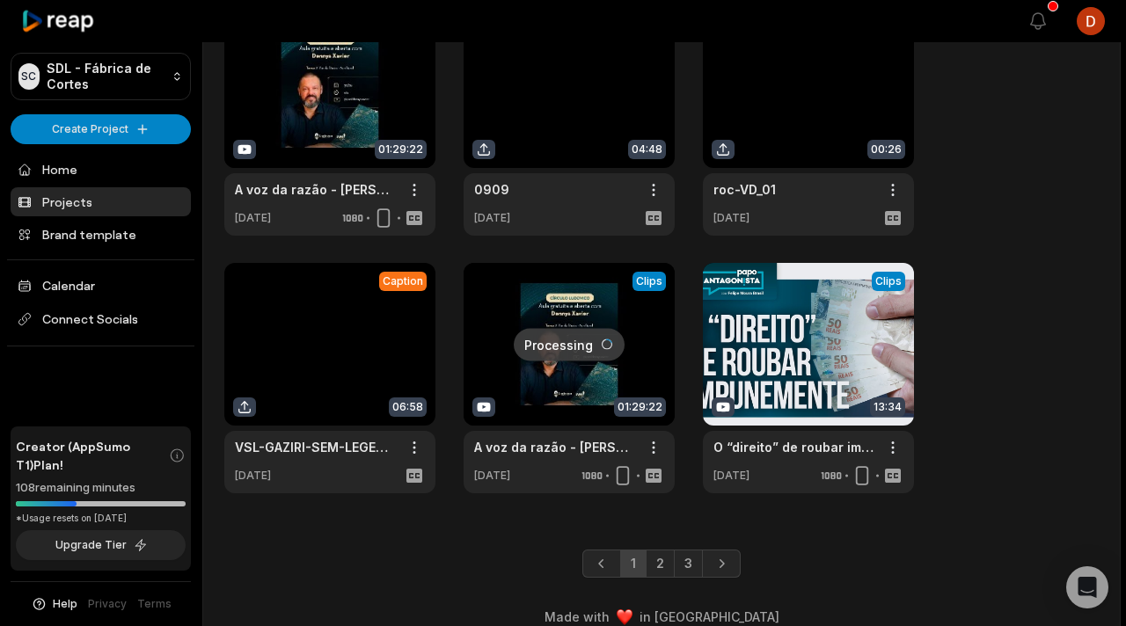
scroll to position [656, 0]
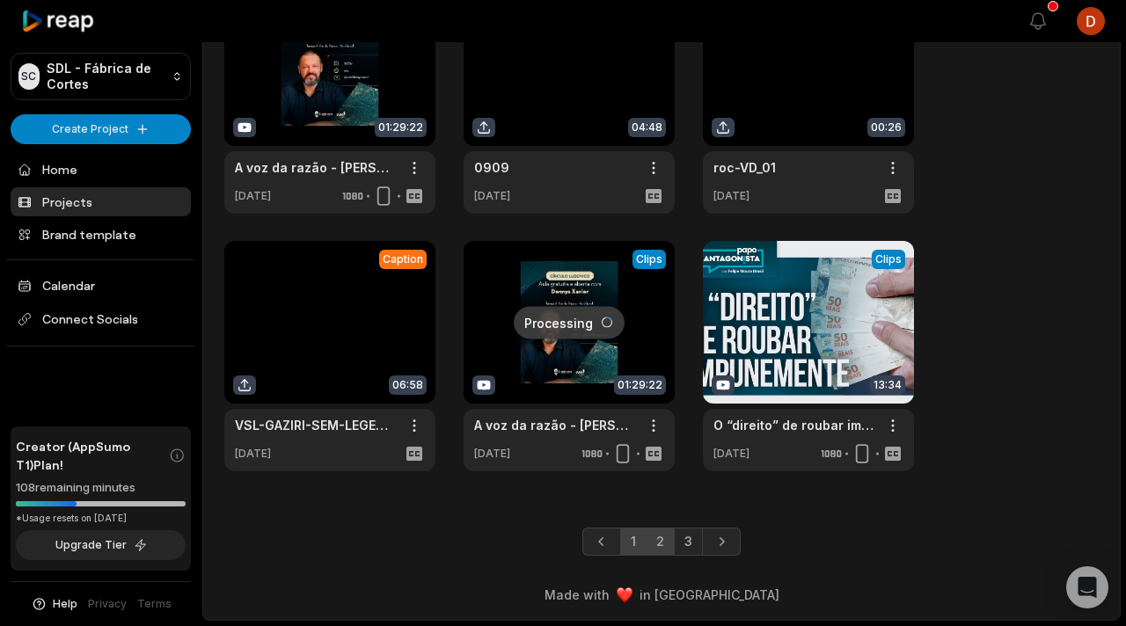
click at [655, 552] on link "2" at bounding box center [660, 542] width 29 height 28
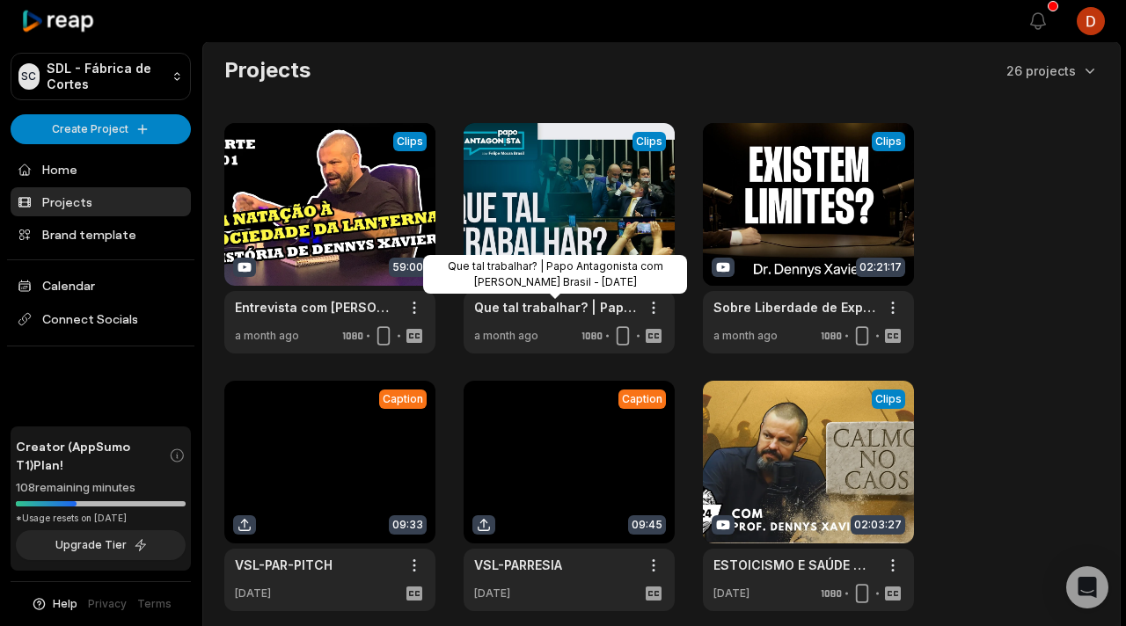
scroll to position [0, 0]
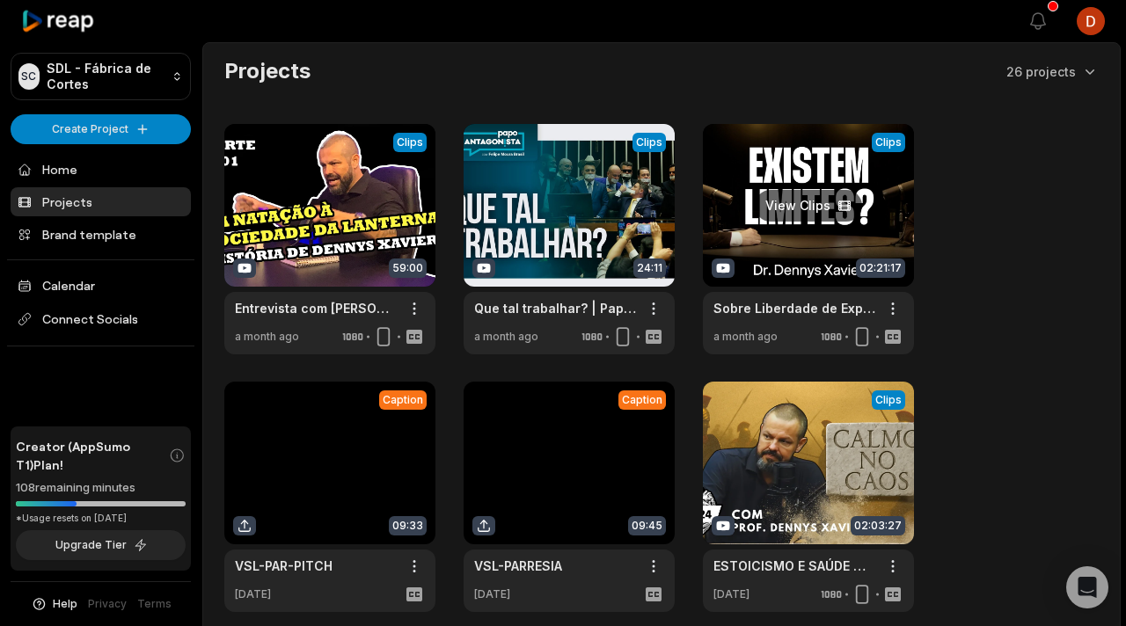
click at [822, 222] on link at bounding box center [808, 239] width 211 height 230
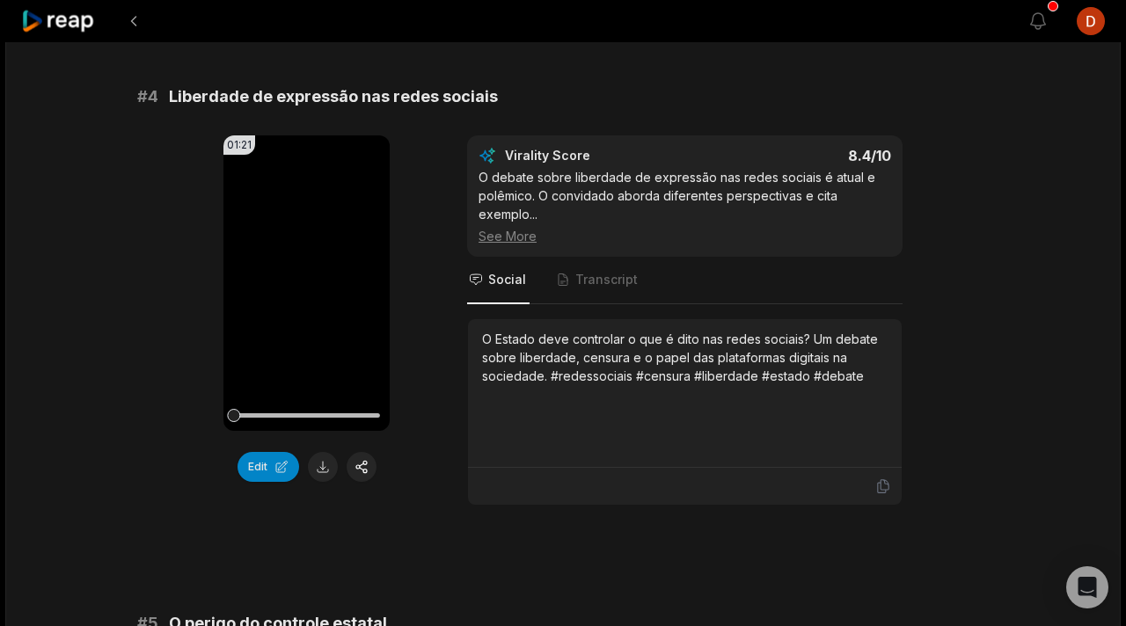
scroll to position [1715, 0]
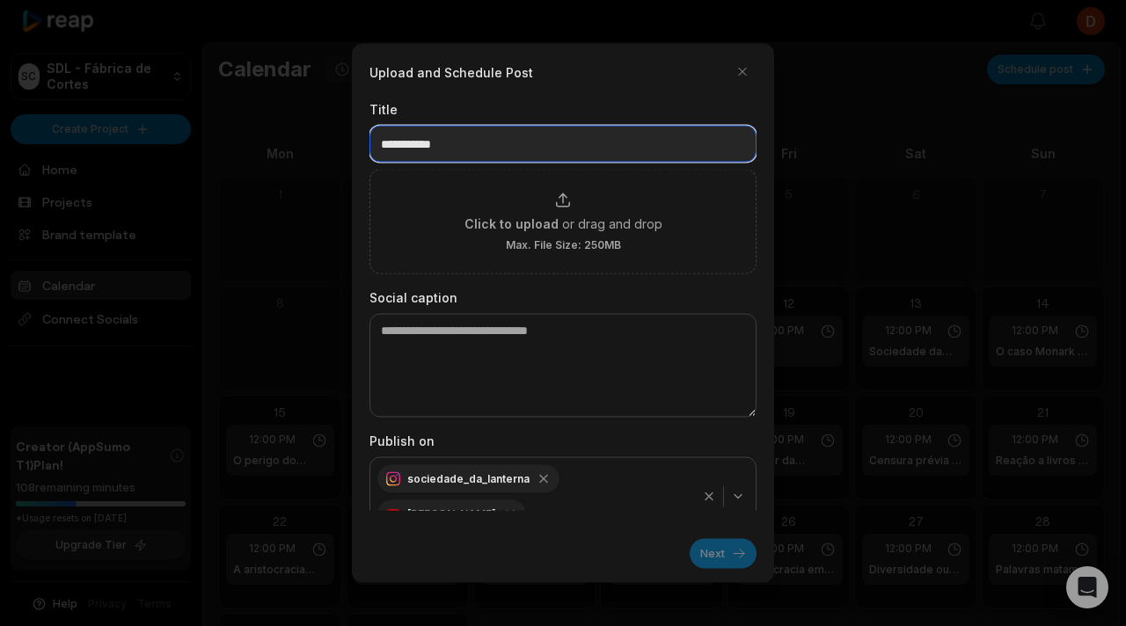
click at [588, 145] on input at bounding box center [562, 144] width 387 height 37
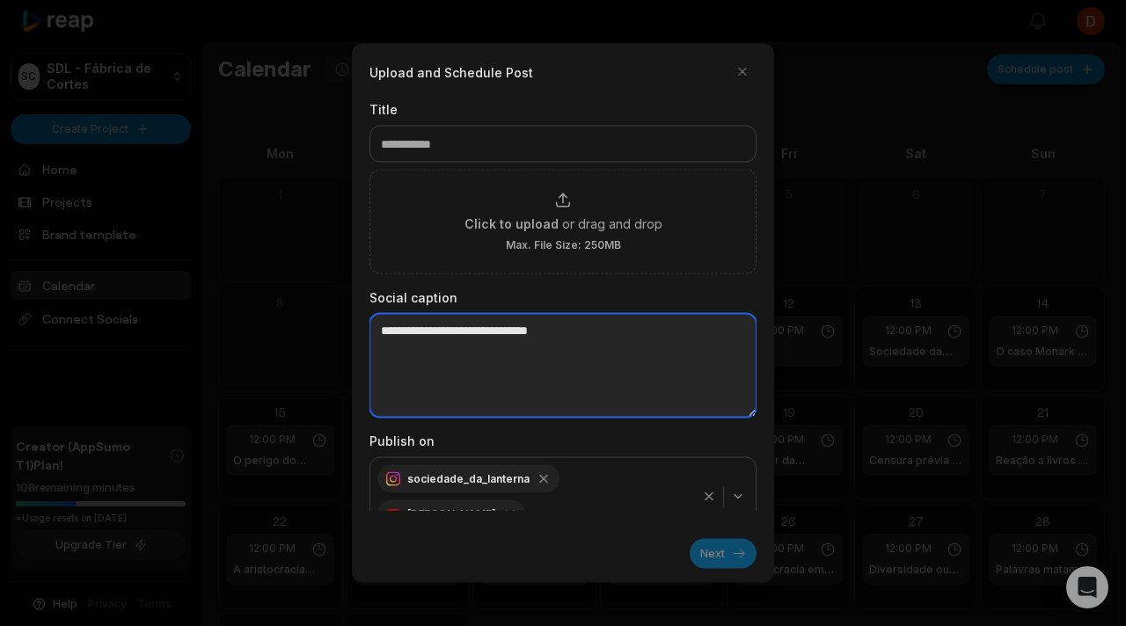
click at [508, 335] on textarea at bounding box center [562, 366] width 387 height 104
paste textarea "**********"
click at [727, 330] on textarea "**********" at bounding box center [562, 366] width 387 height 104
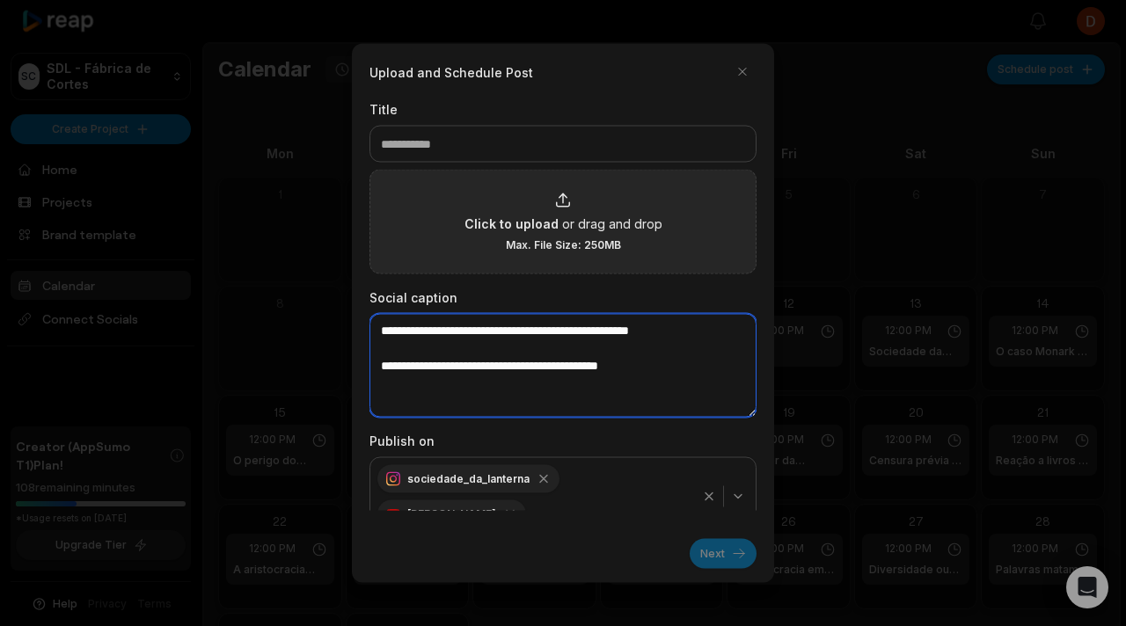
type textarea "**********"
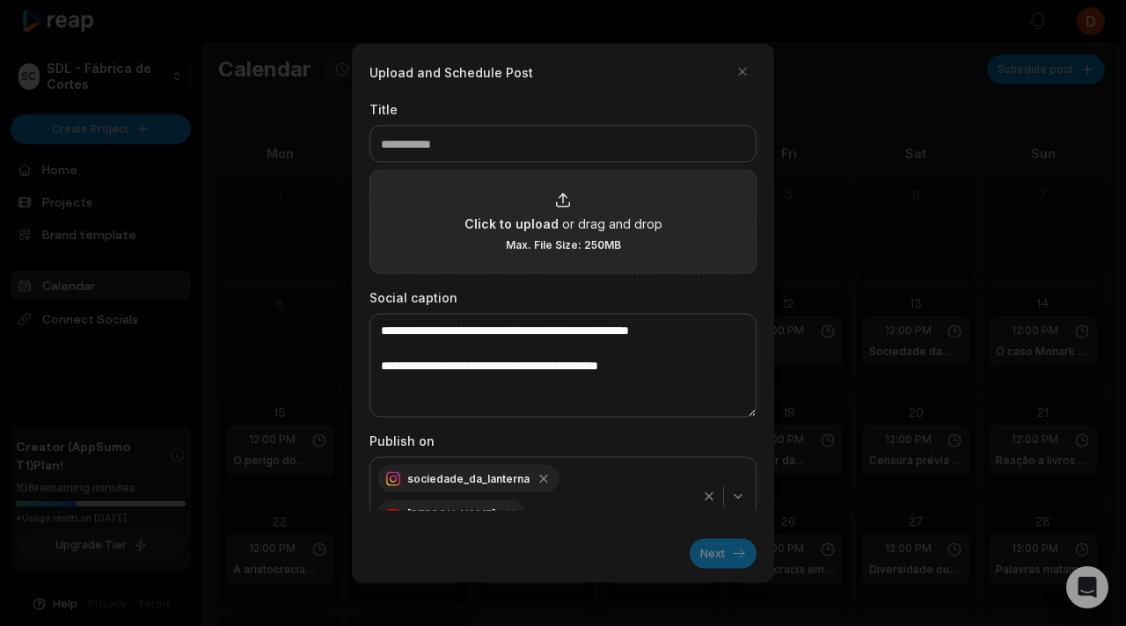
click at [573, 239] on span "Max. File Size: 250MB" at bounding box center [563, 245] width 115 height 14
click at [0, 0] on input "Click to upload or drag and drop Max. File Size: 250MB" at bounding box center [0, 0] width 0 height 0
type input "**********"
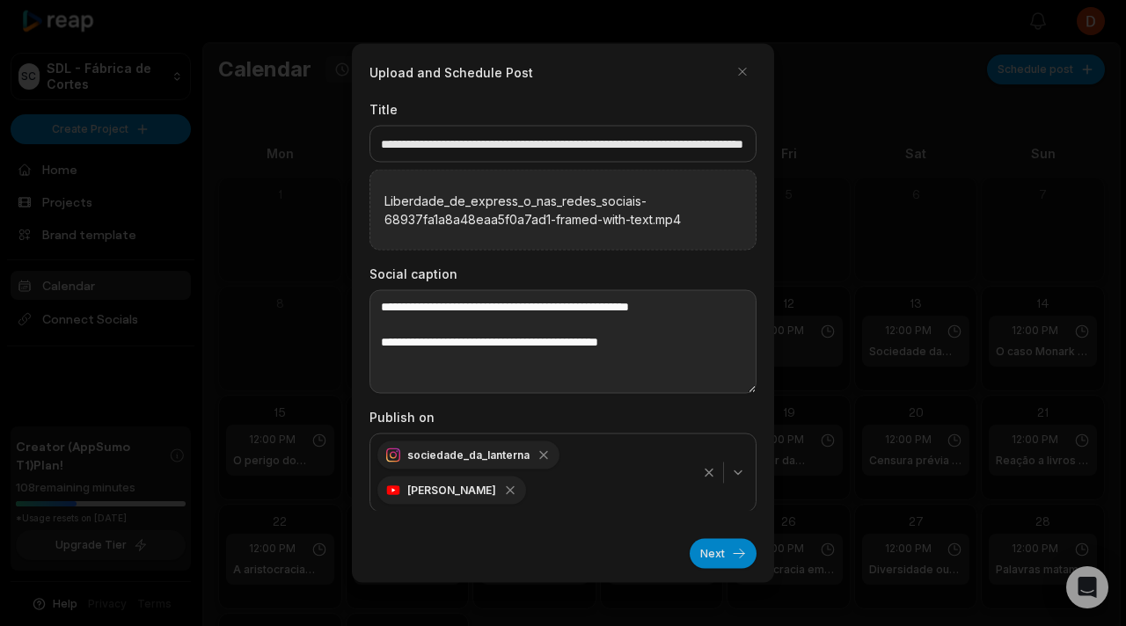
scroll to position [2, 0]
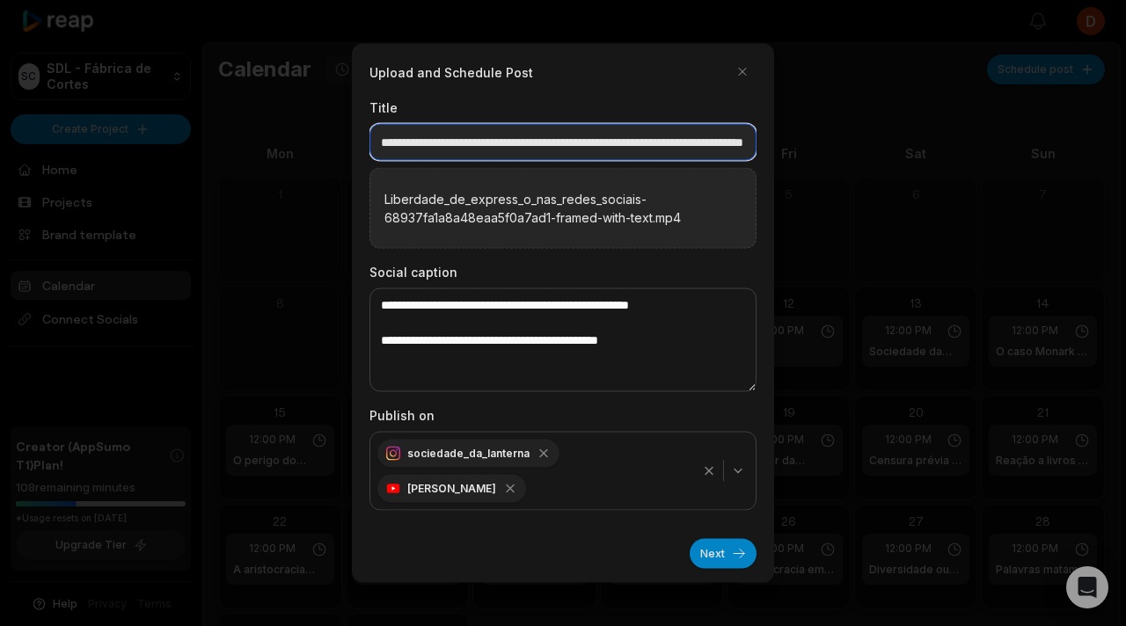
click at [571, 148] on input "**********" at bounding box center [562, 142] width 387 height 37
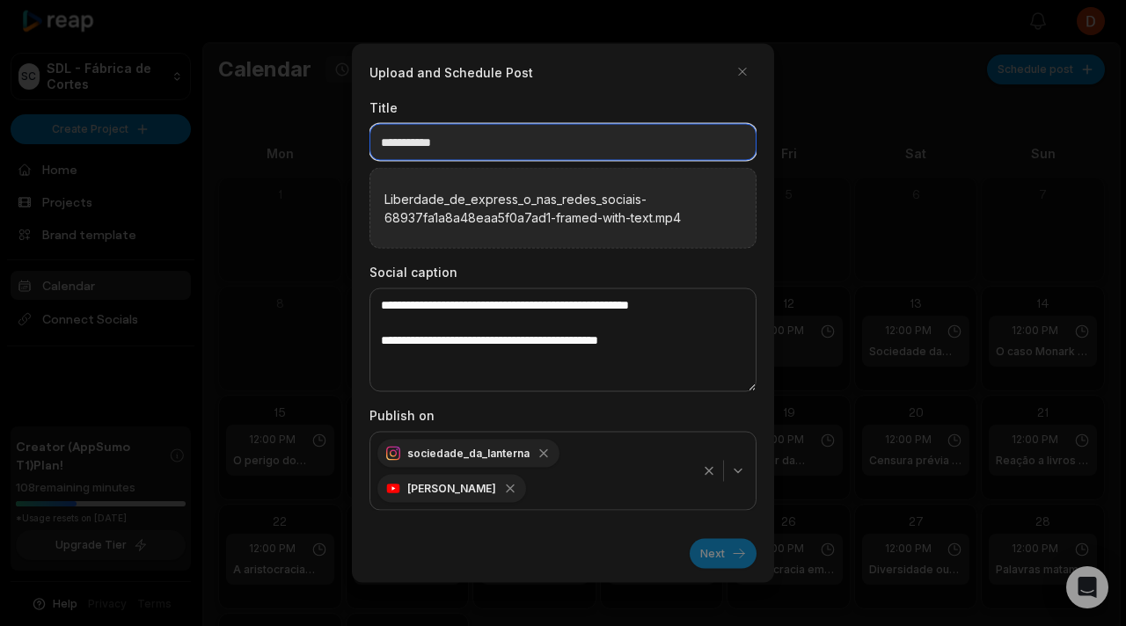
paste input "**********"
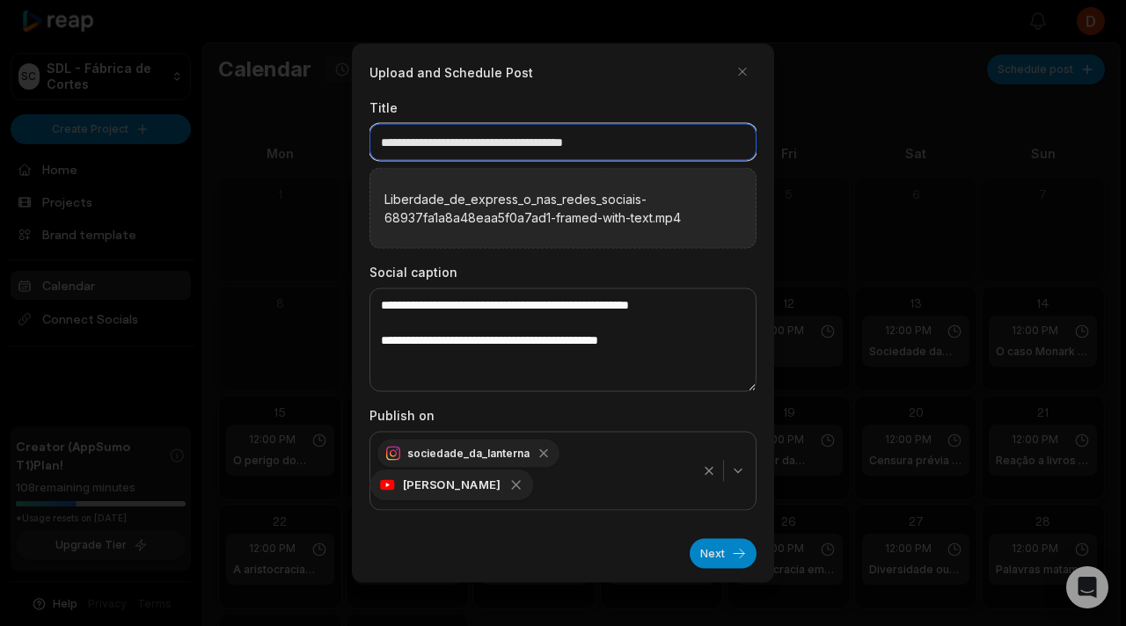
type input "**********"
click at [512, 486] on icon "button" at bounding box center [516, 485] width 8 height 8
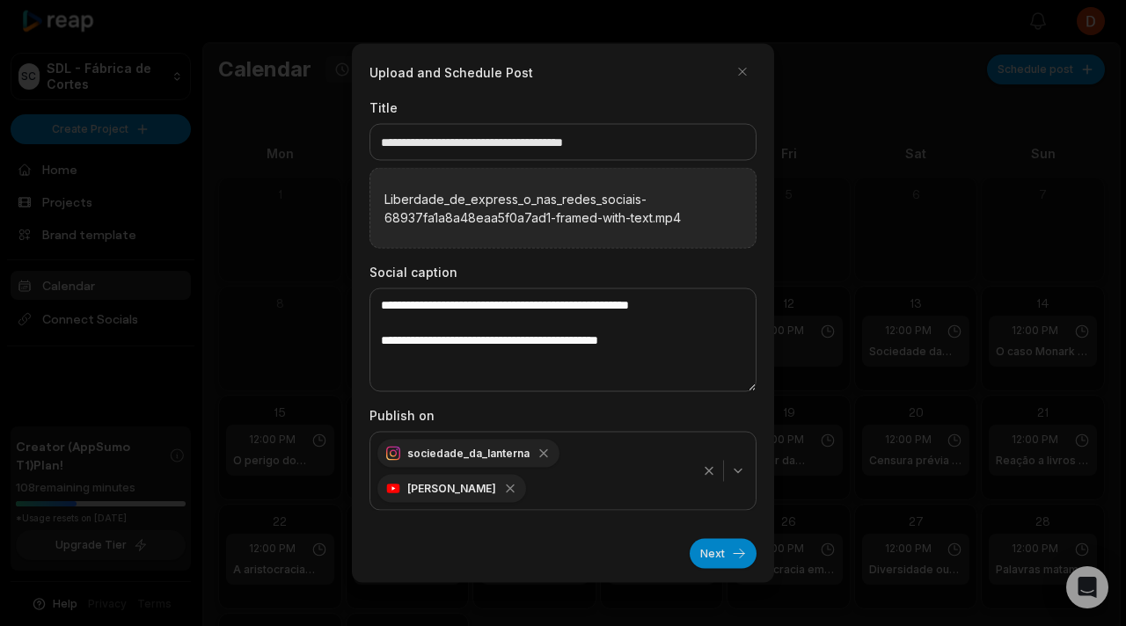
scroll to position [0, 0]
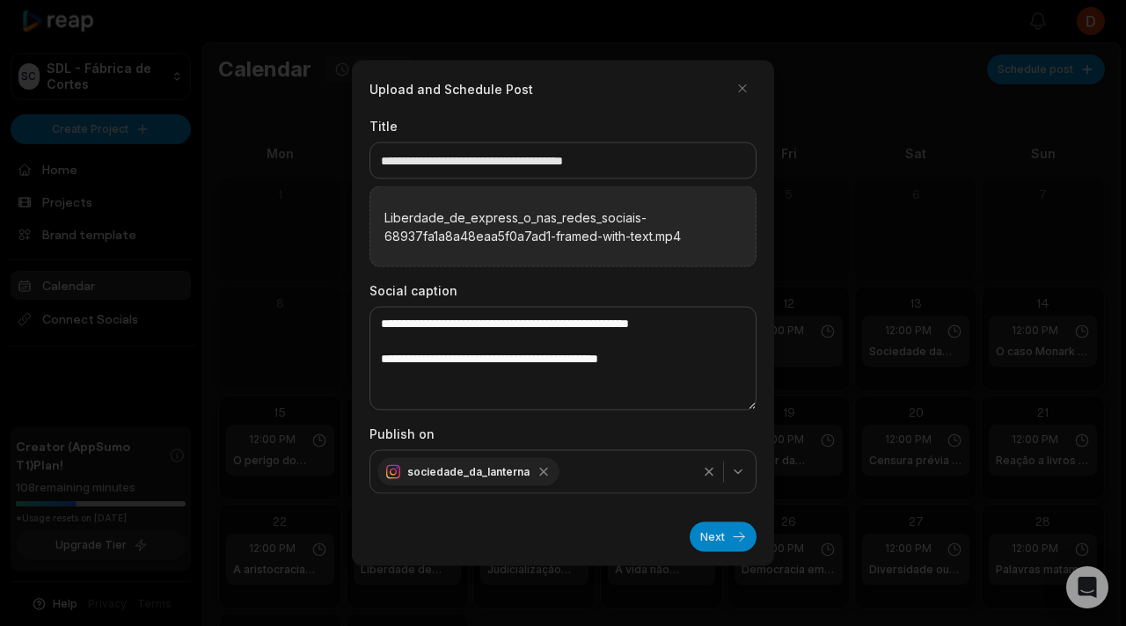
click at [558, 232] on label "Liberdade_de_express_o_nas_redes_sociais-68937fa1a8a48eaa5f0a7ad1-framed-with-t…" at bounding box center [562, 226] width 357 height 37
click at [0, 0] on input "Liberdade_de_express_o_nas_redes_sociais-68937fa1a8a48eaa5f0a7ad1-framed-with-t…" at bounding box center [0, 0] width 0 height 0
click at [739, 544] on button "Next" at bounding box center [723, 537] width 67 height 30
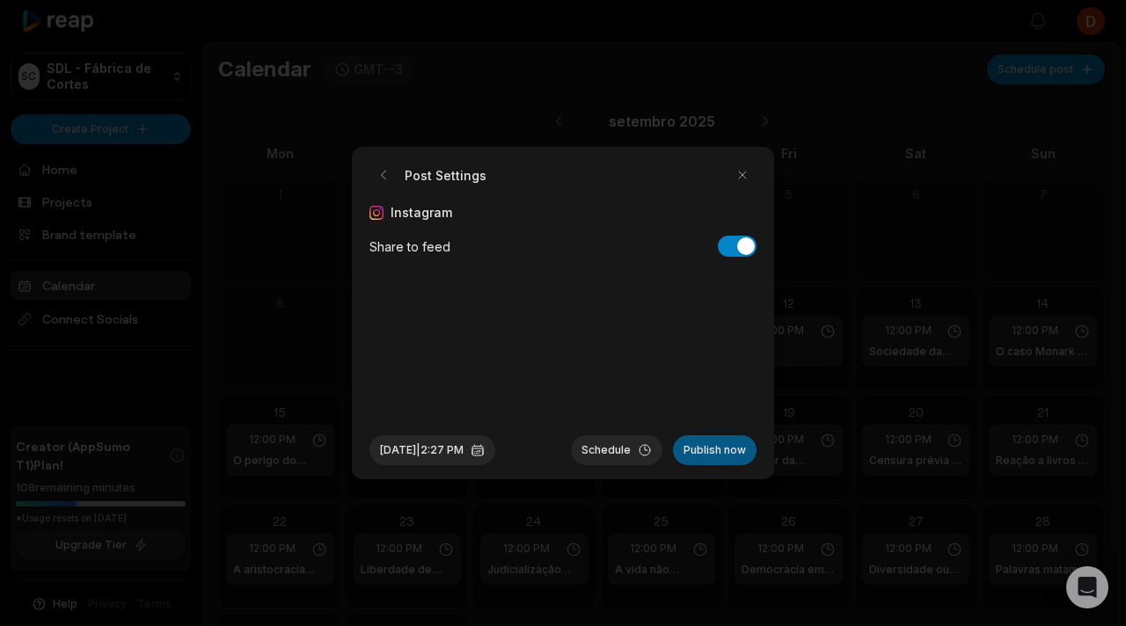
click at [698, 451] on button "Publish now" at bounding box center [715, 450] width 84 height 30
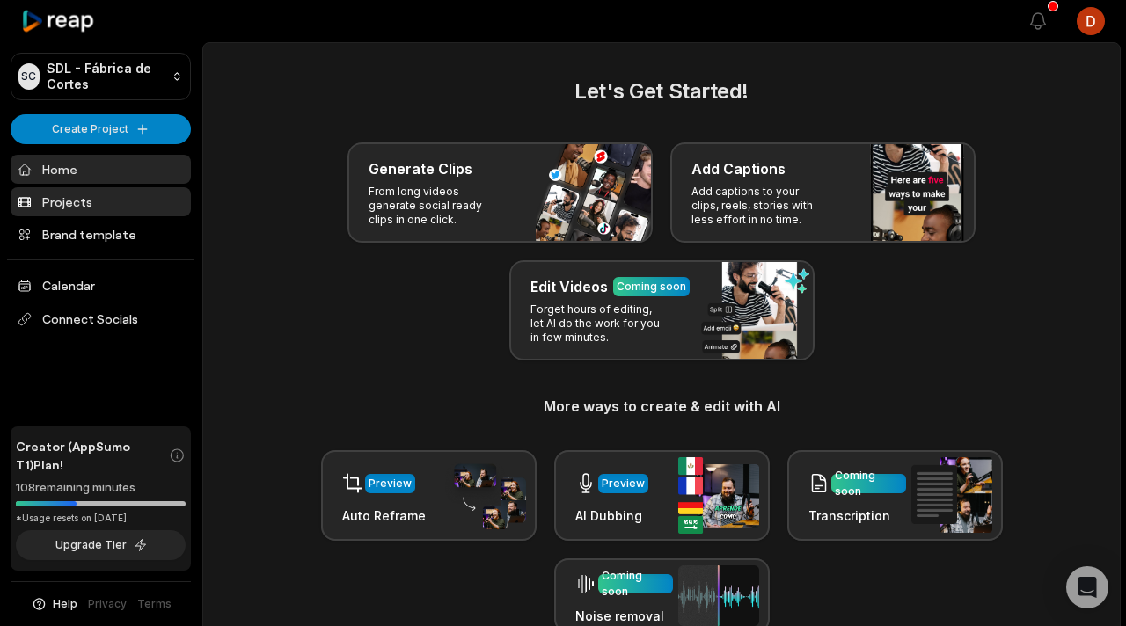
click at [99, 211] on link "Projects" at bounding box center [101, 201] width 180 height 29
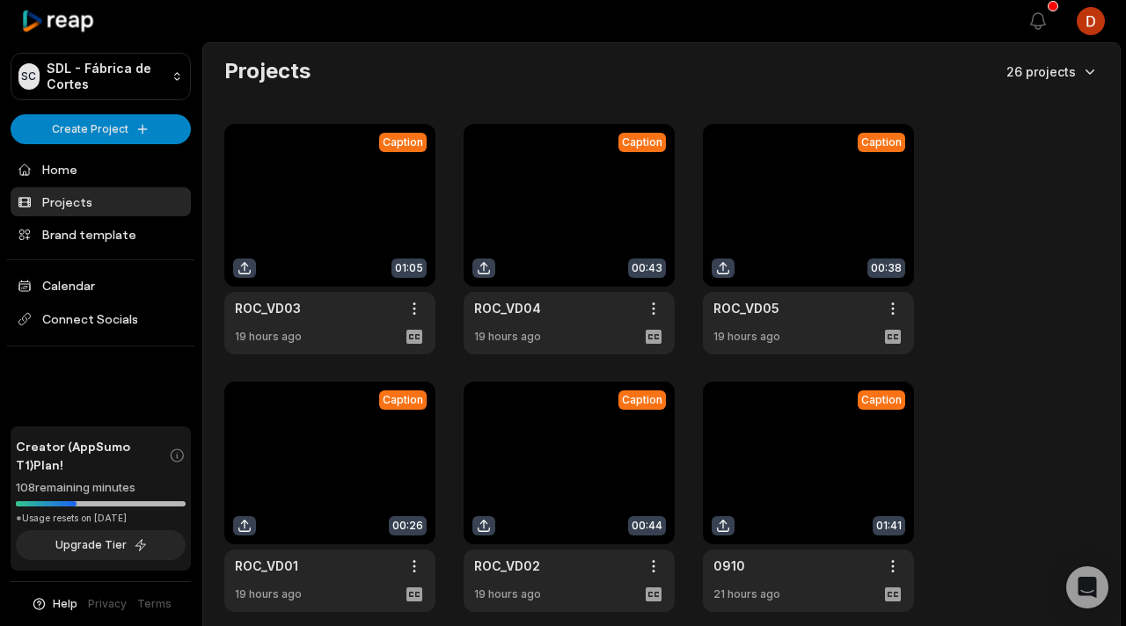
click at [1085, 67] on html "SC SDL - Fábrica de Cortes Create Project Home Projects Brand template Calendar…" at bounding box center [563, 313] width 1126 height 626
click at [1030, 219] on html "SC SDL - Fábrica de Cortes Create Project Home Projects Brand template Calendar…" at bounding box center [563, 313] width 1126 height 626
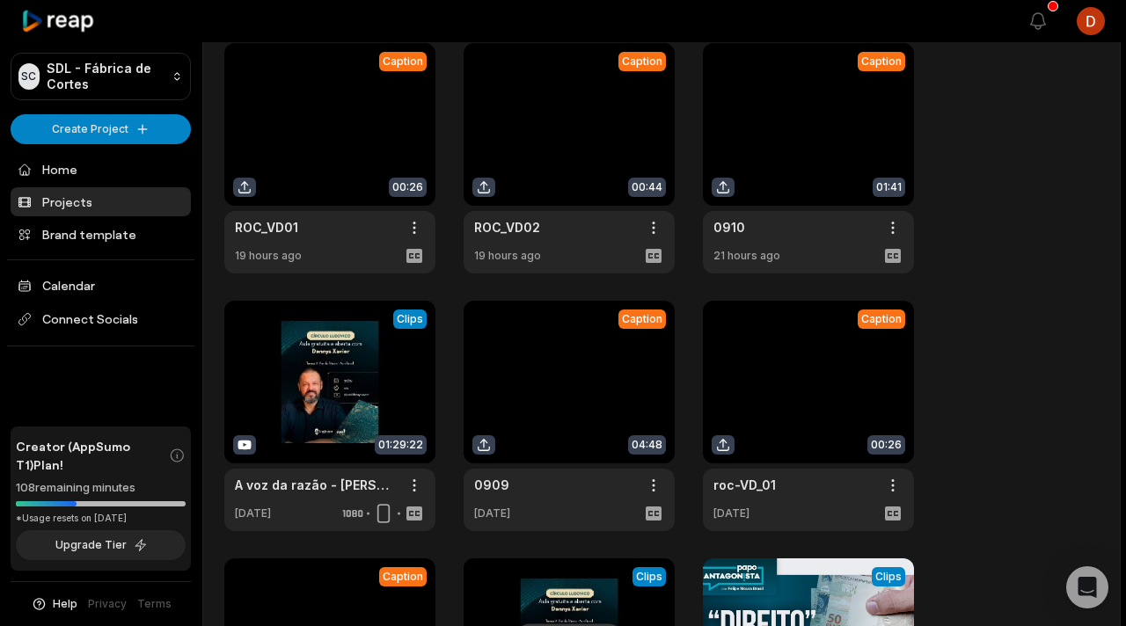
scroll to position [656, 0]
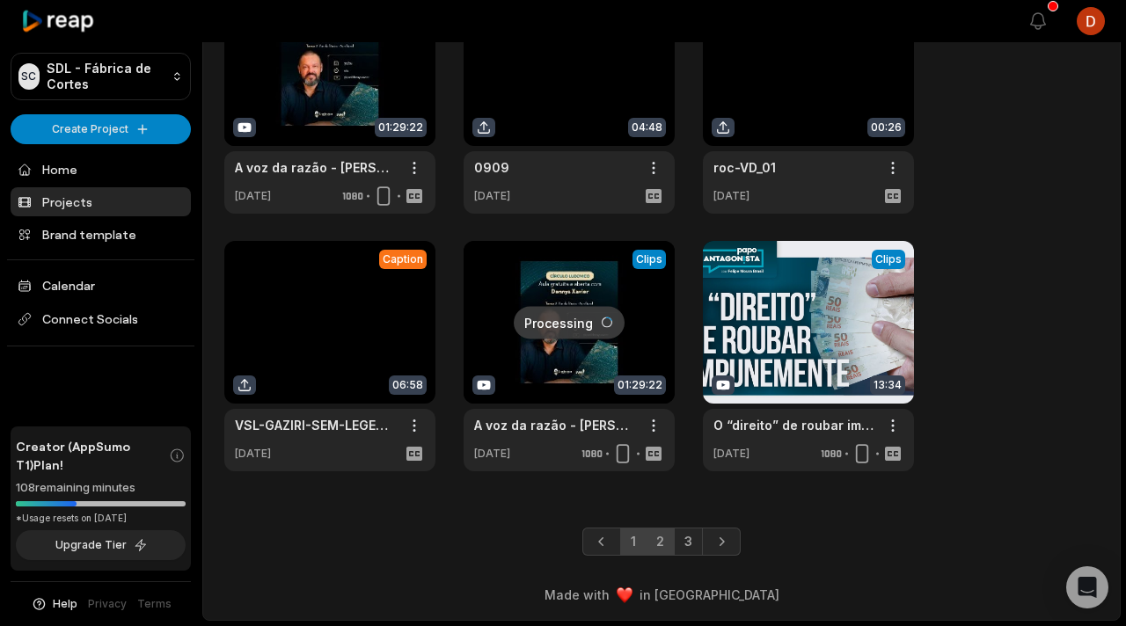
click at [653, 538] on link "2" at bounding box center [660, 542] width 29 height 28
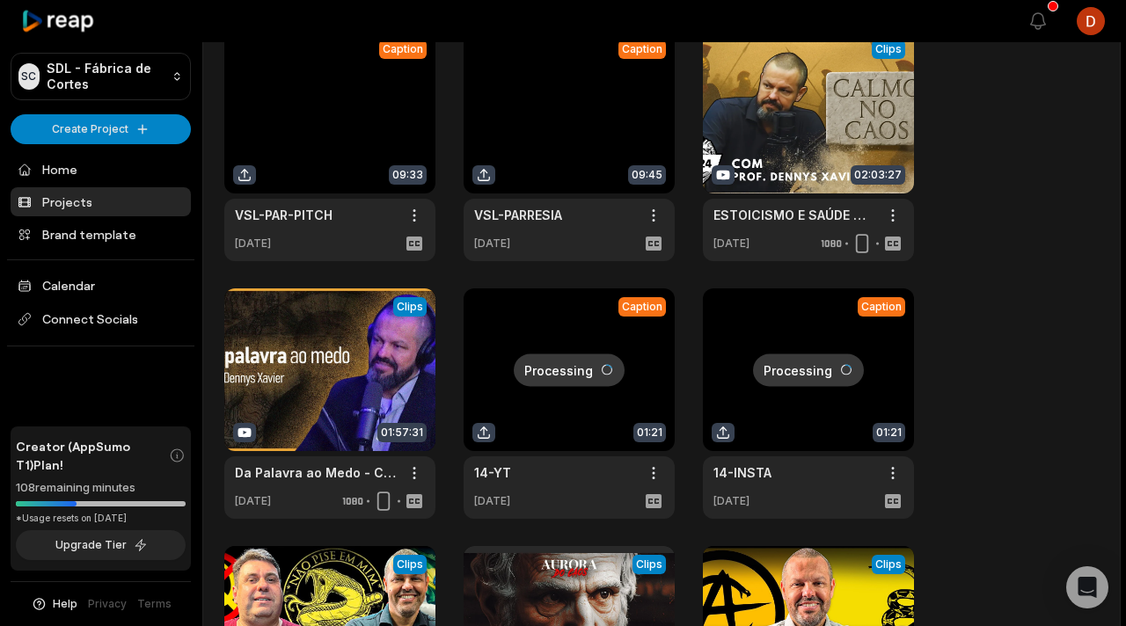
scroll to position [0, 0]
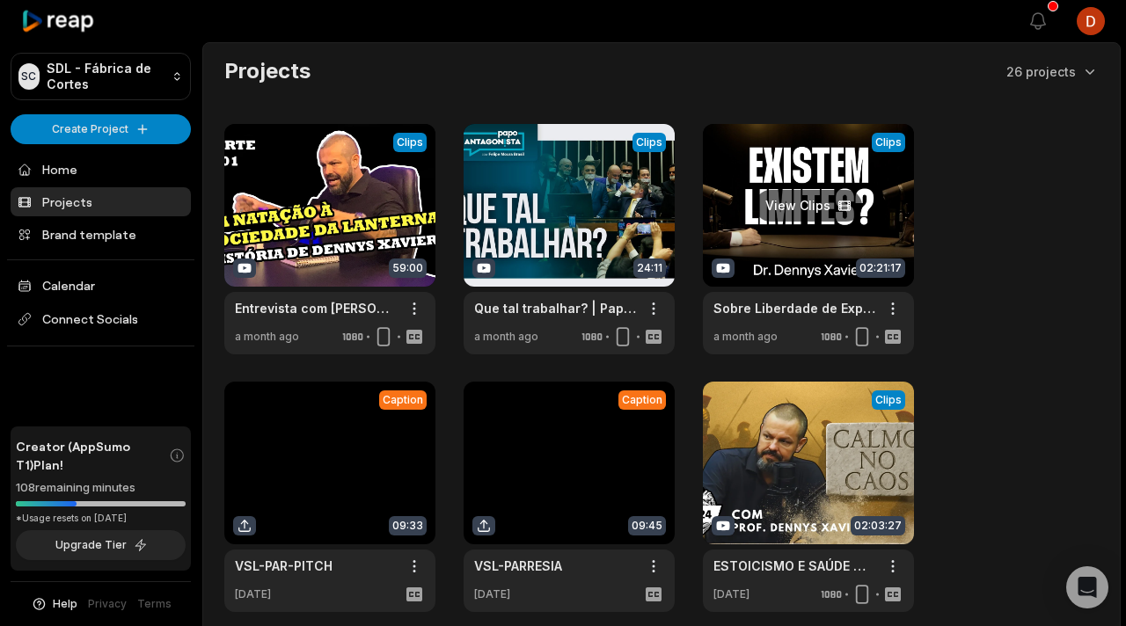
click at [808, 225] on link at bounding box center [808, 239] width 211 height 230
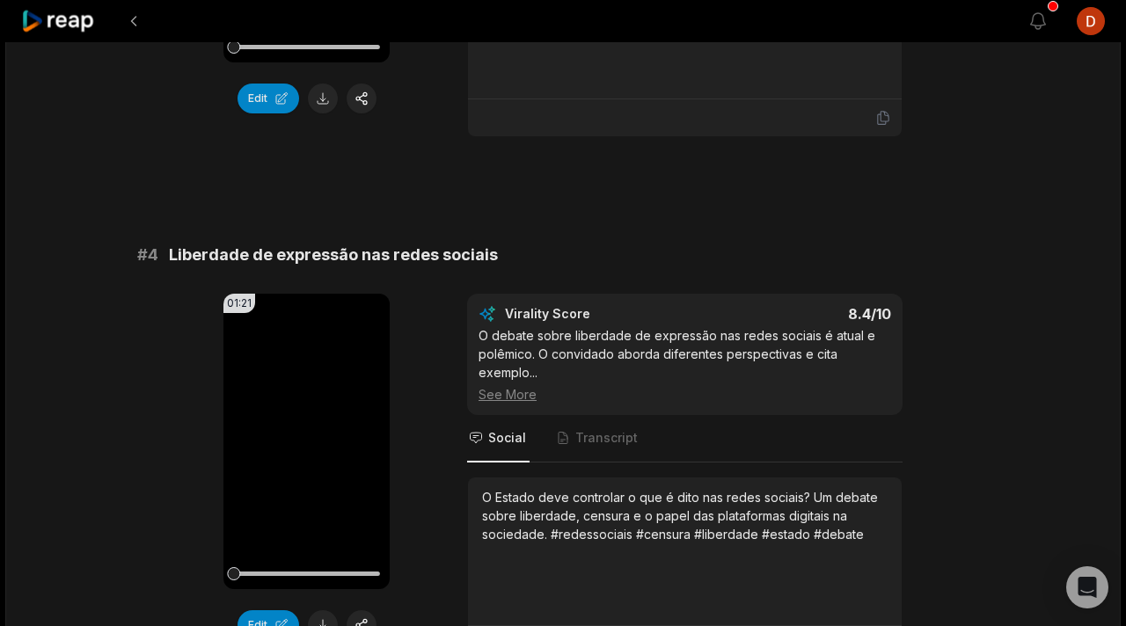
scroll to position [1562, 0]
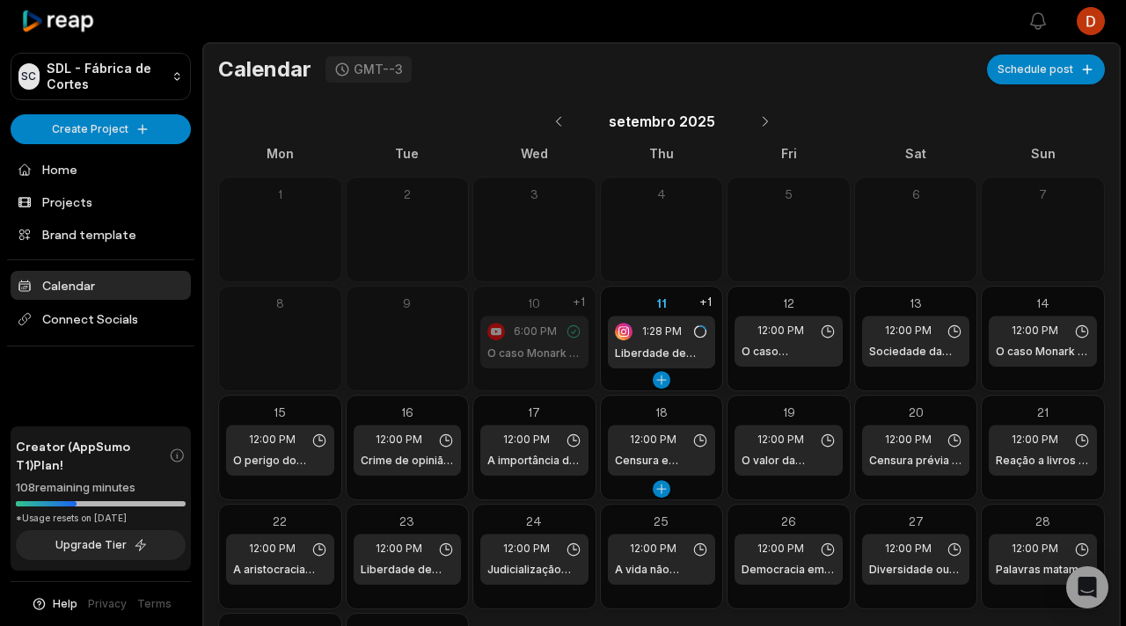
click at [690, 327] on div "1:28 PM" at bounding box center [662, 332] width 94 height 18
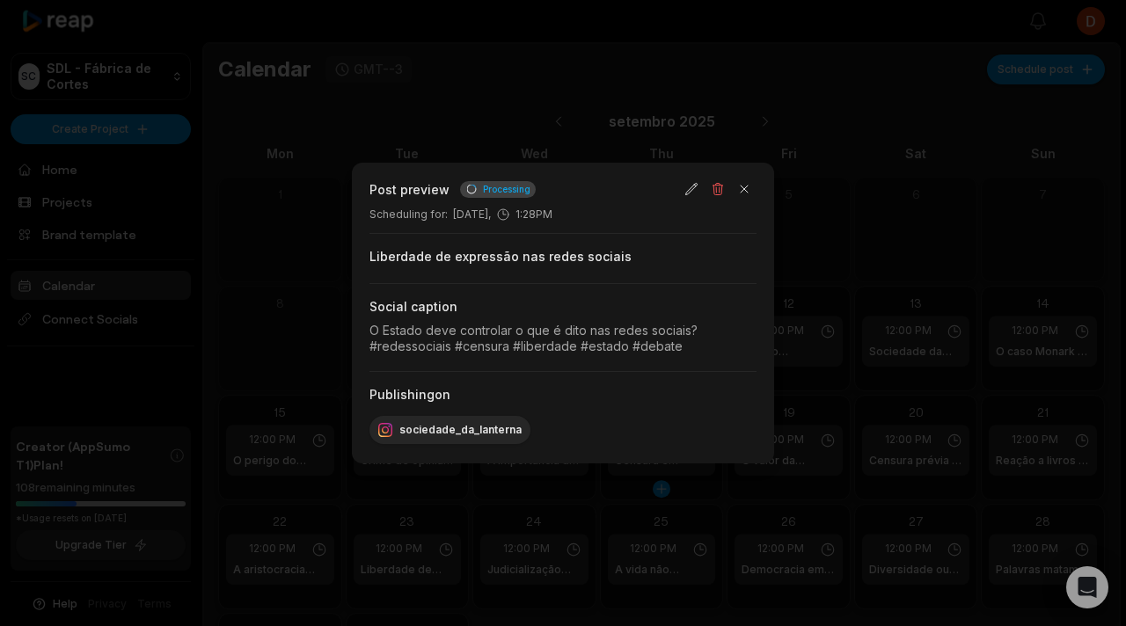
click at [519, 191] on span "Processing" at bounding box center [506, 189] width 47 height 13
click at [594, 215] on div "Scheduling for : September 11, 1:28PM" at bounding box center [562, 215] width 387 height 16
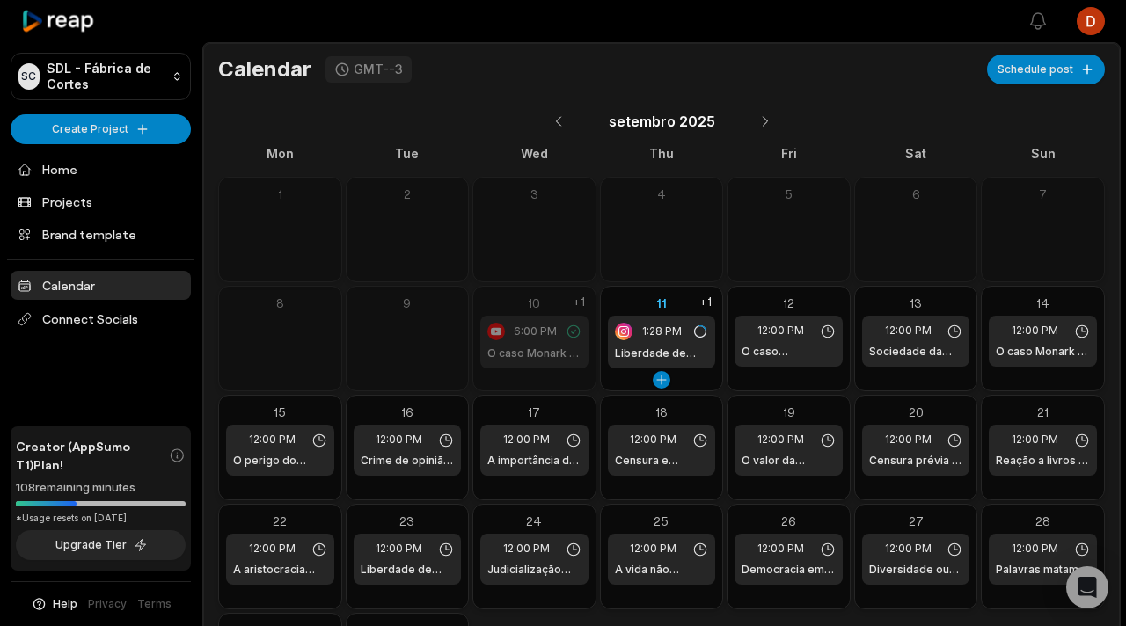
click at [681, 343] on div "1:28 PM Liberdade de expressão nas redes sociais" at bounding box center [662, 342] width 108 height 53
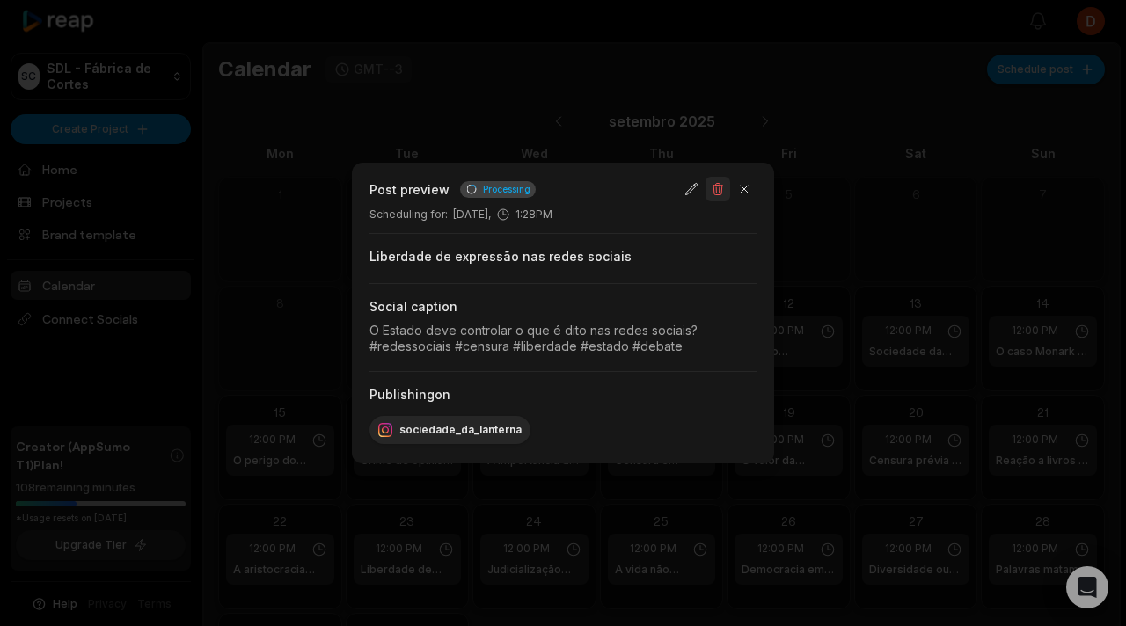
click at [709, 190] on button "button" at bounding box center [717, 189] width 25 height 25
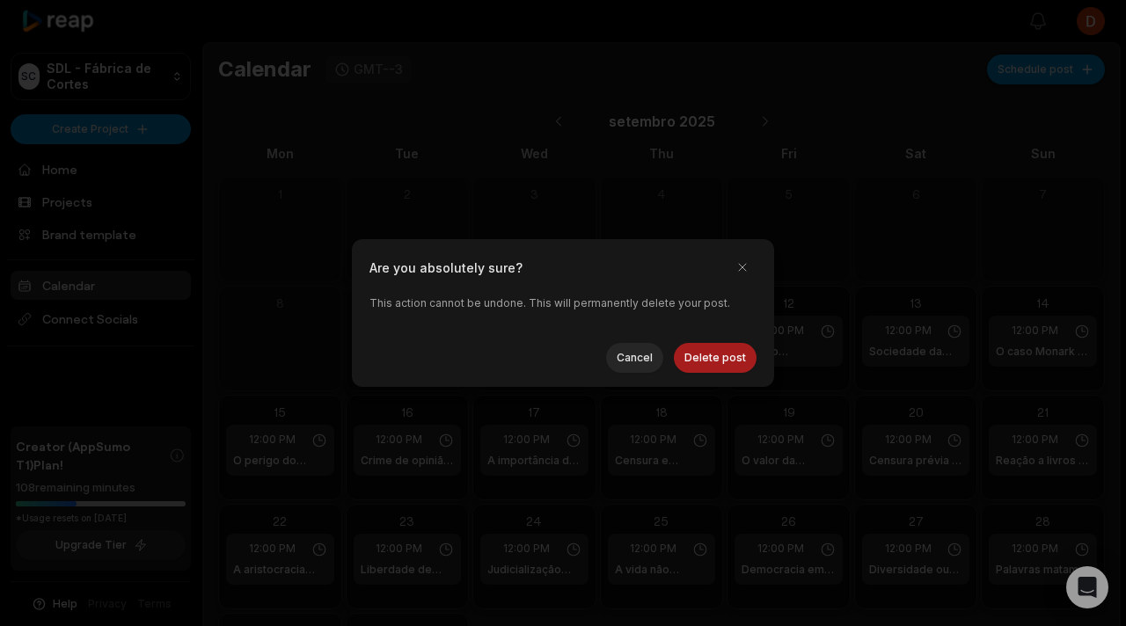
click at [732, 356] on button "Delete post" at bounding box center [715, 358] width 83 height 30
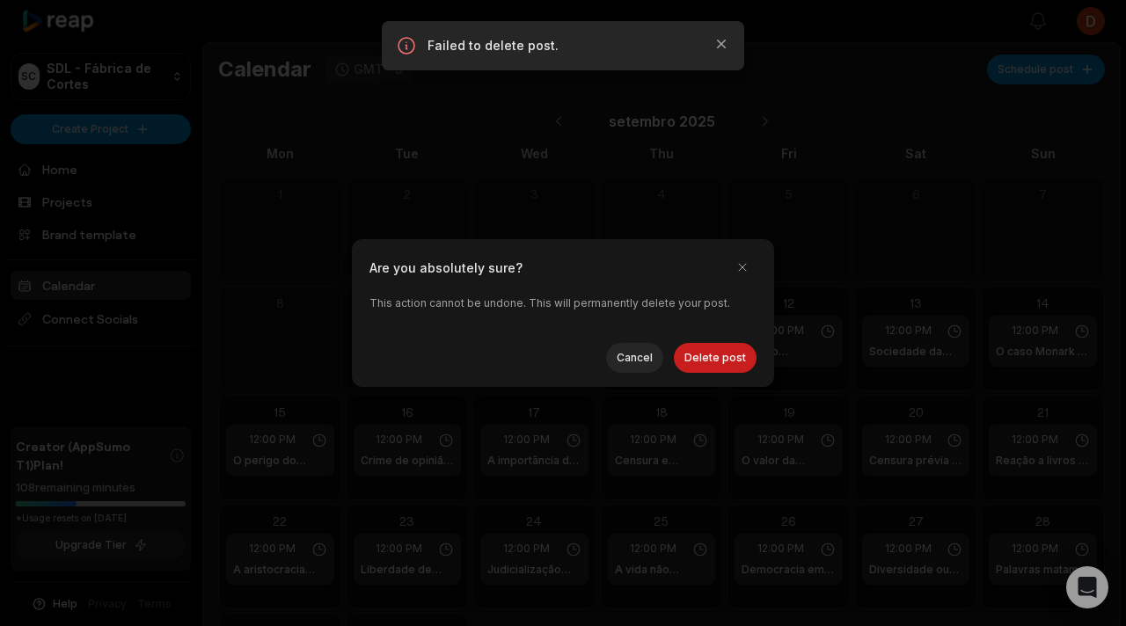
click at [721, 274] on div "Are you absolutely sure?" at bounding box center [562, 267] width 387 height 28
click at [736, 271] on button "button" at bounding box center [742, 267] width 28 height 28
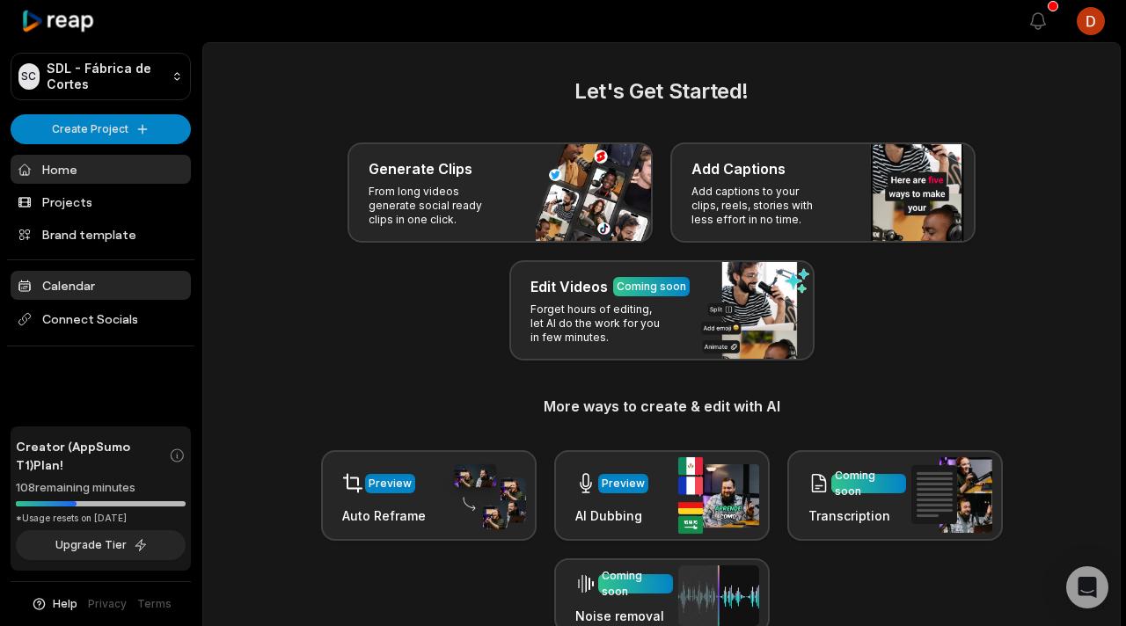
click at [109, 287] on link "Calendar" at bounding box center [101, 285] width 180 height 29
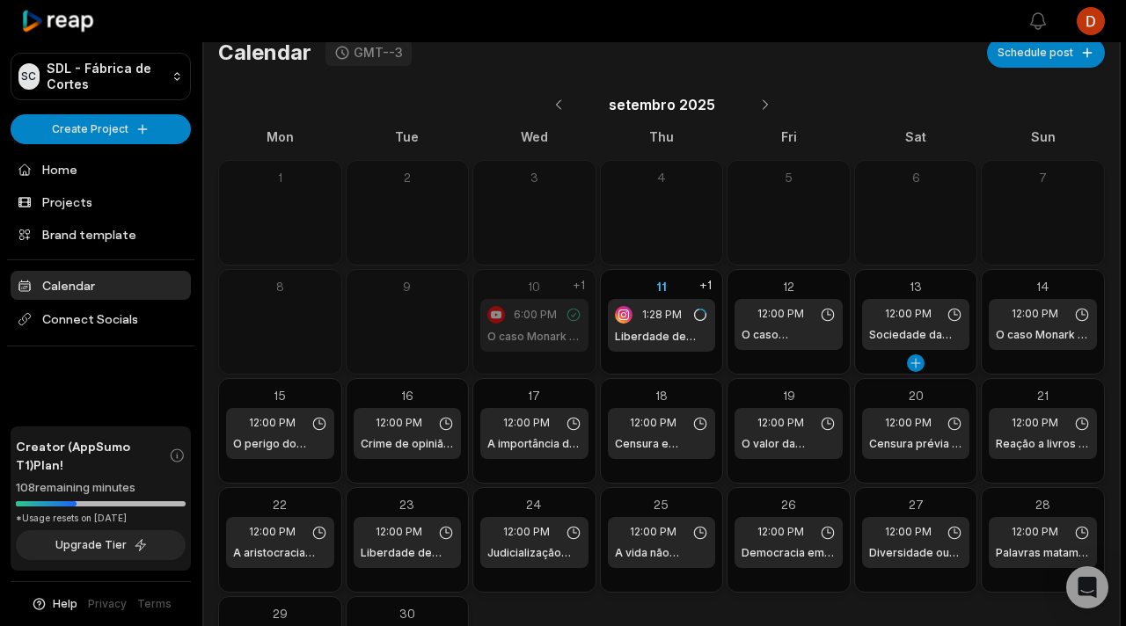
scroll to position [21, 0]
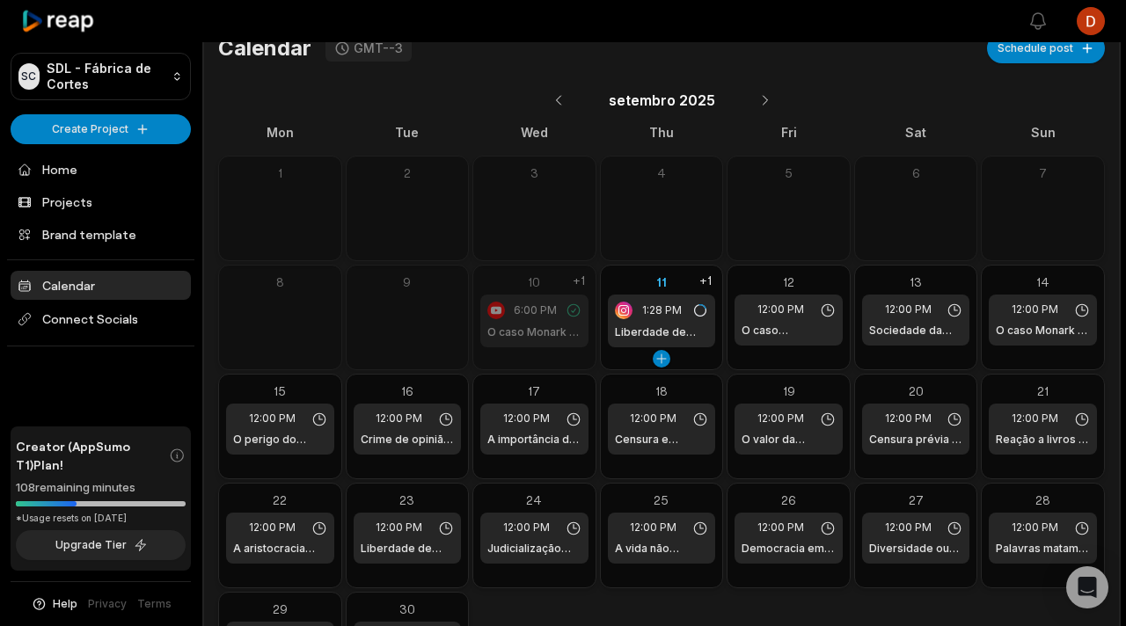
click at [675, 332] on h1 "Liberdade de expressão nas redes sociais" at bounding box center [662, 333] width 94 height 16
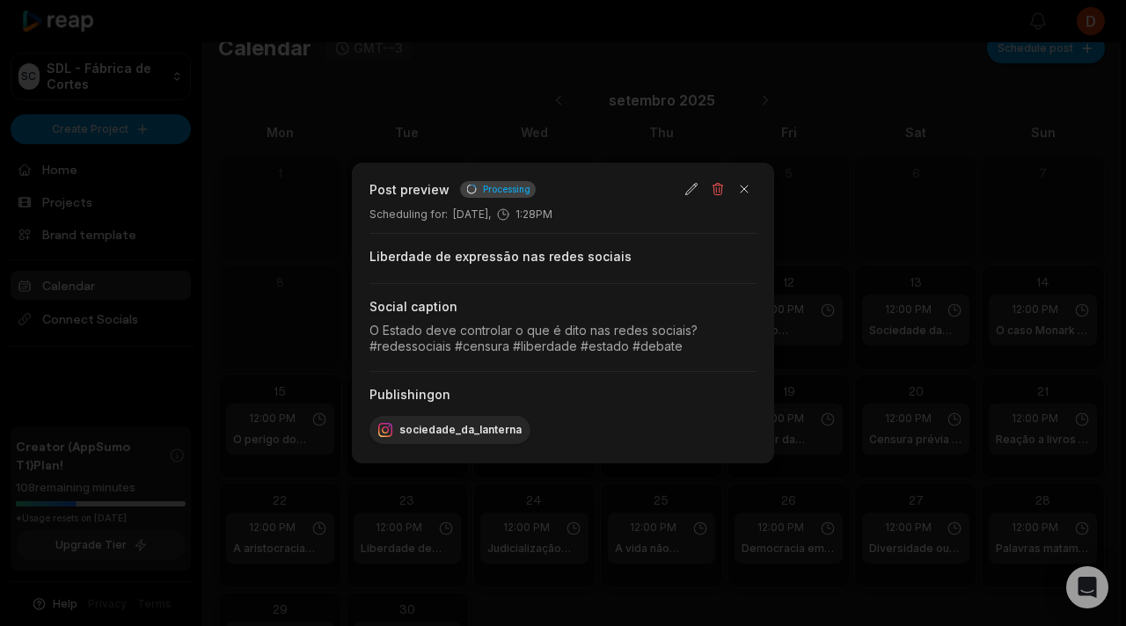
click at [618, 345] on div "O Estado deve controlar o que é dito nas redes sociais? #redessociais #censura …" at bounding box center [562, 338] width 387 height 31
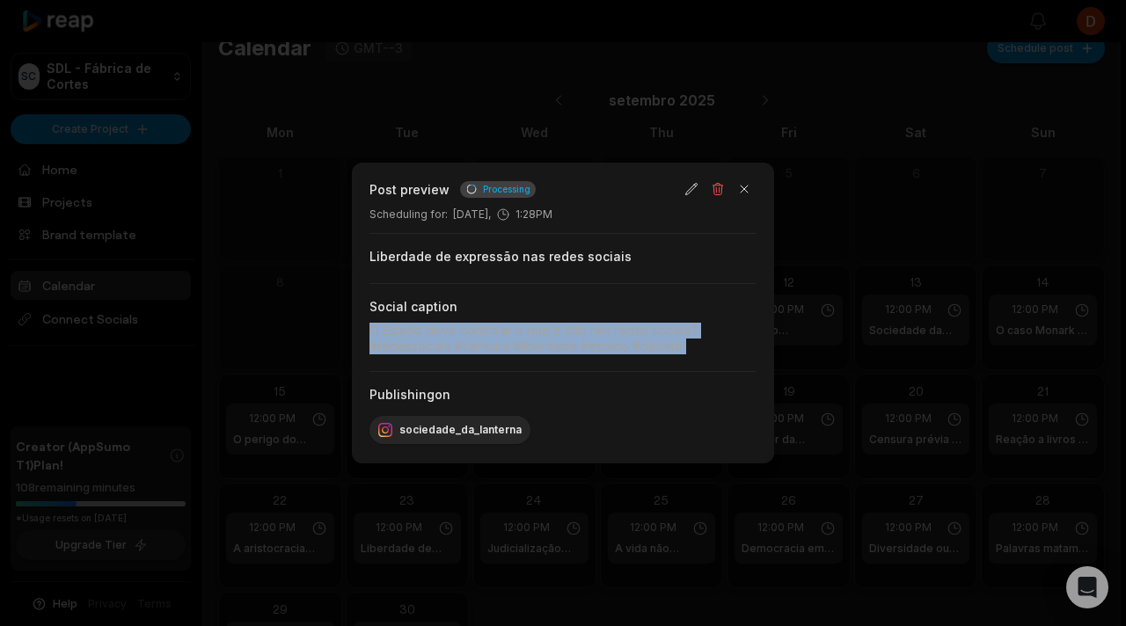
click at [618, 345] on div "O Estado deve controlar o que é dito nas redes sociais? #redessociais #censura …" at bounding box center [562, 338] width 387 height 31
copy div "O Estado deve controlar o que é dito nas redes sociais? #redessociais #censura …"
click at [713, 192] on button "button" at bounding box center [717, 189] width 25 height 25
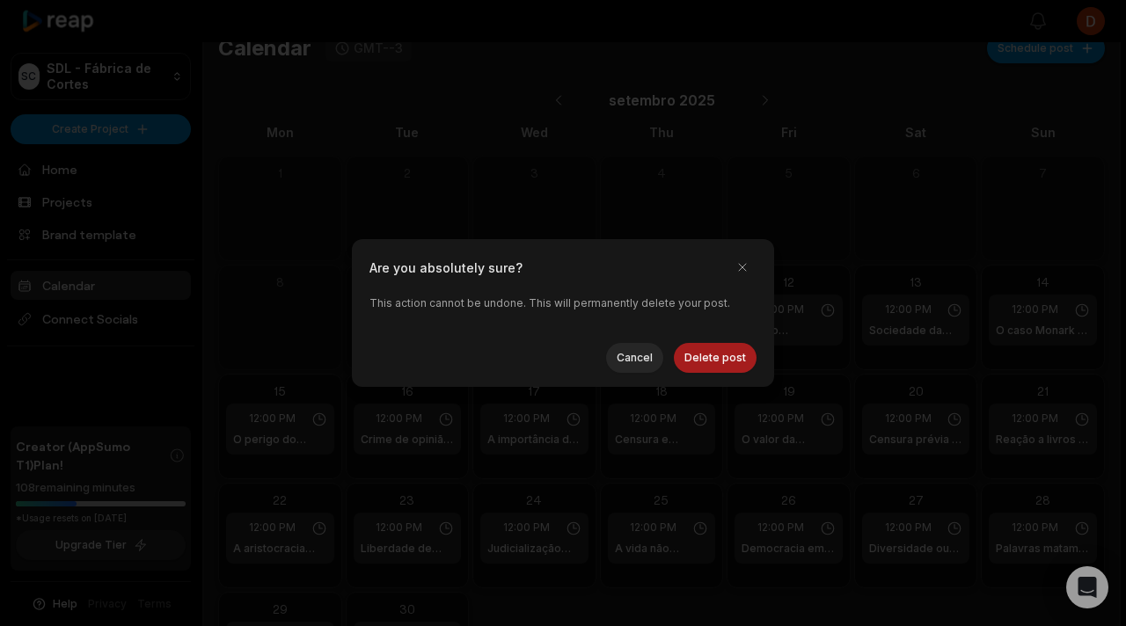
click at [713, 360] on button "Delete post" at bounding box center [715, 358] width 83 height 30
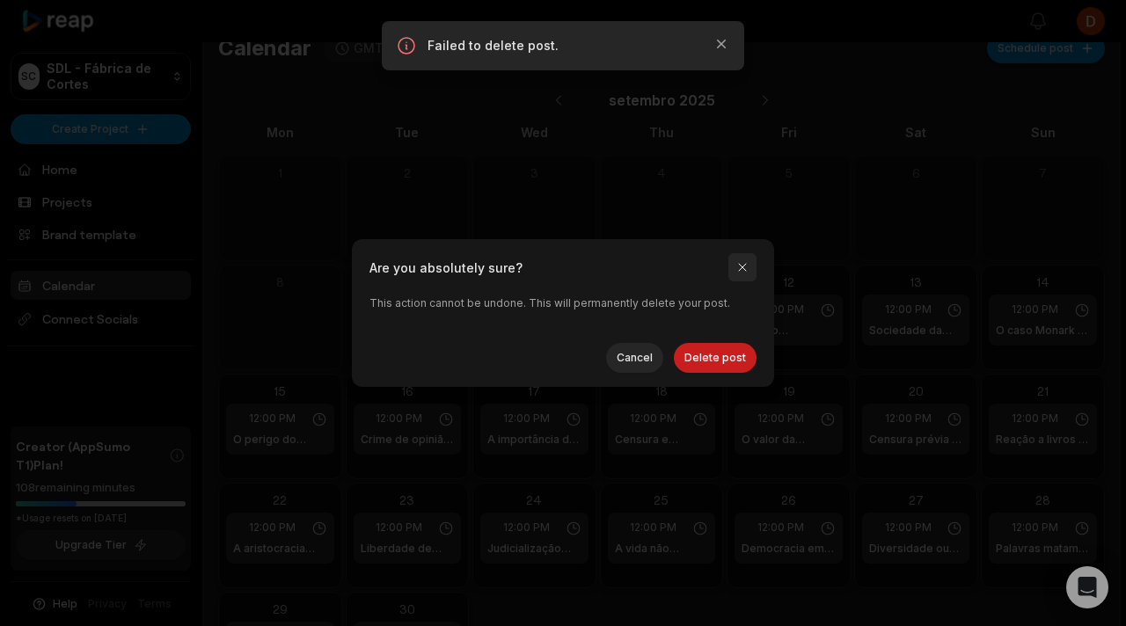
click at [735, 257] on button "button" at bounding box center [742, 267] width 28 height 28
